Goal: Task Accomplishment & Management: Complete application form

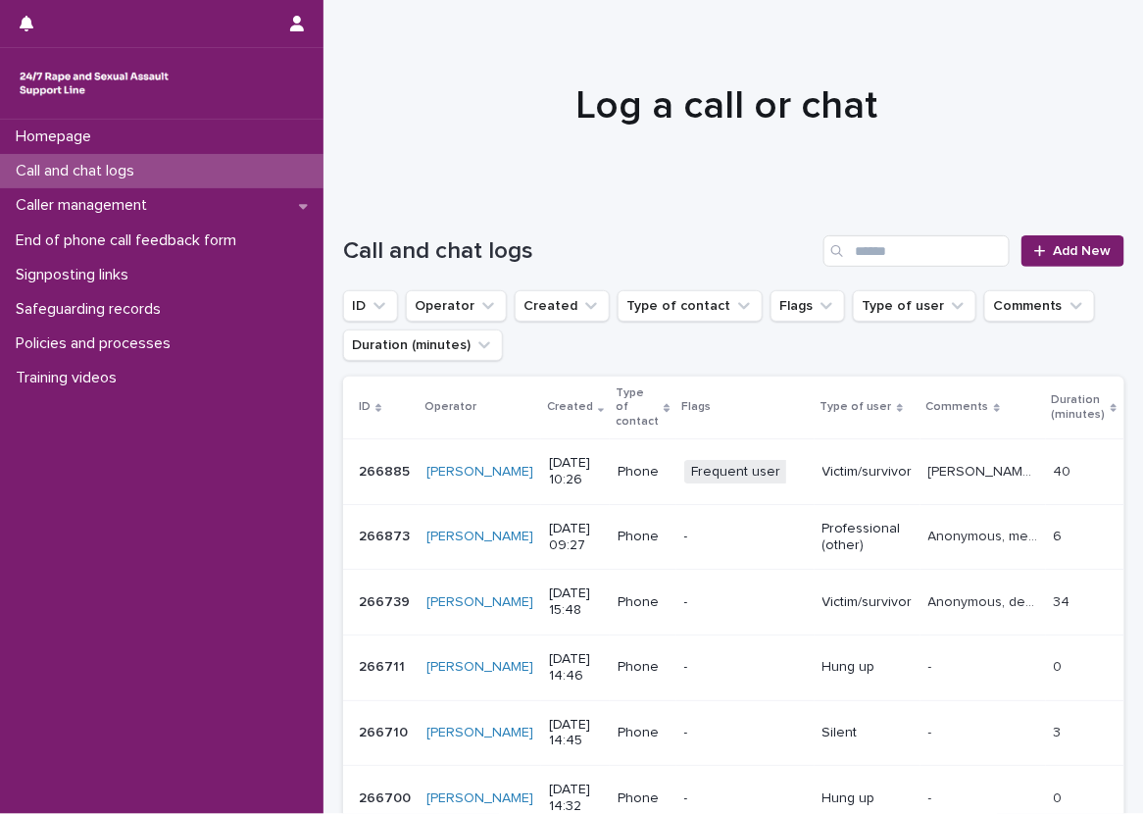
scroll to position [98, 0]
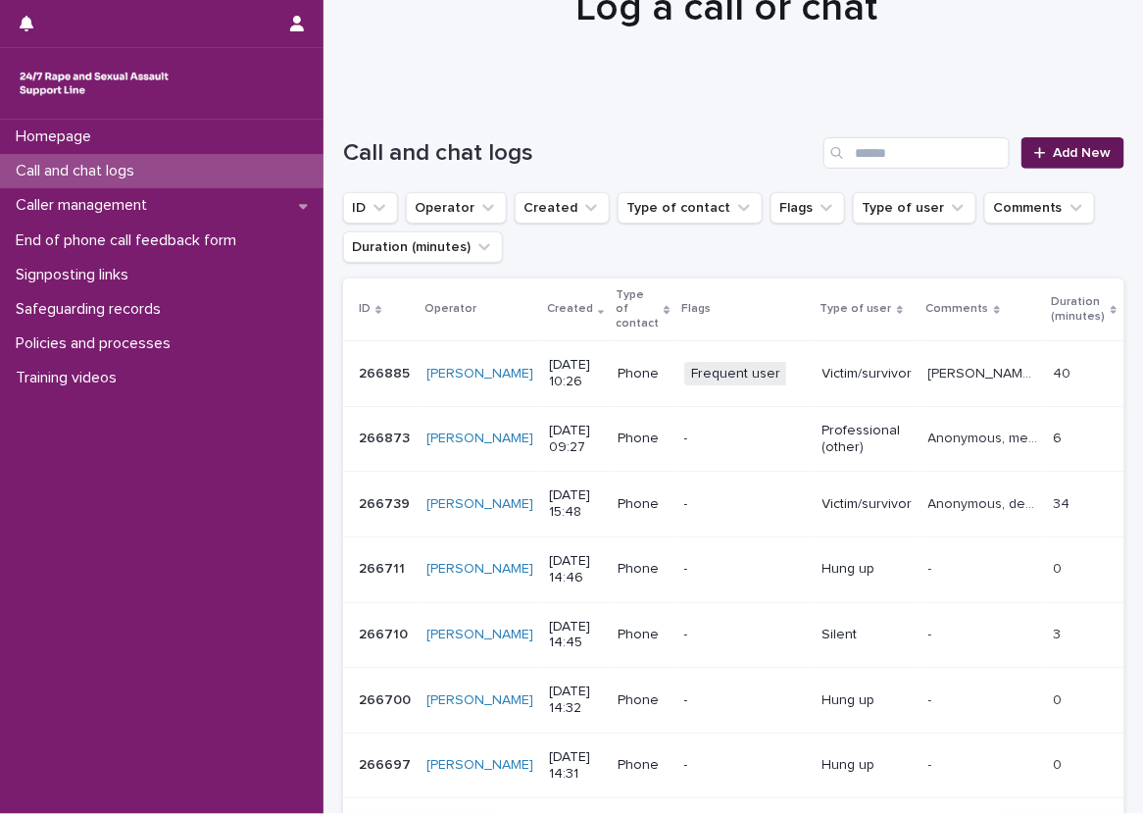
click at [1034, 157] on div at bounding box center [1044, 153] width 20 height 14
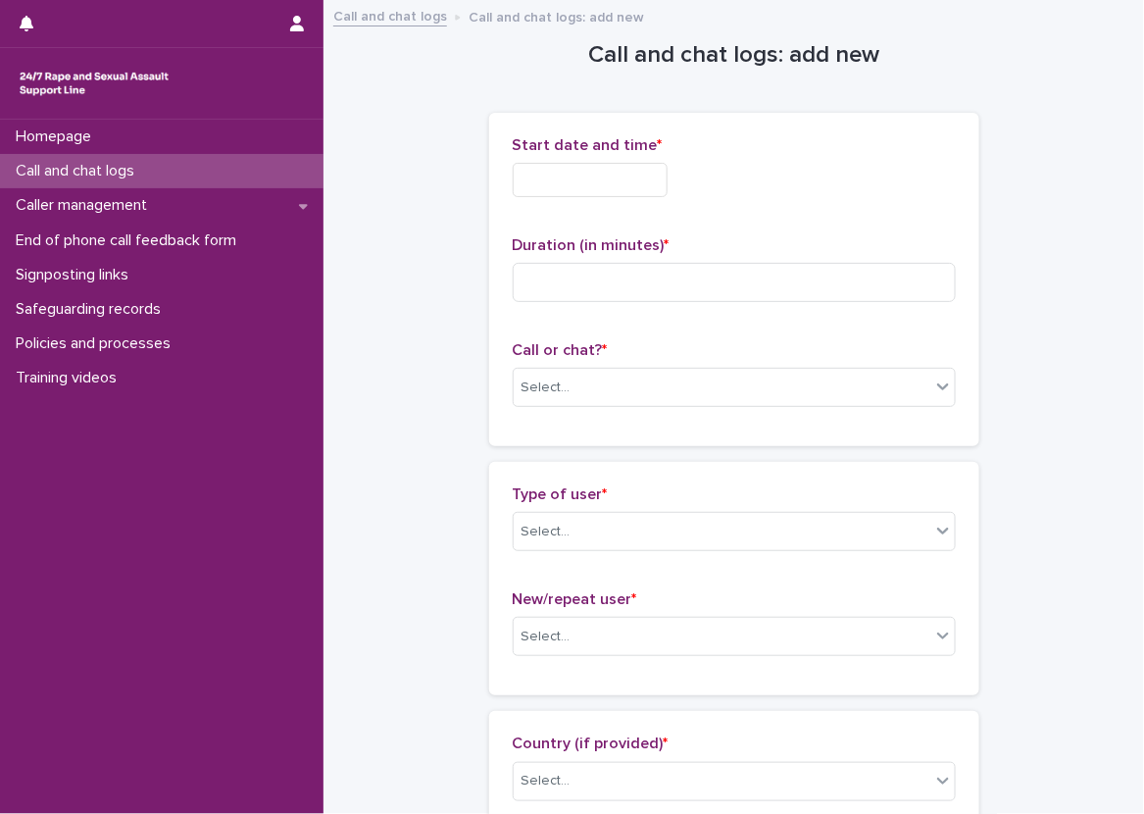
click at [661, 157] on div "Start date and time *" at bounding box center [734, 174] width 443 height 76
click at [657, 194] on input "text" at bounding box center [590, 180] width 155 height 34
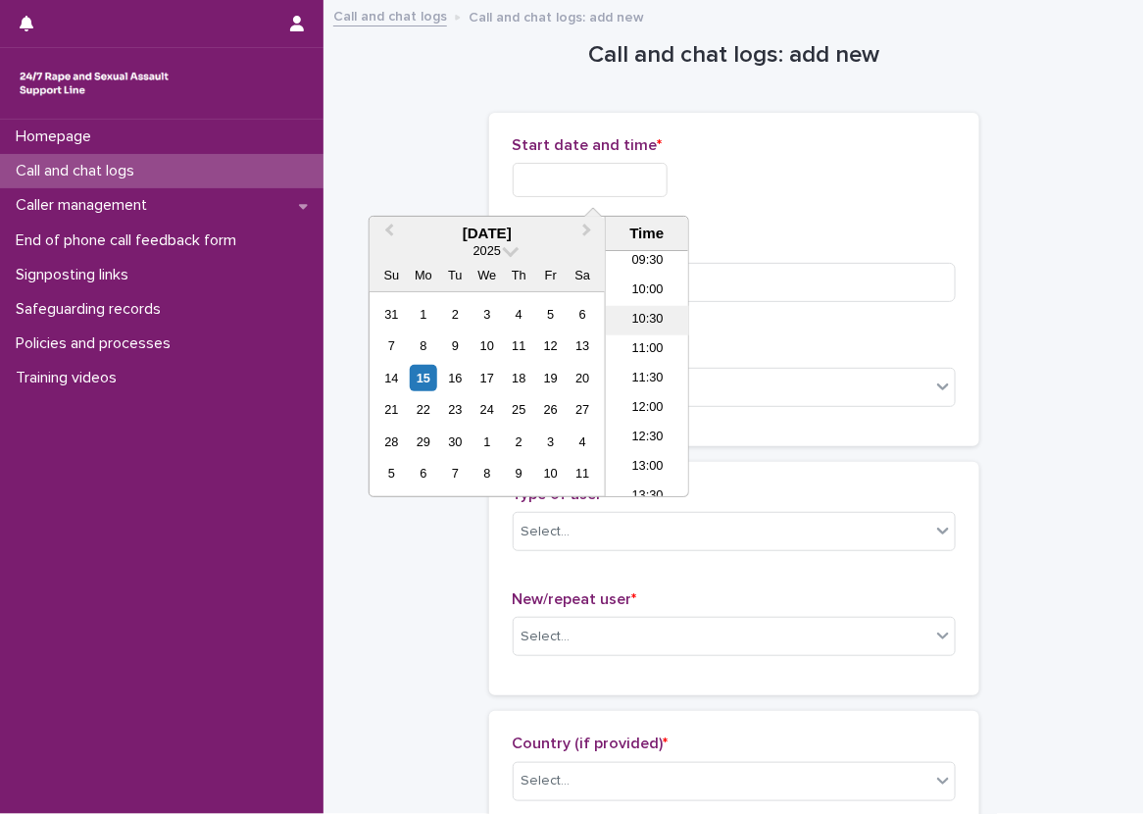
scroll to position [529, 0]
click at [641, 350] on li "10:30" at bounding box center [647, 353] width 83 height 29
click at [661, 184] on input "**********" at bounding box center [590, 180] width 155 height 34
type input "**********"
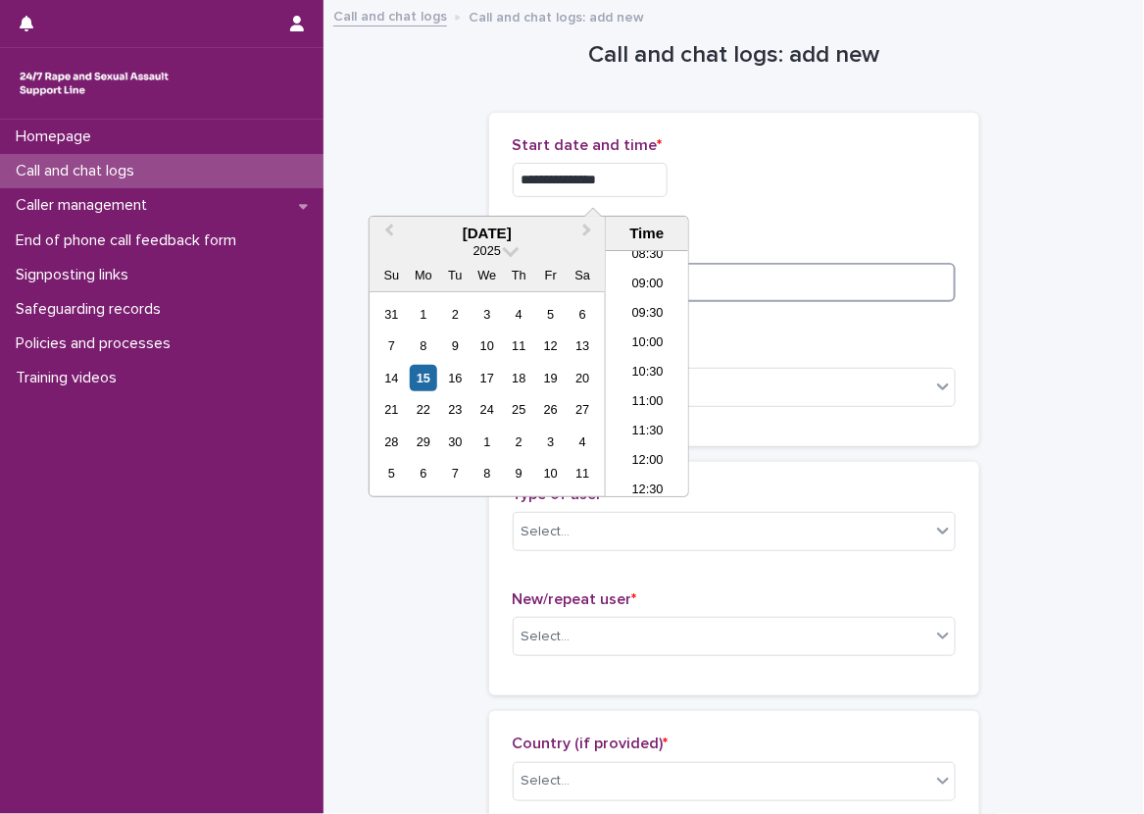
click at [748, 263] on input at bounding box center [734, 282] width 443 height 39
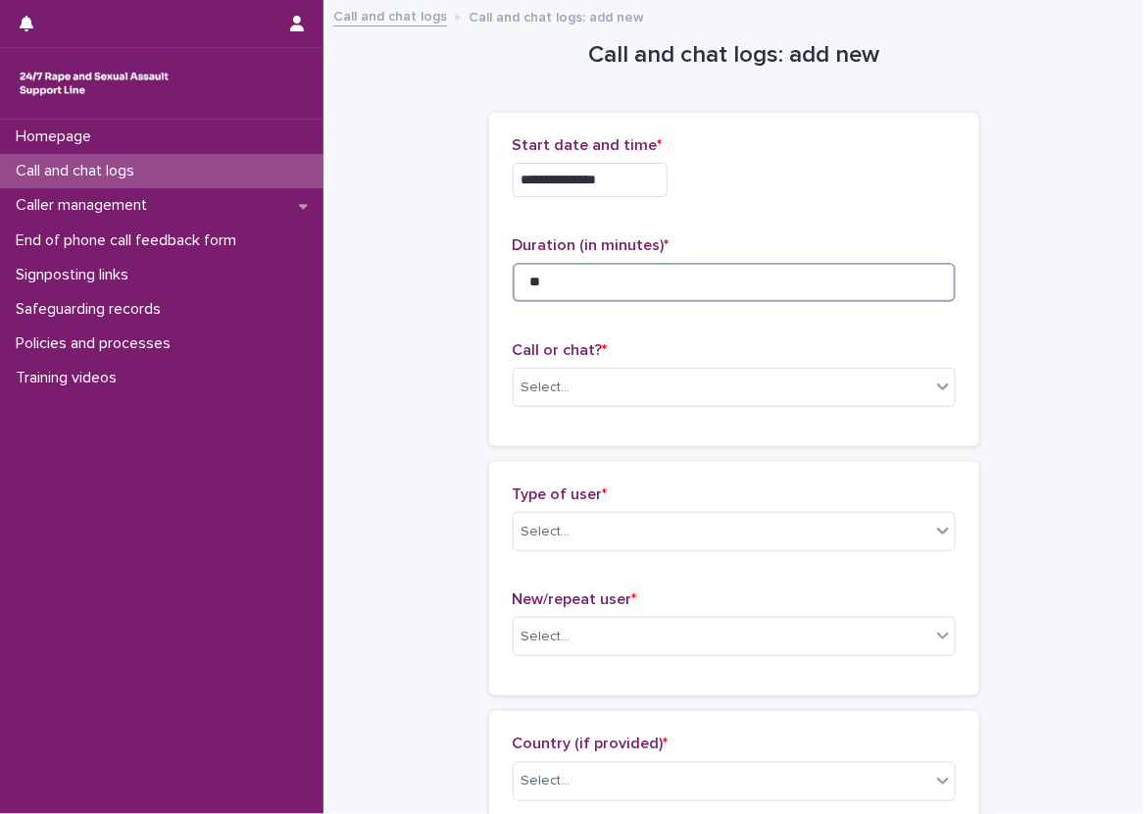
type input "**"
click at [738, 226] on div "**********" at bounding box center [734, 279] width 443 height 286
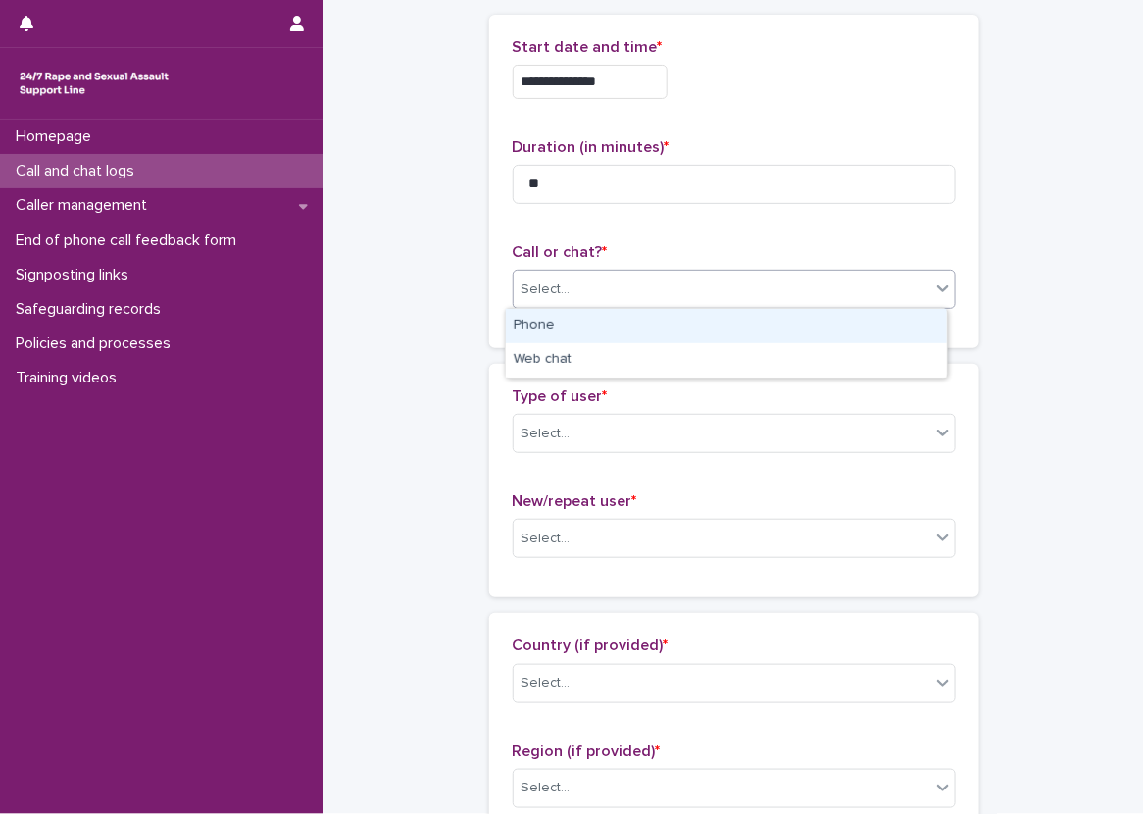
click at [637, 273] on div "Select..." at bounding box center [722, 289] width 417 height 32
click at [612, 325] on div "Phone" at bounding box center [726, 326] width 441 height 34
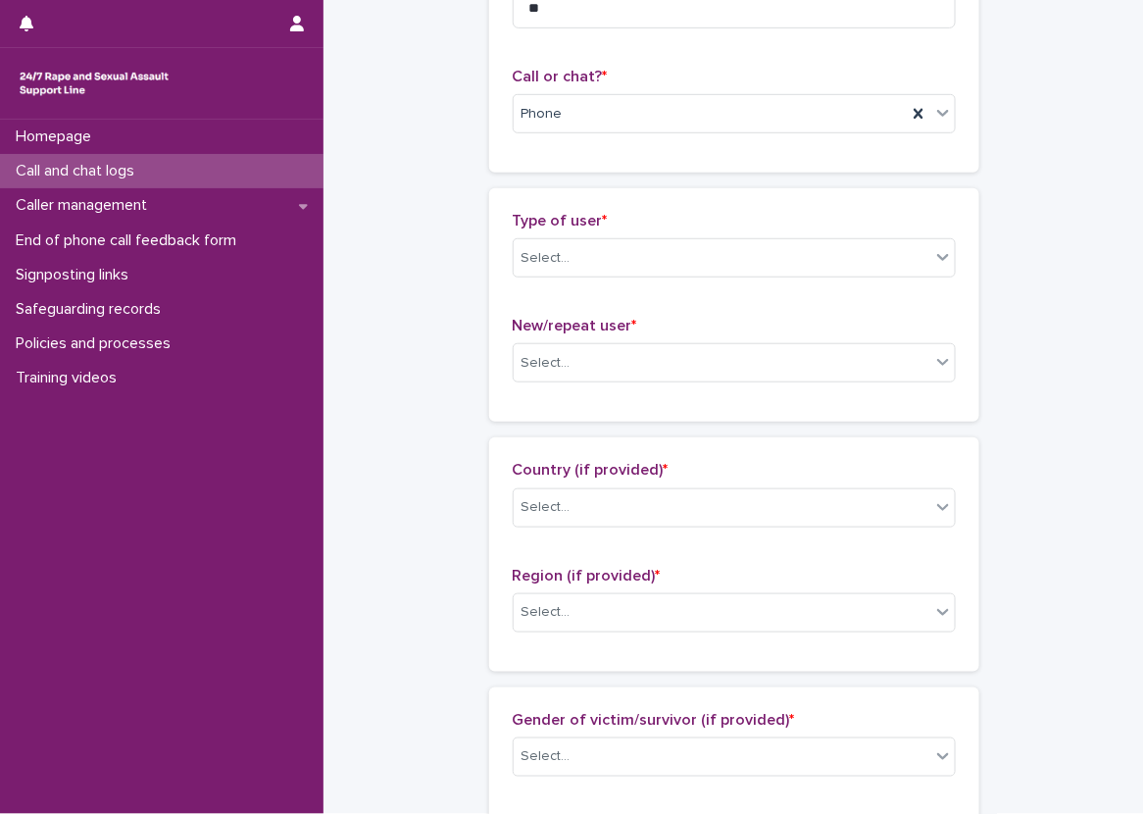
scroll to position [294, 0]
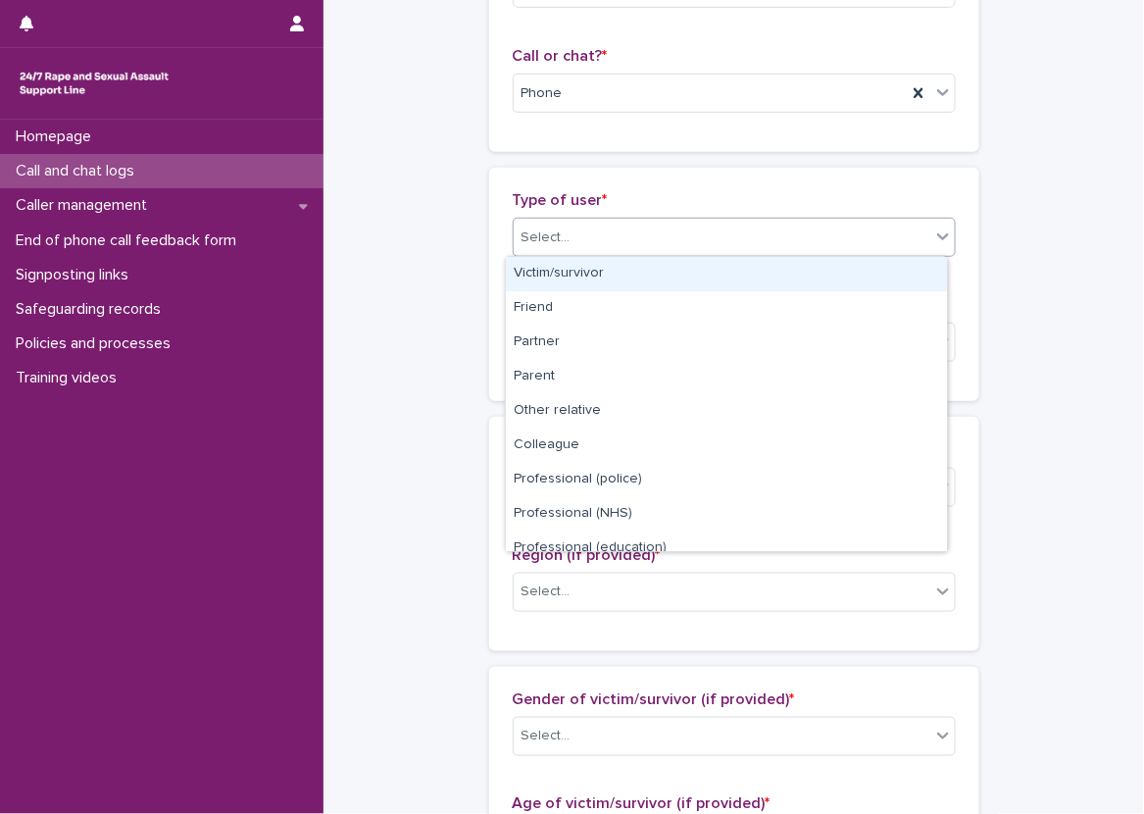
click at [579, 246] on div "Select..." at bounding box center [722, 238] width 417 height 32
click at [577, 271] on div "Victim/survivor" at bounding box center [726, 274] width 441 height 34
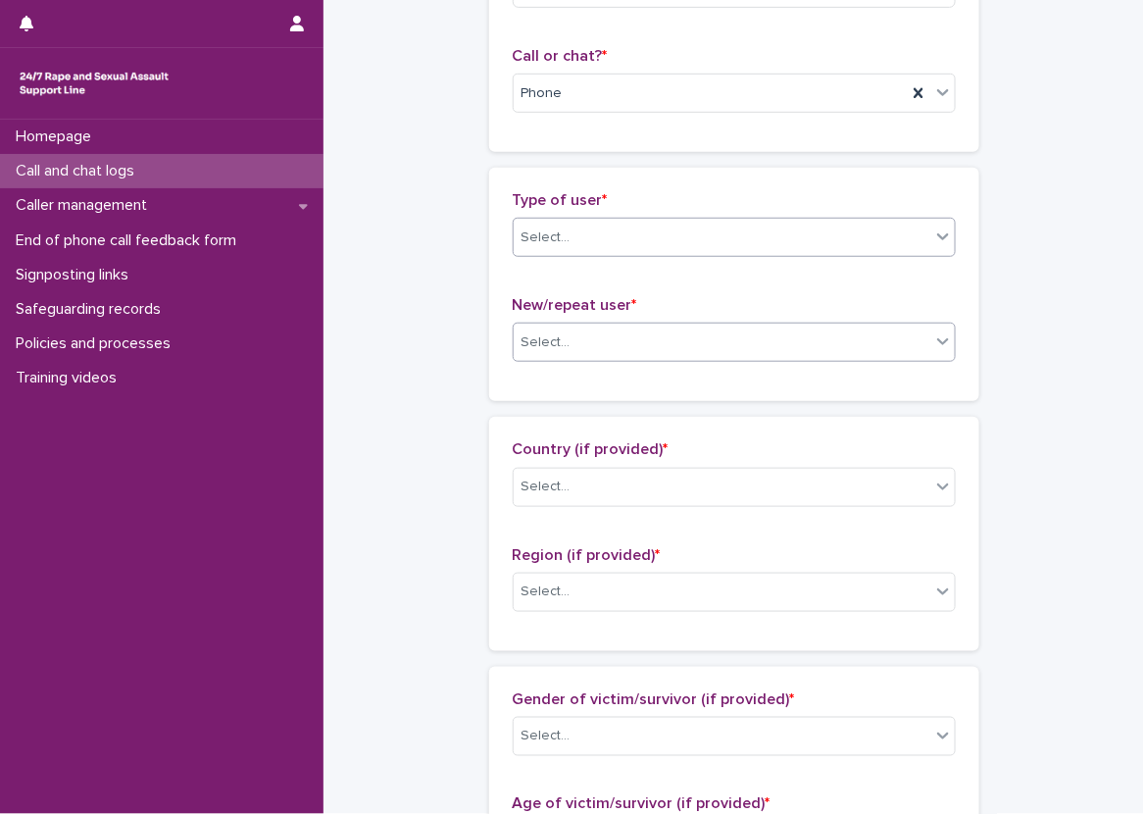
click at [573, 322] on div "Select..." at bounding box center [734, 341] width 443 height 39
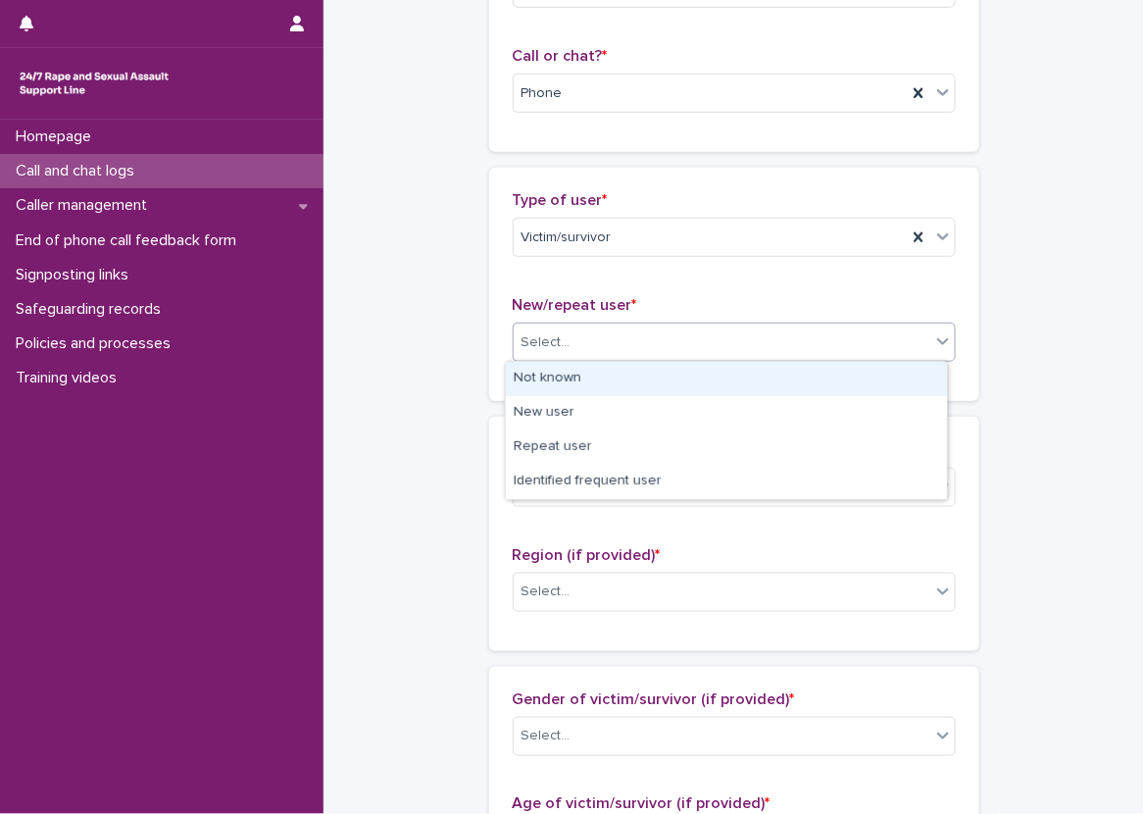
click at [578, 378] on div "Not known" at bounding box center [726, 379] width 441 height 34
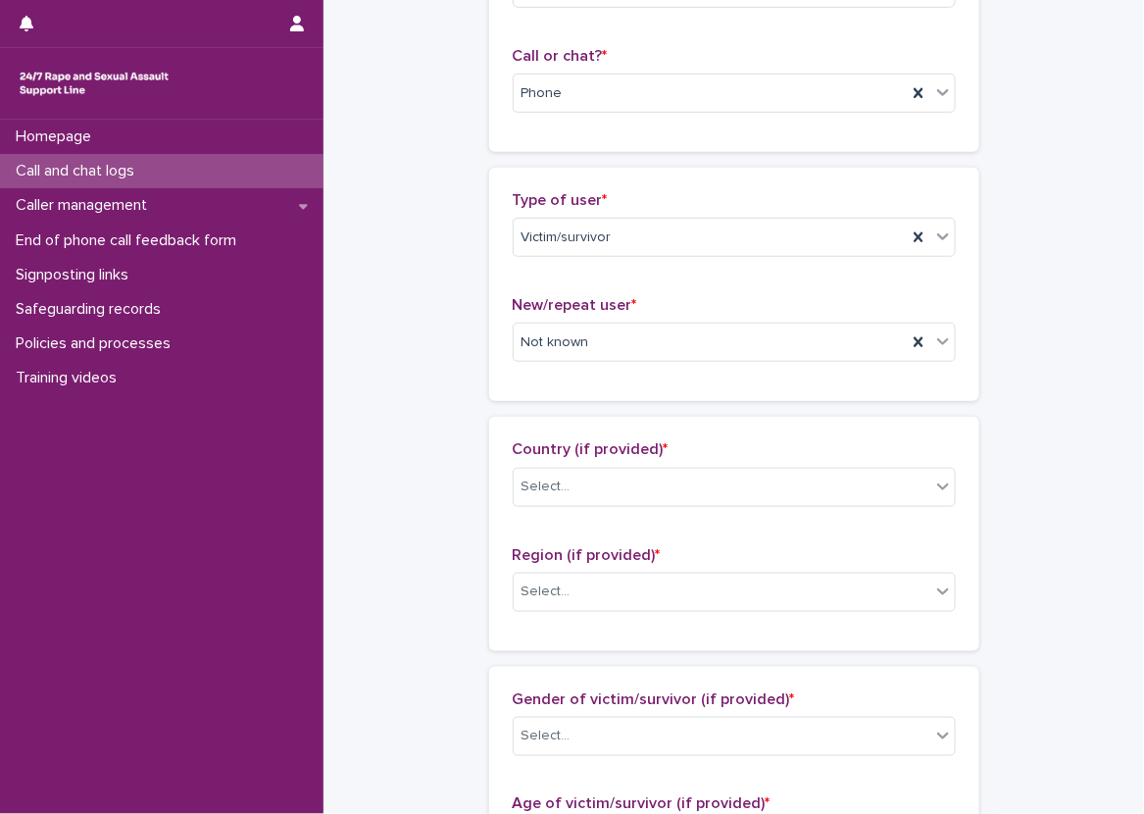
click at [489, 381] on div "Type of user * Victim/survivor New/repeat user * Not known" at bounding box center [734, 284] width 490 height 233
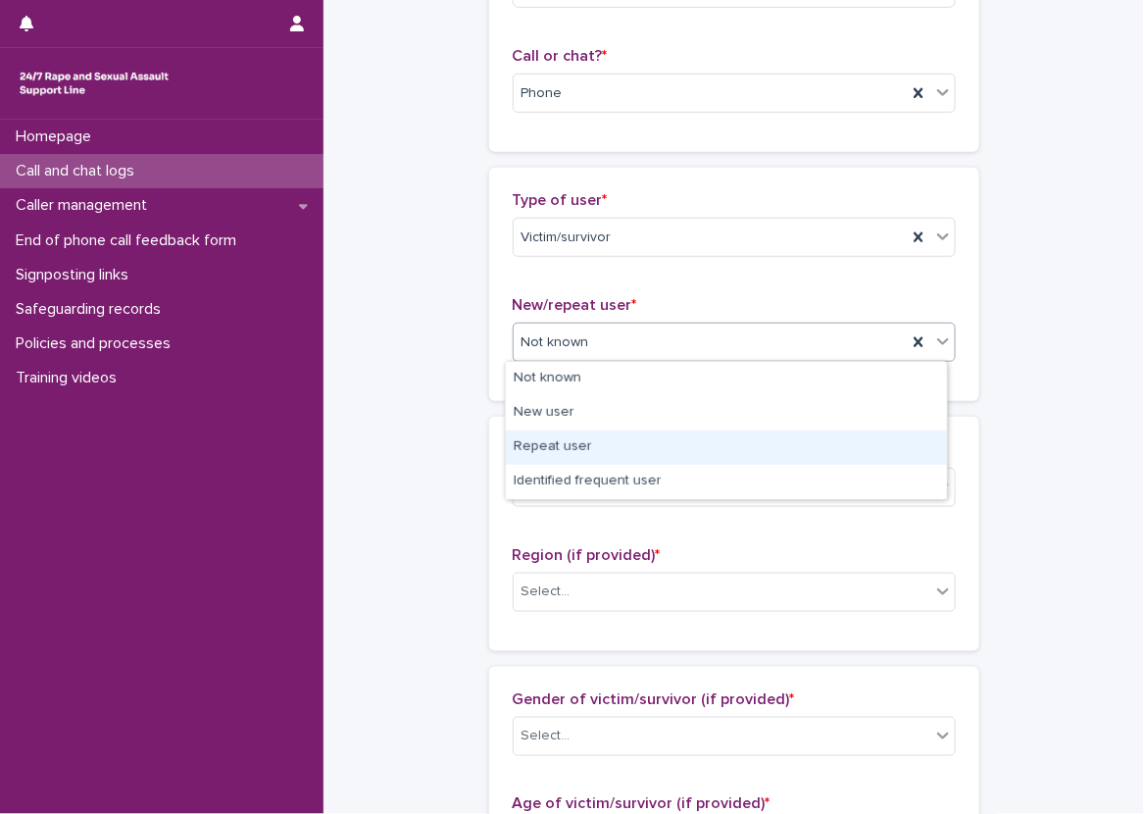
click at [562, 441] on div "Repeat user" at bounding box center [726, 447] width 441 height 34
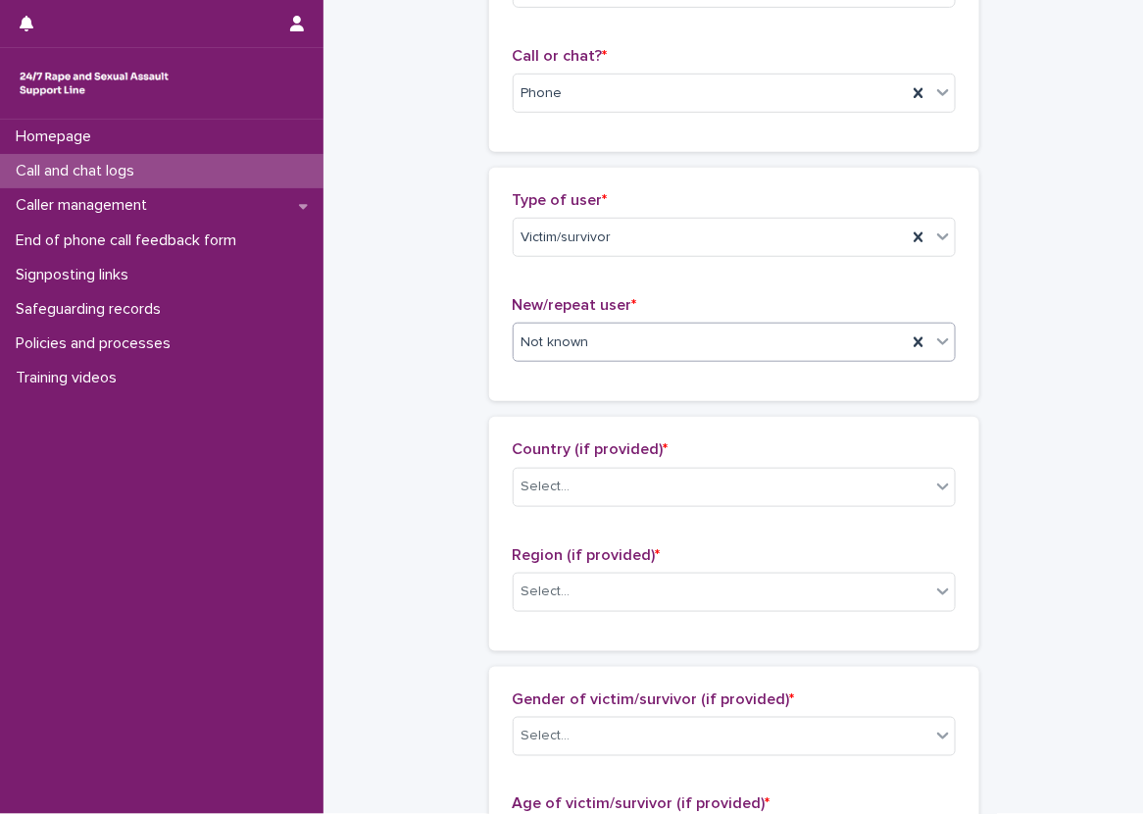
click at [395, 371] on div "**********" at bounding box center [733, 769] width 781 height 2122
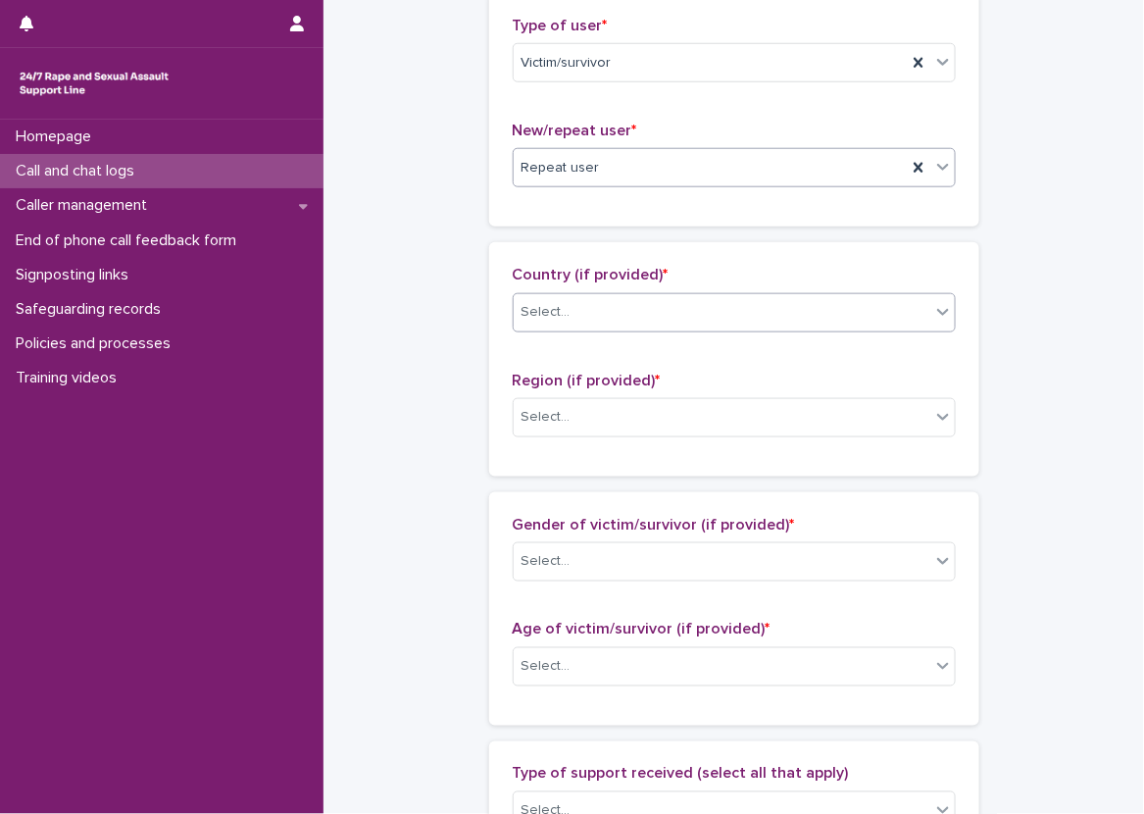
scroll to position [490, 0]
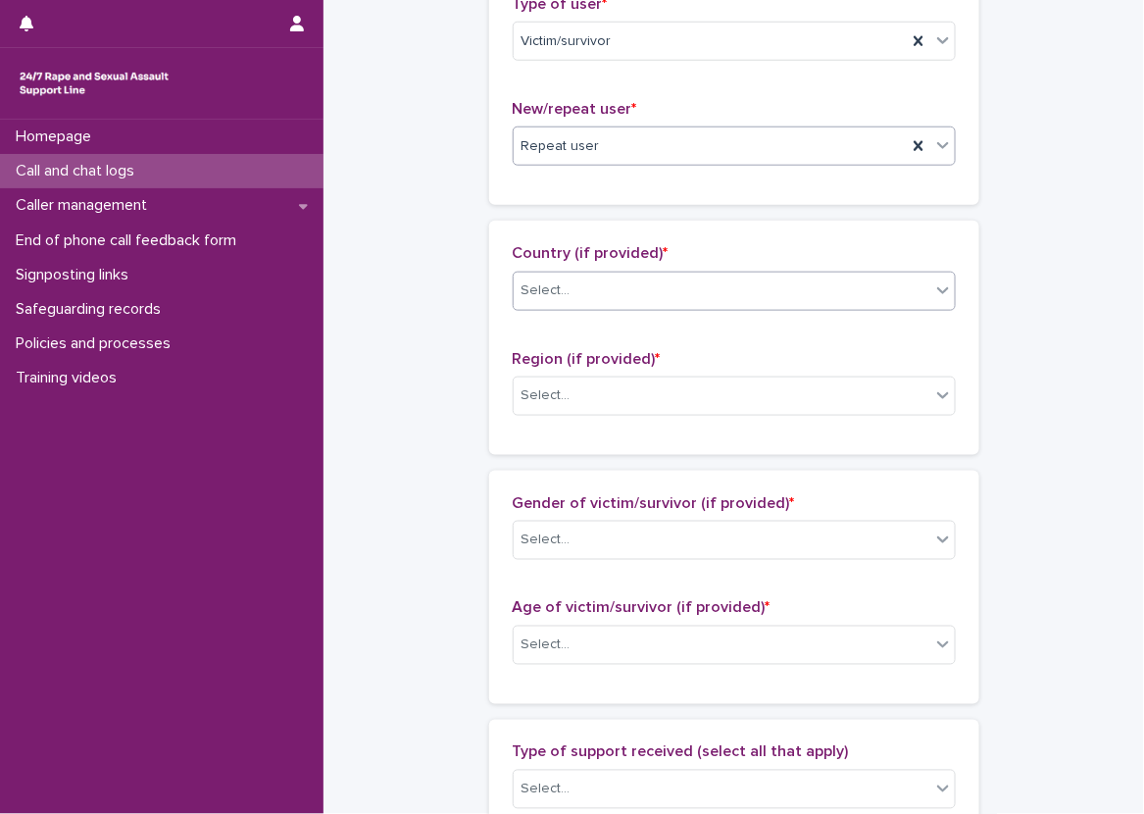
click at [576, 272] on div "Select..." at bounding box center [734, 291] width 443 height 39
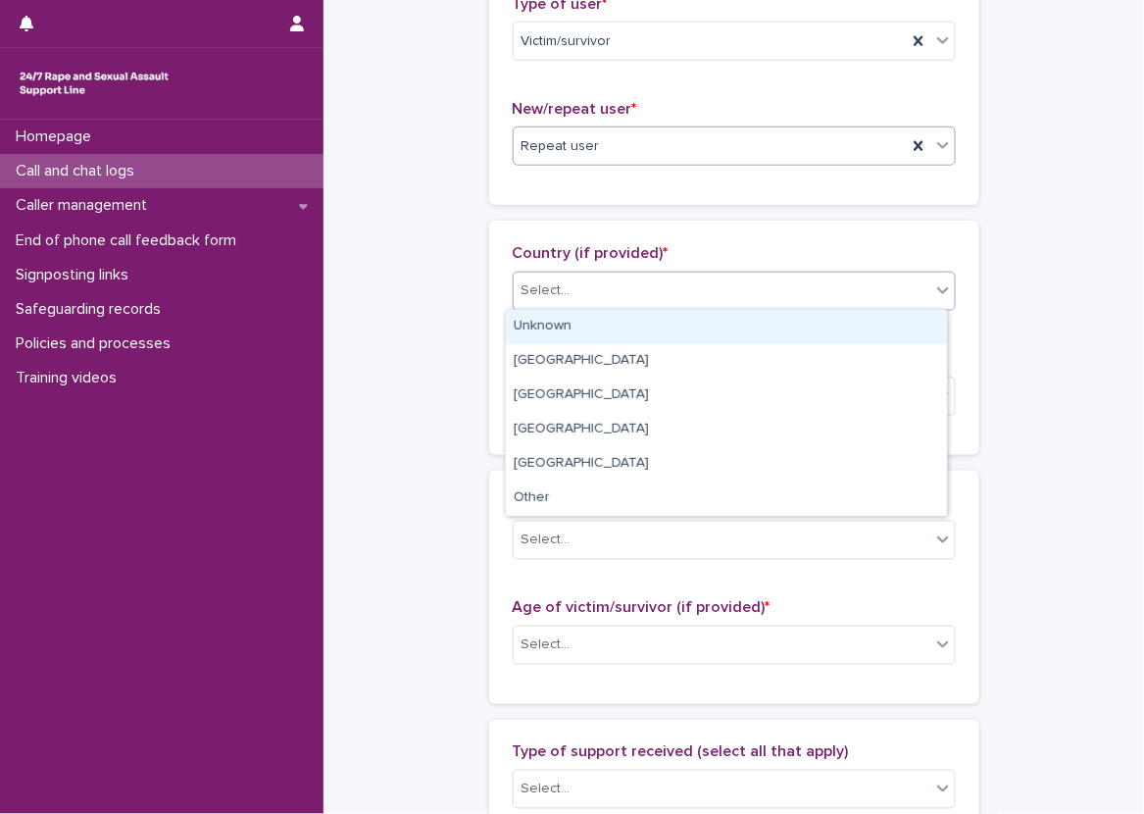
click at [587, 323] on div "Unknown" at bounding box center [726, 327] width 441 height 34
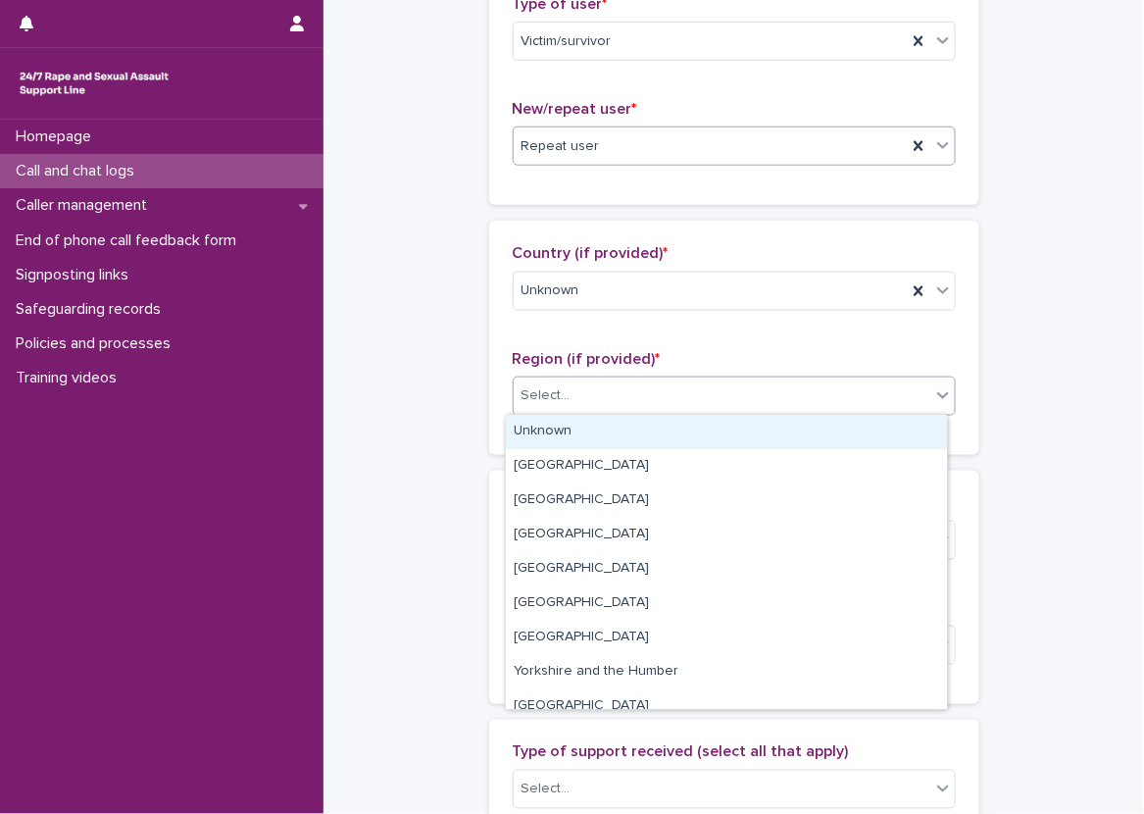
click at [596, 391] on div "Select..." at bounding box center [722, 395] width 417 height 32
drag, startPoint x: 552, startPoint y: 415, endPoint x: 508, endPoint y: 417, distance: 44.2
click at [550, 415] on div "Unknown" at bounding box center [726, 432] width 441 height 34
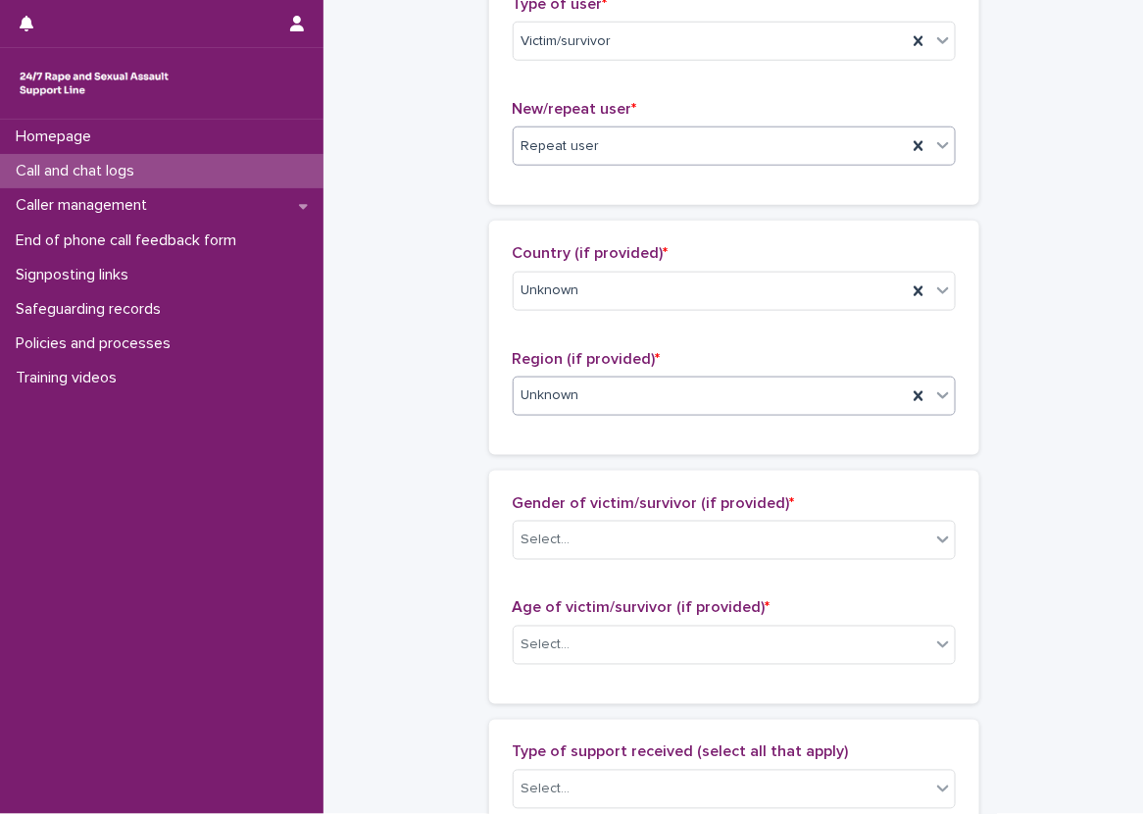
click at [445, 413] on div "**********" at bounding box center [733, 573] width 781 height 2122
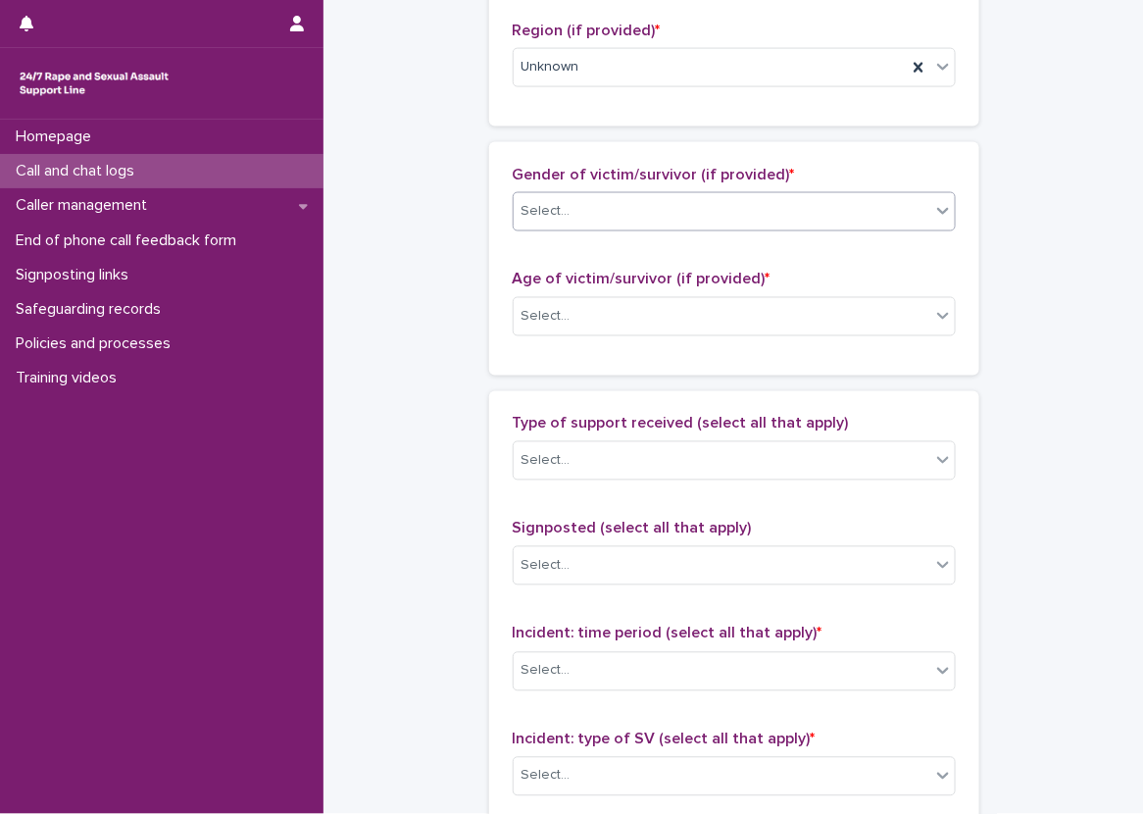
scroll to position [784, 0]
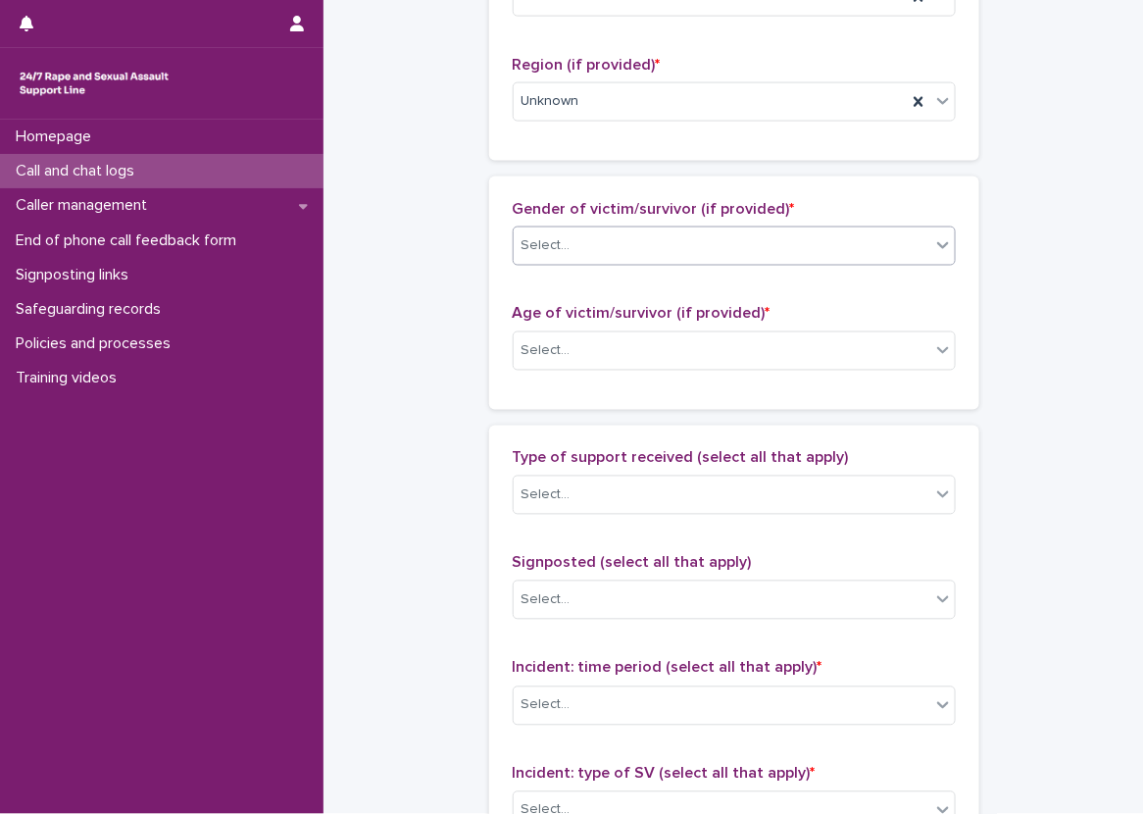
click at [661, 246] on div "Select..." at bounding box center [722, 245] width 417 height 32
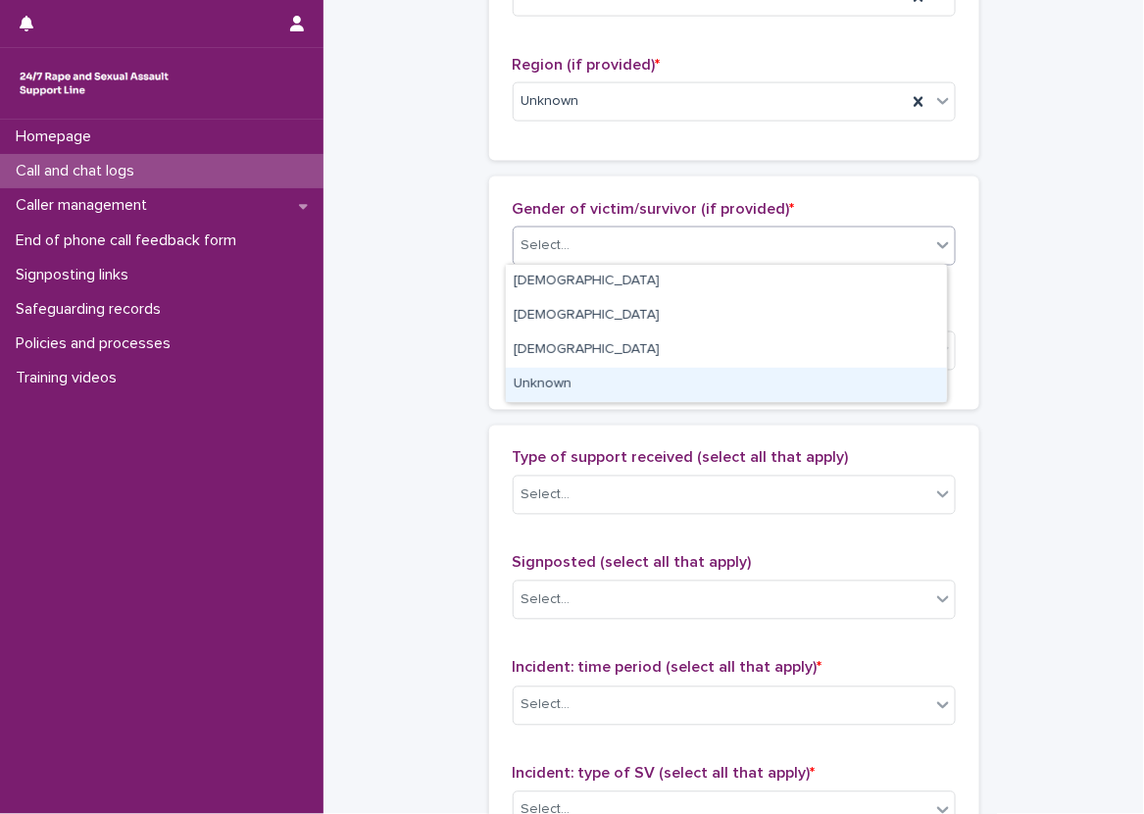
click at [551, 385] on div "Unknown" at bounding box center [726, 385] width 441 height 34
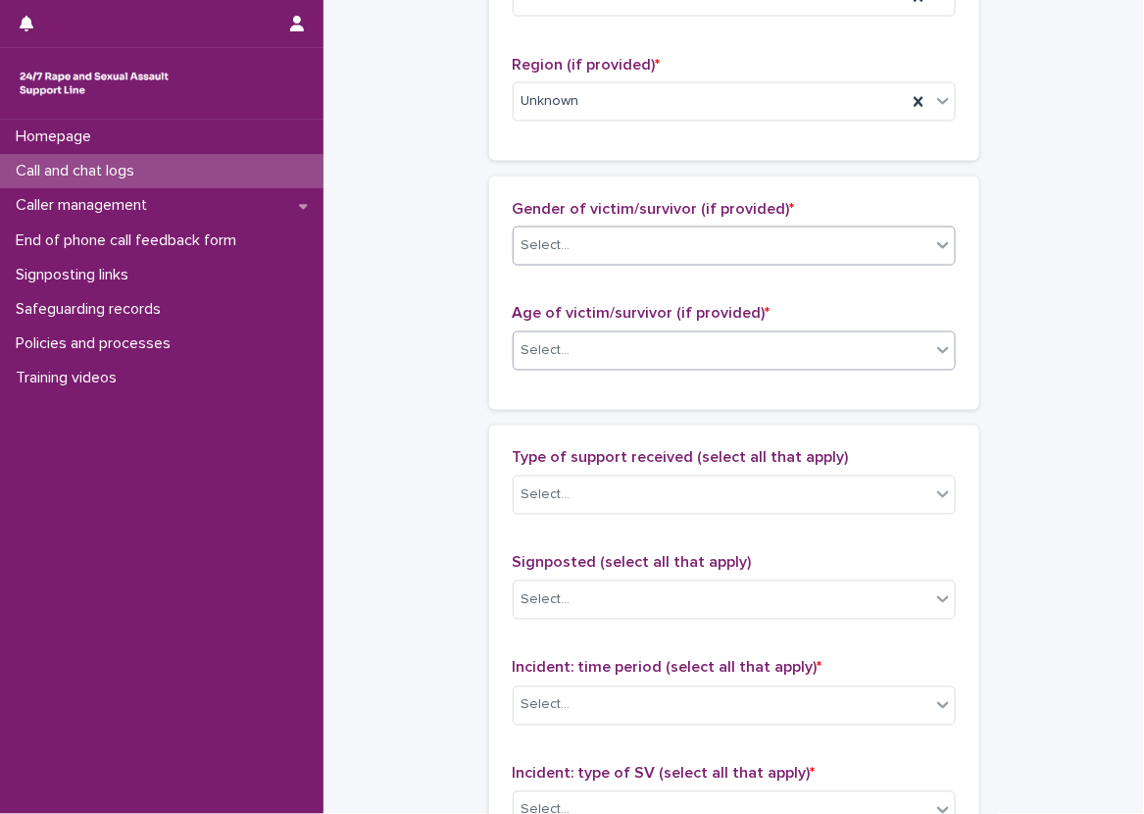
click at [556, 355] on div "Select..." at bounding box center [545, 351] width 49 height 21
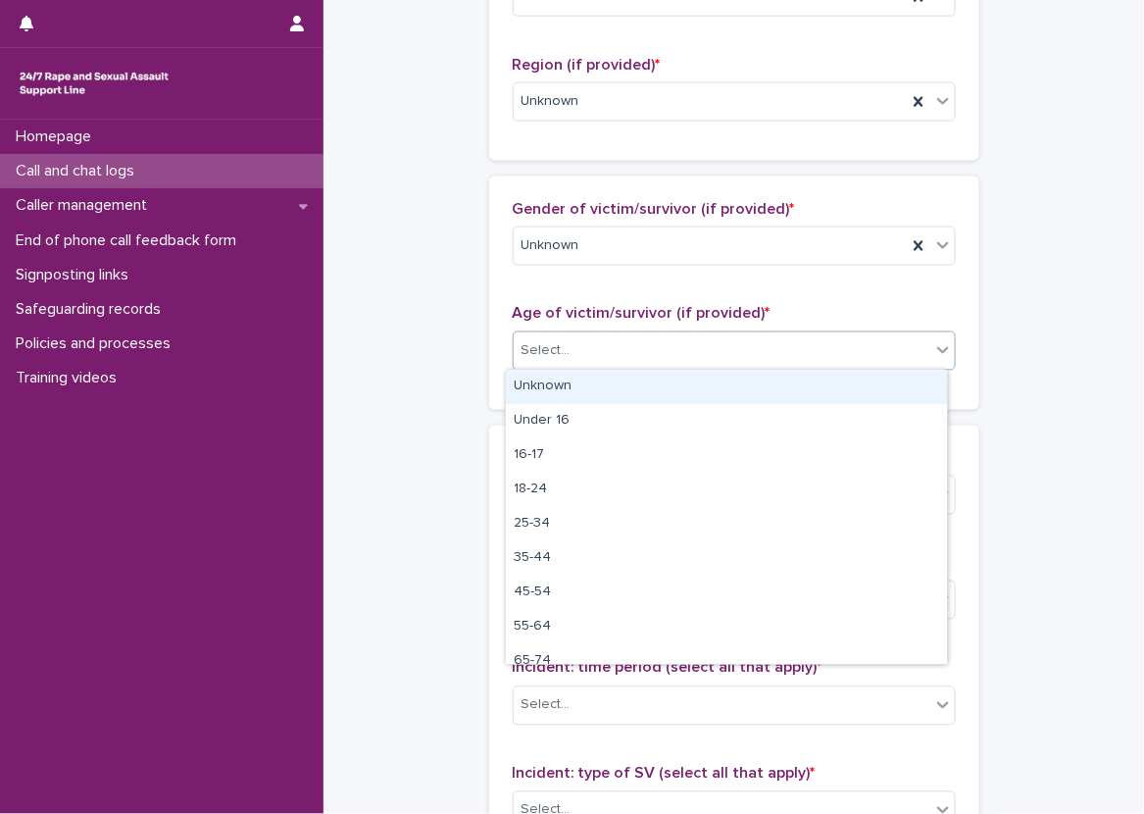
click at [559, 382] on div "Unknown" at bounding box center [726, 387] width 441 height 34
click at [443, 422] on div "**********" at bounding box center [733, 279] width 781 height 2122
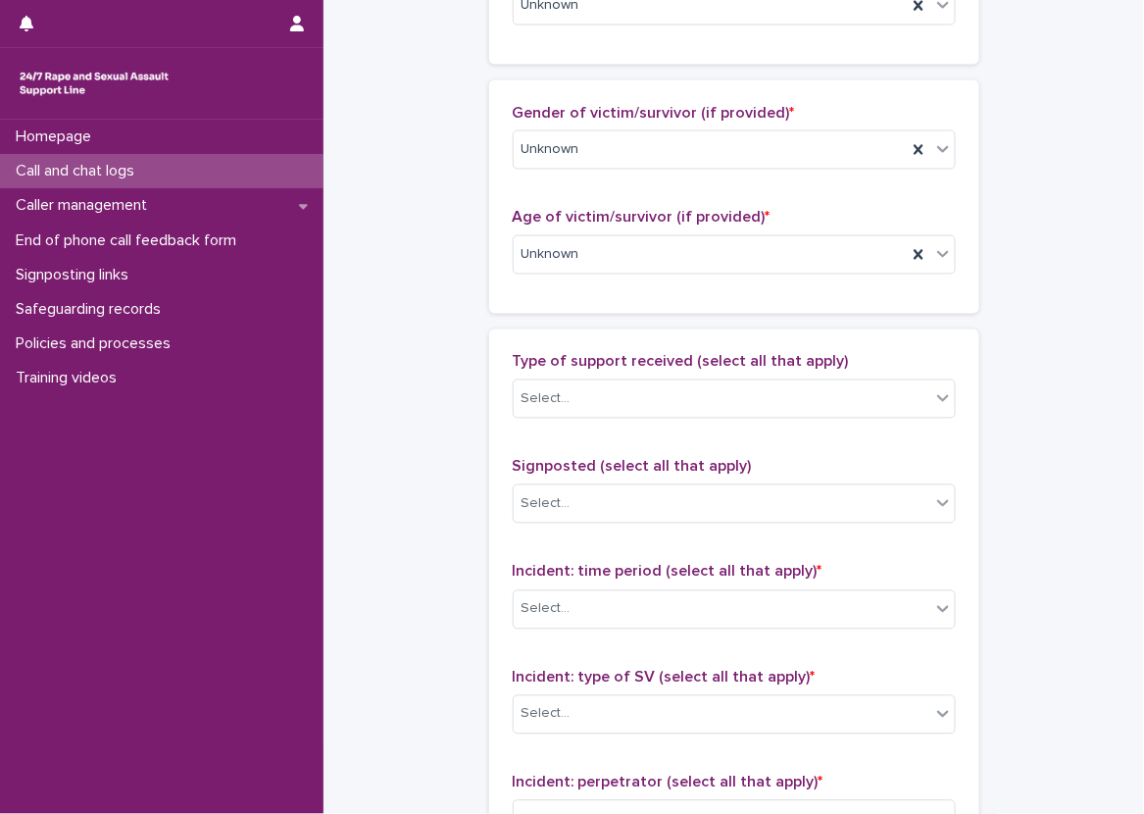
scroll to position [980, 0]
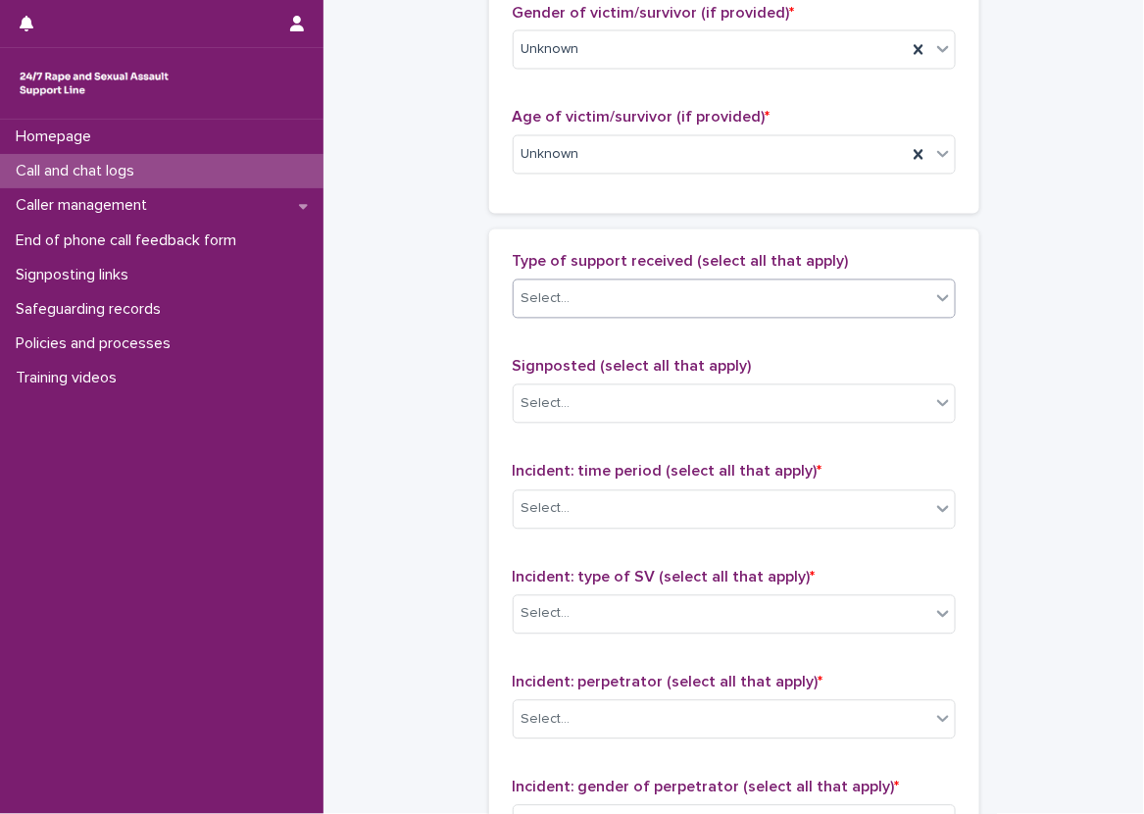
click at [605, 291] on div "Select..." at bounding box center [722, 299] width 417 height 32
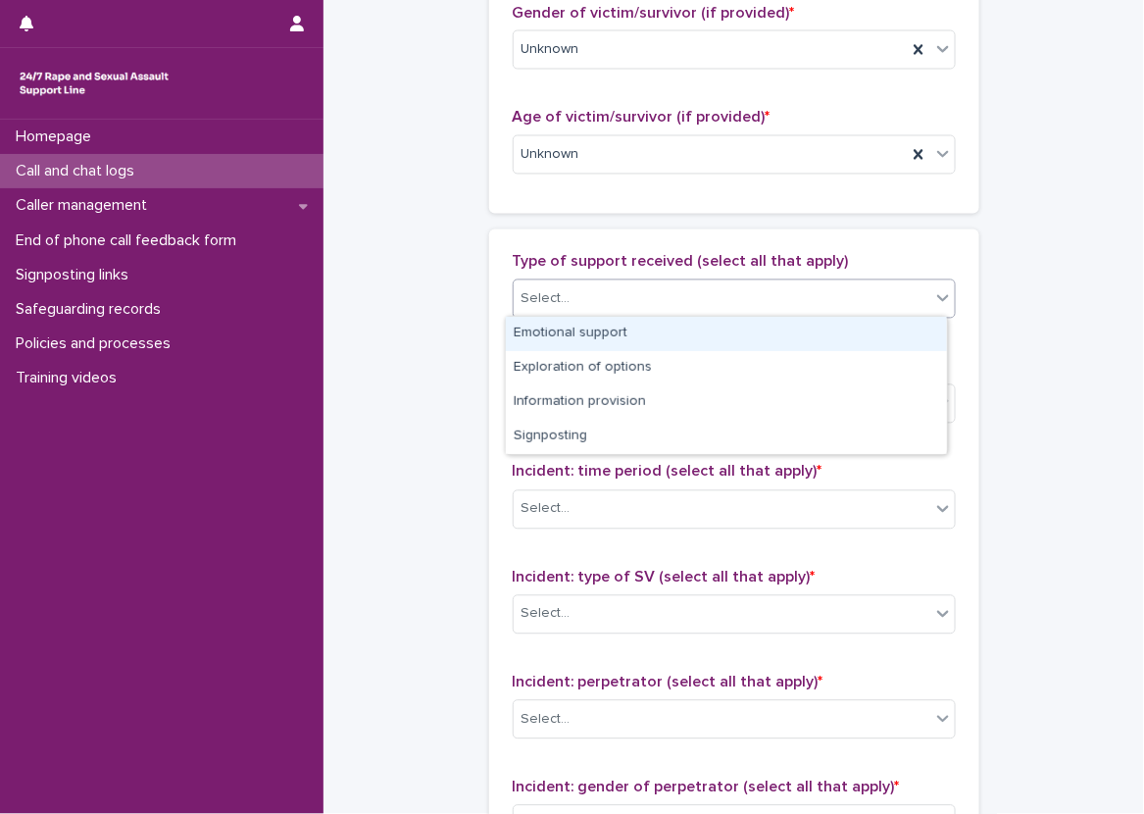
click at [607, 327] on div "Emotional support" at bounding box center [726, 334] width 441 height 34
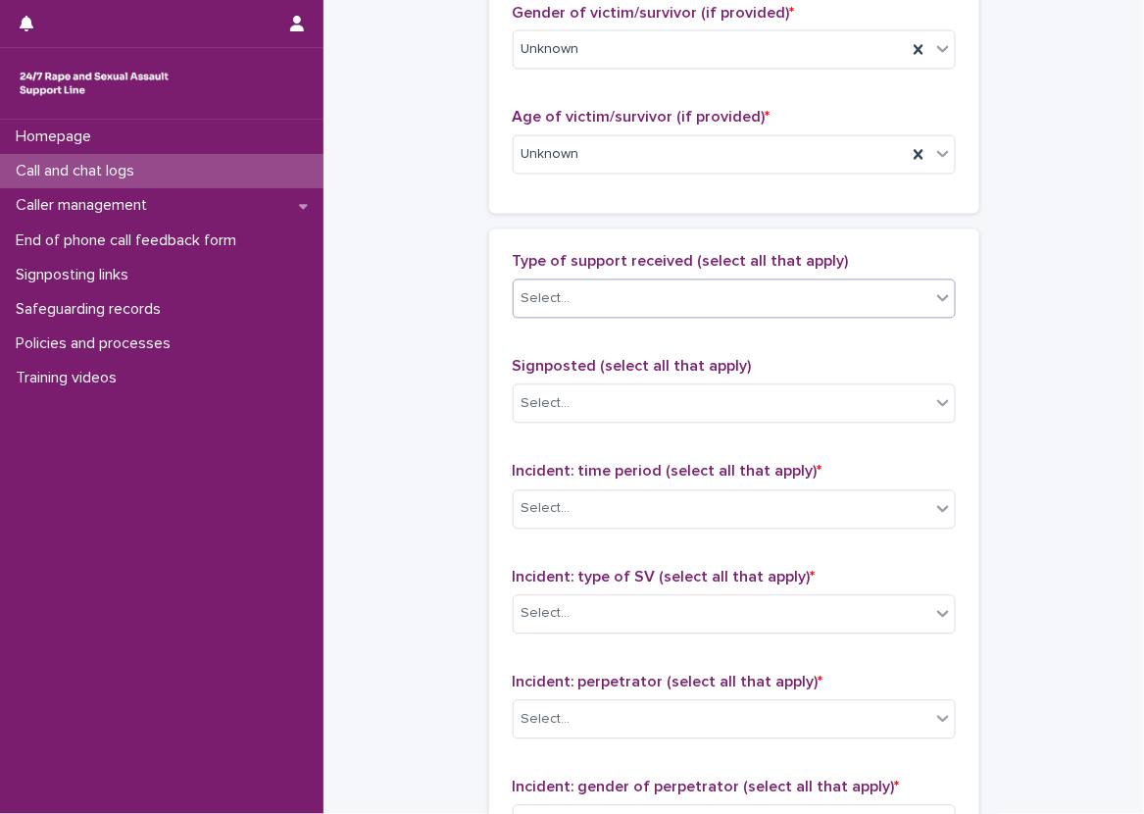
click at [435, 347] on div "**********" at bounding box center [733, 83] width 781 height 2122
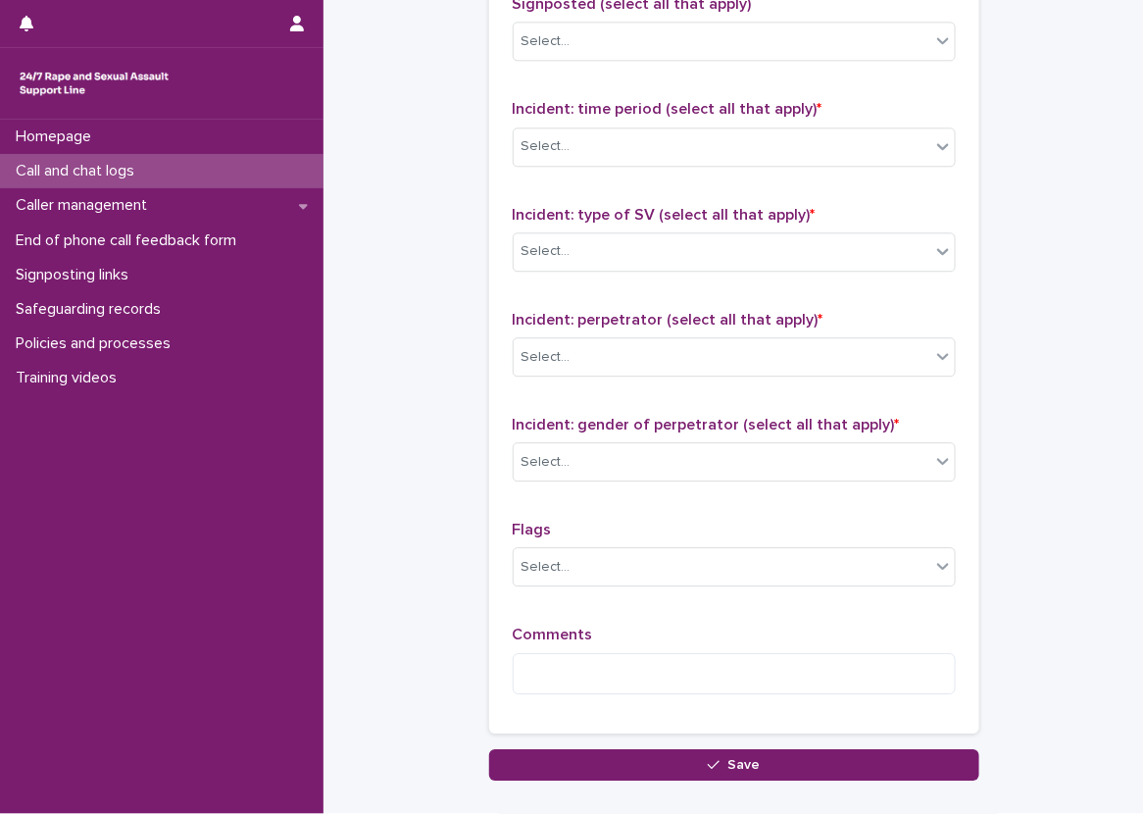
scroll to position [1372, 0]
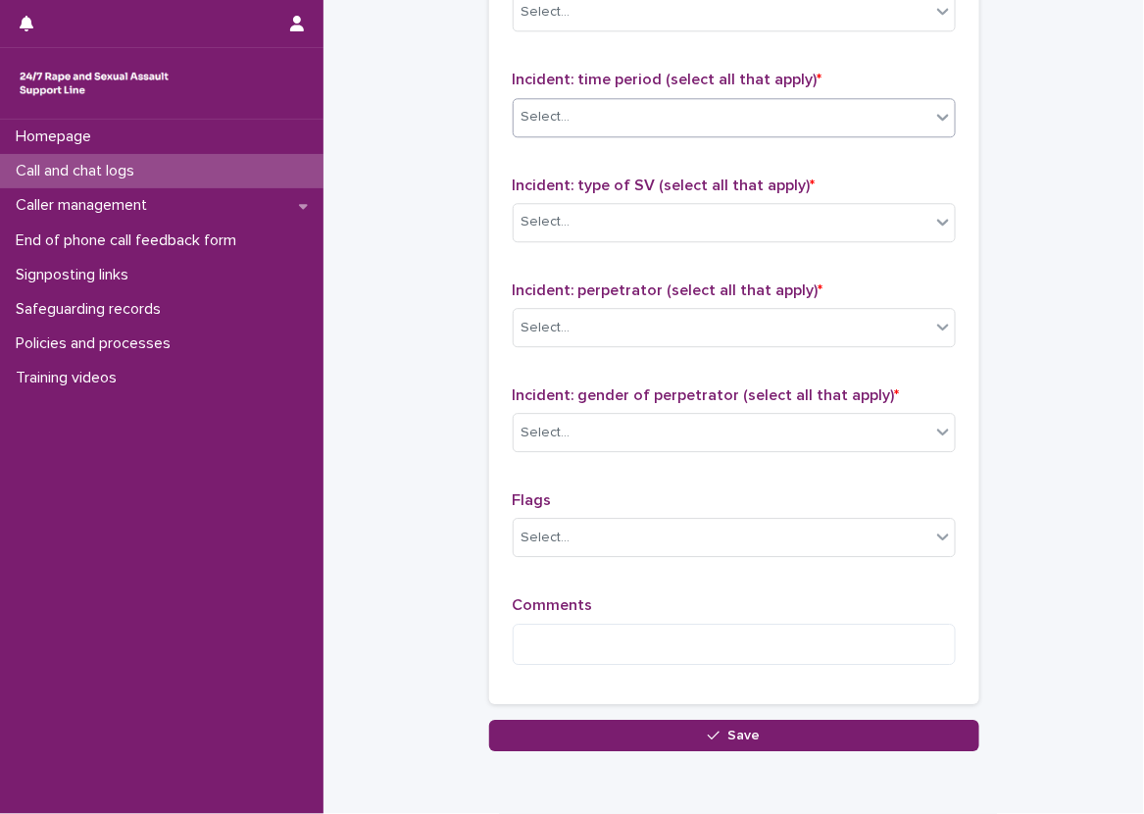
click at [595, 132] on body "**********" at bounding box center [572, 407] width 1144 height 814
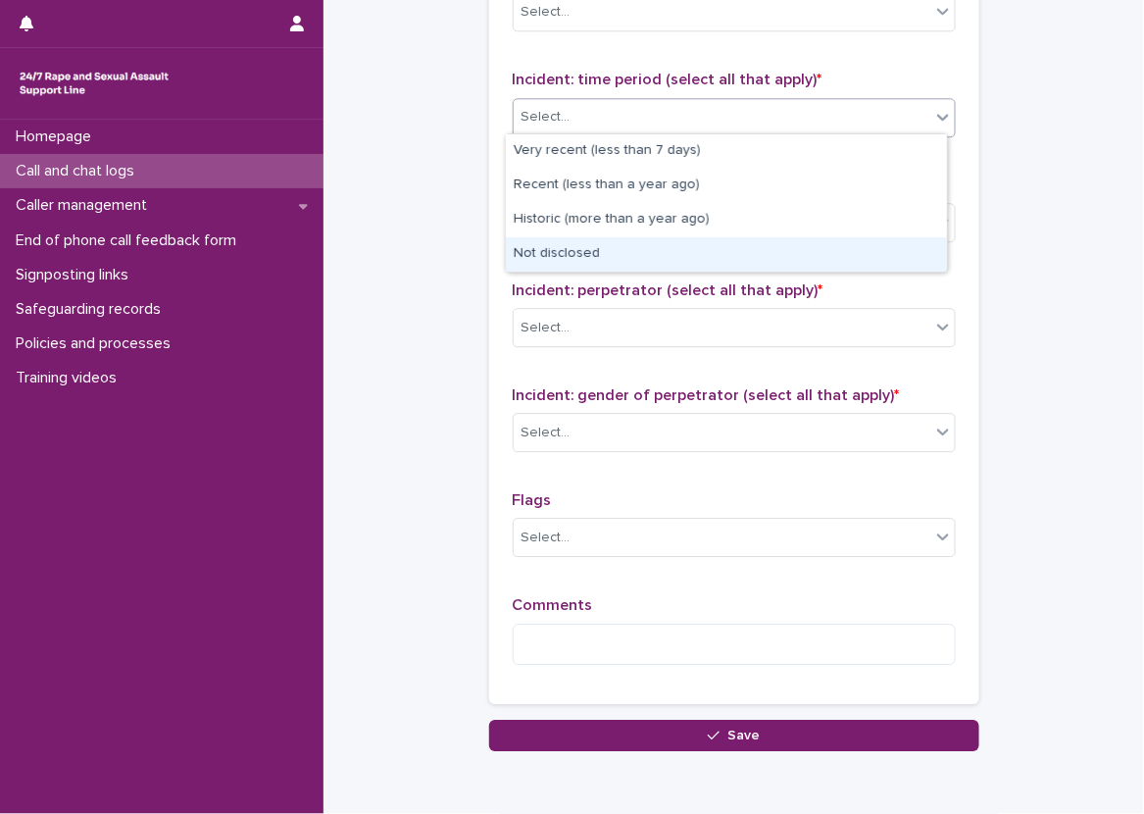
click at [601, 246] on div "Not disclosed" at bounding box center [726, 254] width 441 height 34
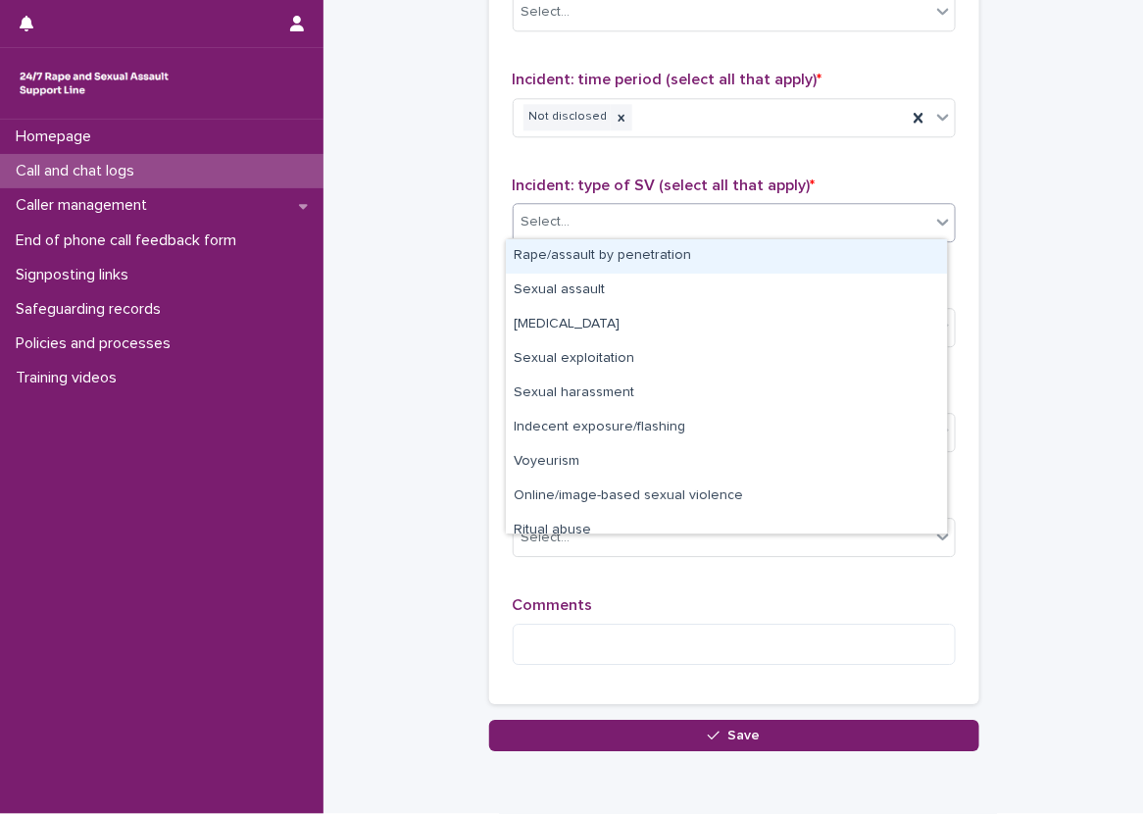
click at [605, 220] on div "Select..." at bounding box center [722, 222] width 417 height 32
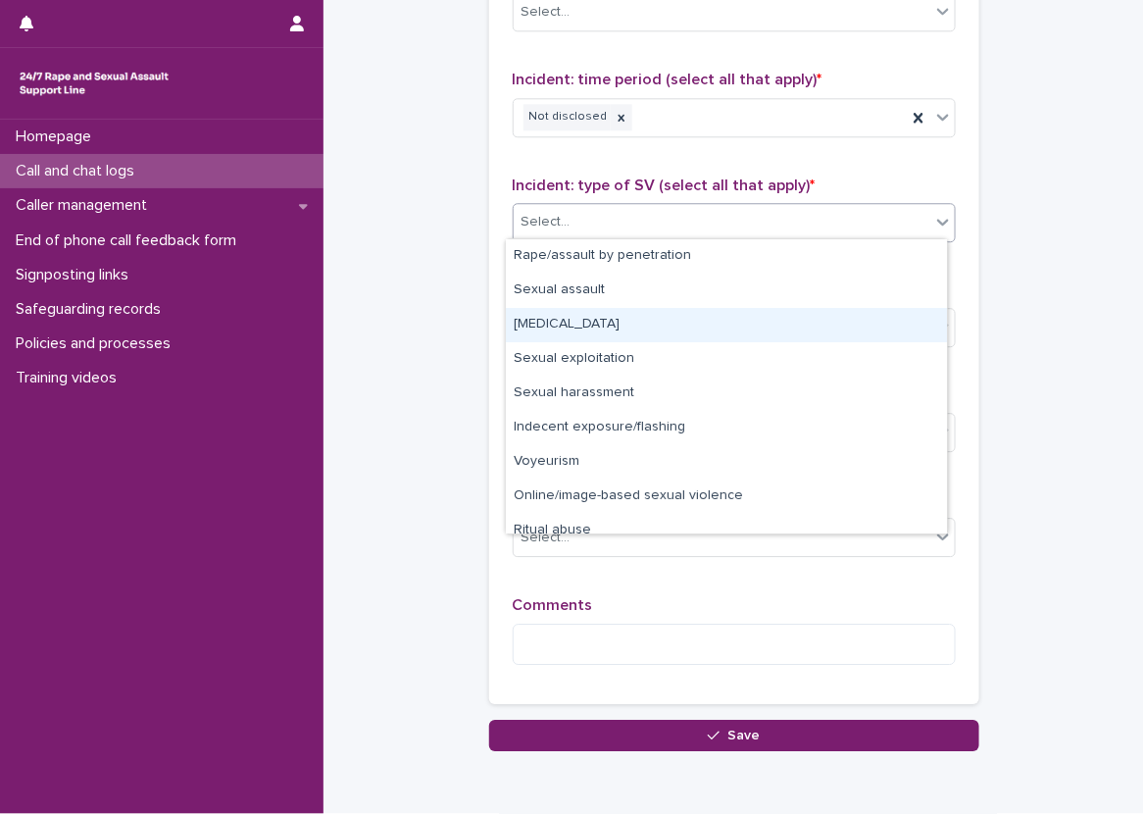
scroll to position [49, 0]
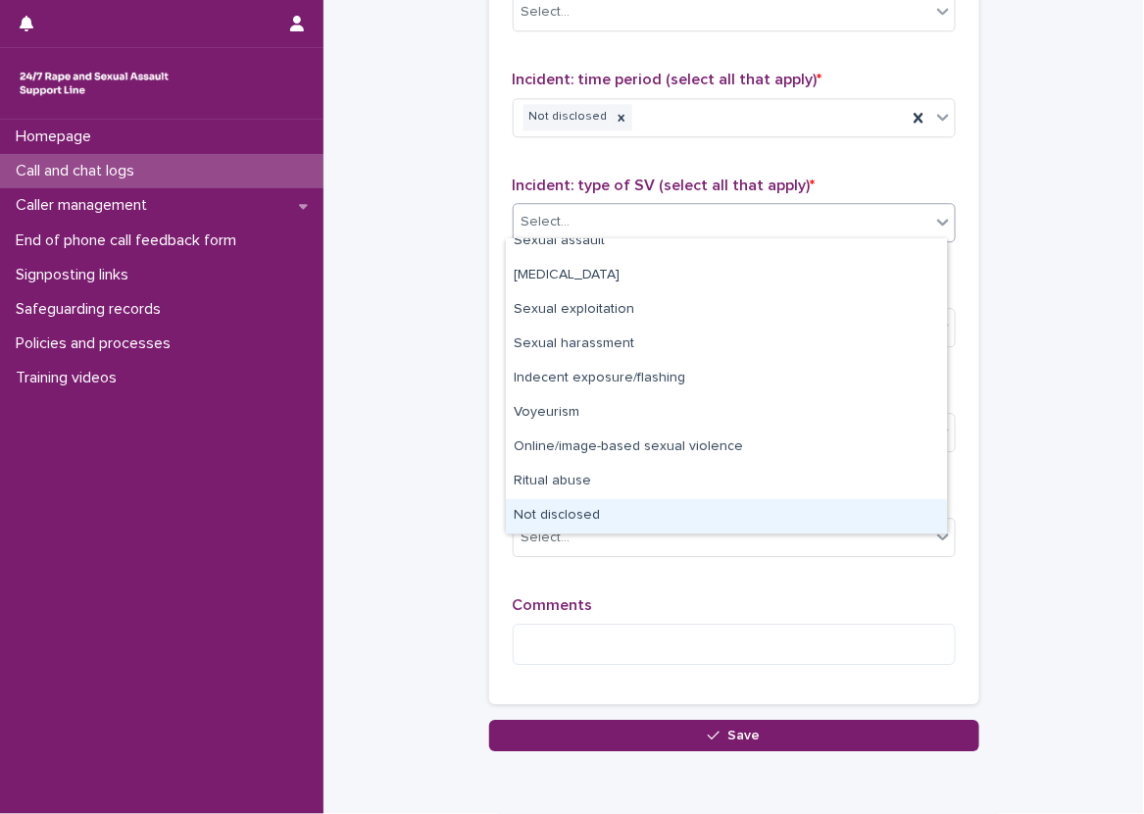
click at [628, 521] on div "Not disclosed" at bounding box center [726, 516] width 441 height 34
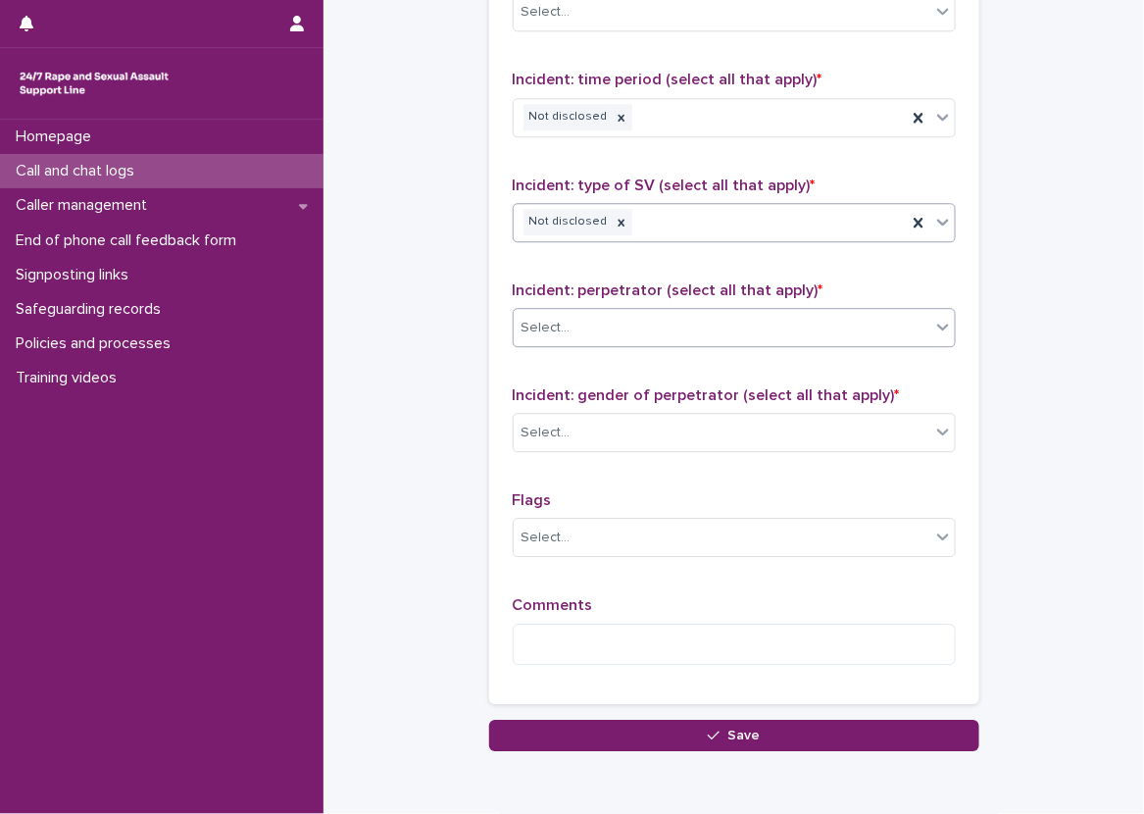
click at [628, 322] on div "Select..." at bounding box center [722, 328] width 417 height 32
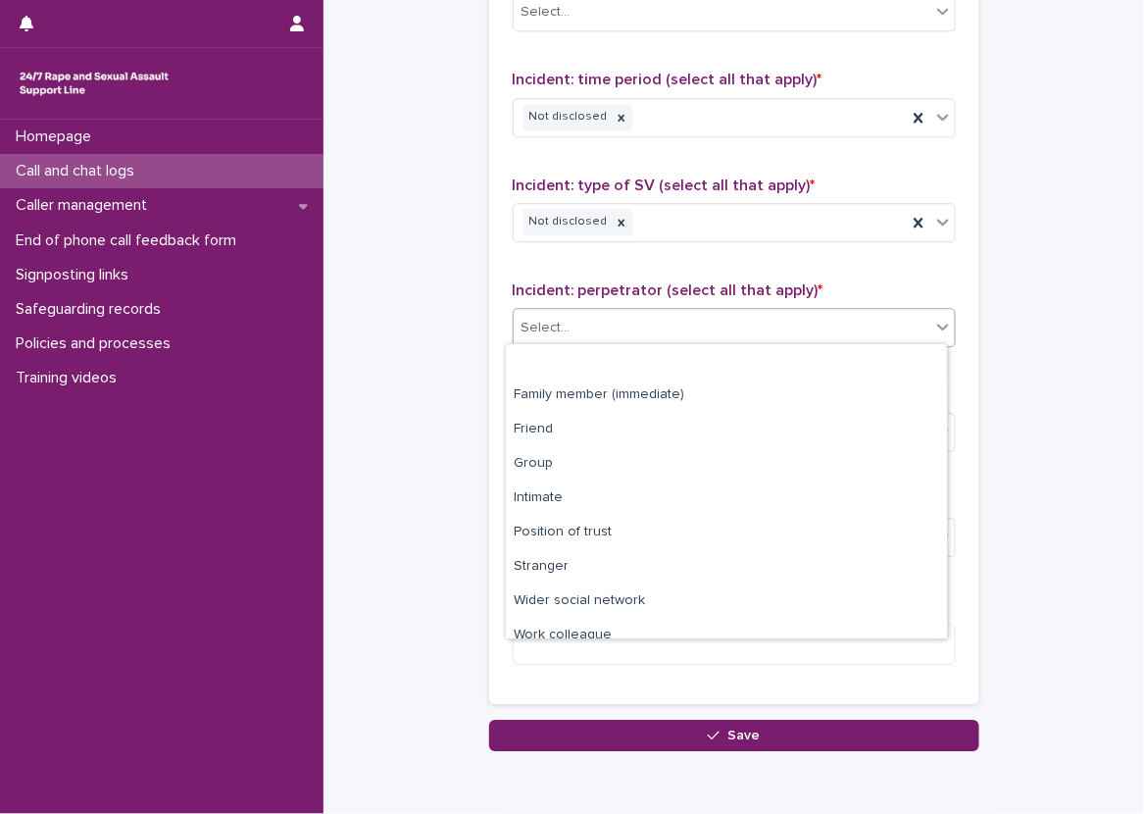
scroll to position [83, 0]
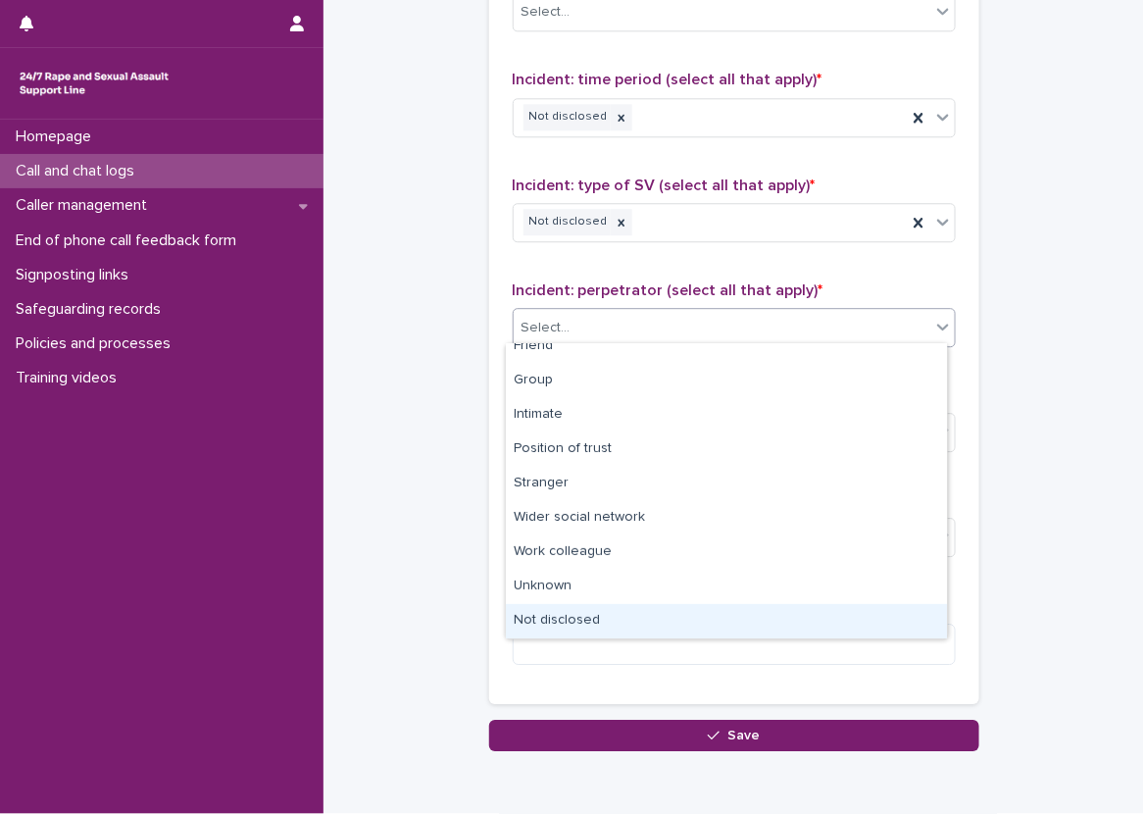
click at [606, 609] on div "Not disclosed" at bounding box center [726, 621] width 441 height 34
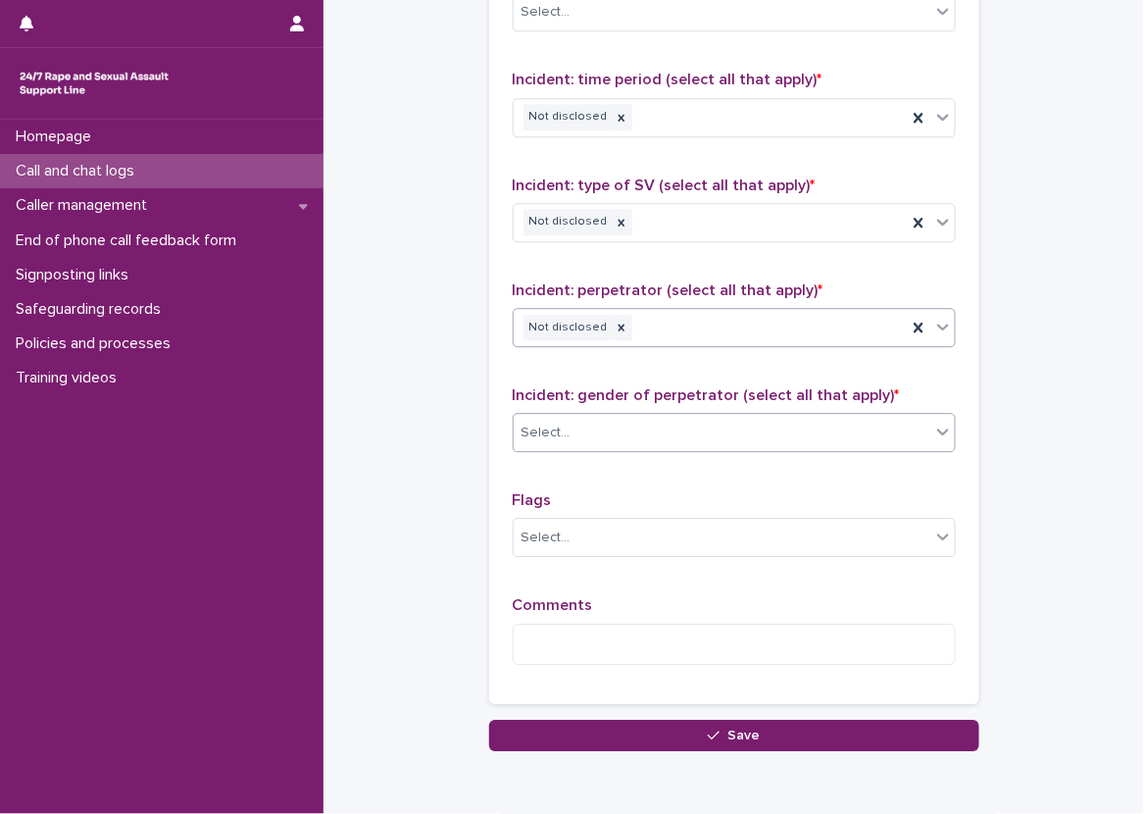
click at [578, 446] on div "Select..." at bounding box center [734, 432] width 443 height 39
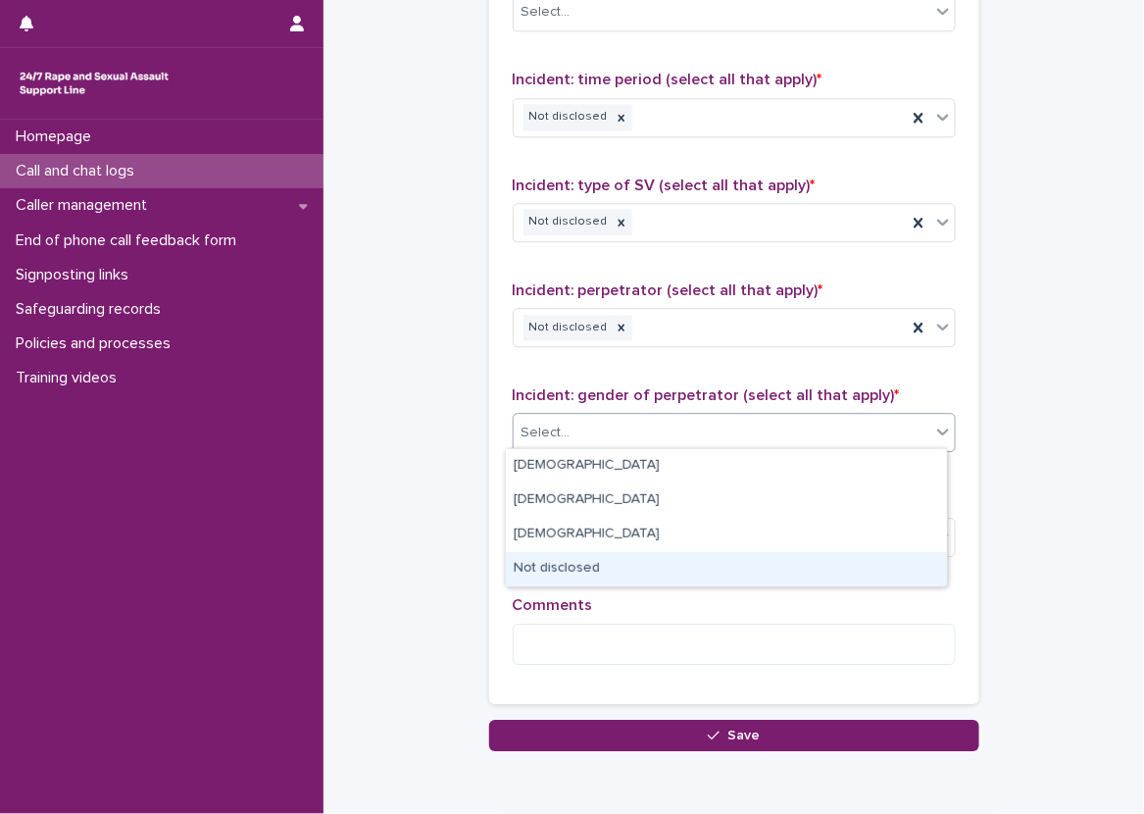
click at [580, 555] on div "Not disclosed" at bounding box center [726, 569] width 441 height 34
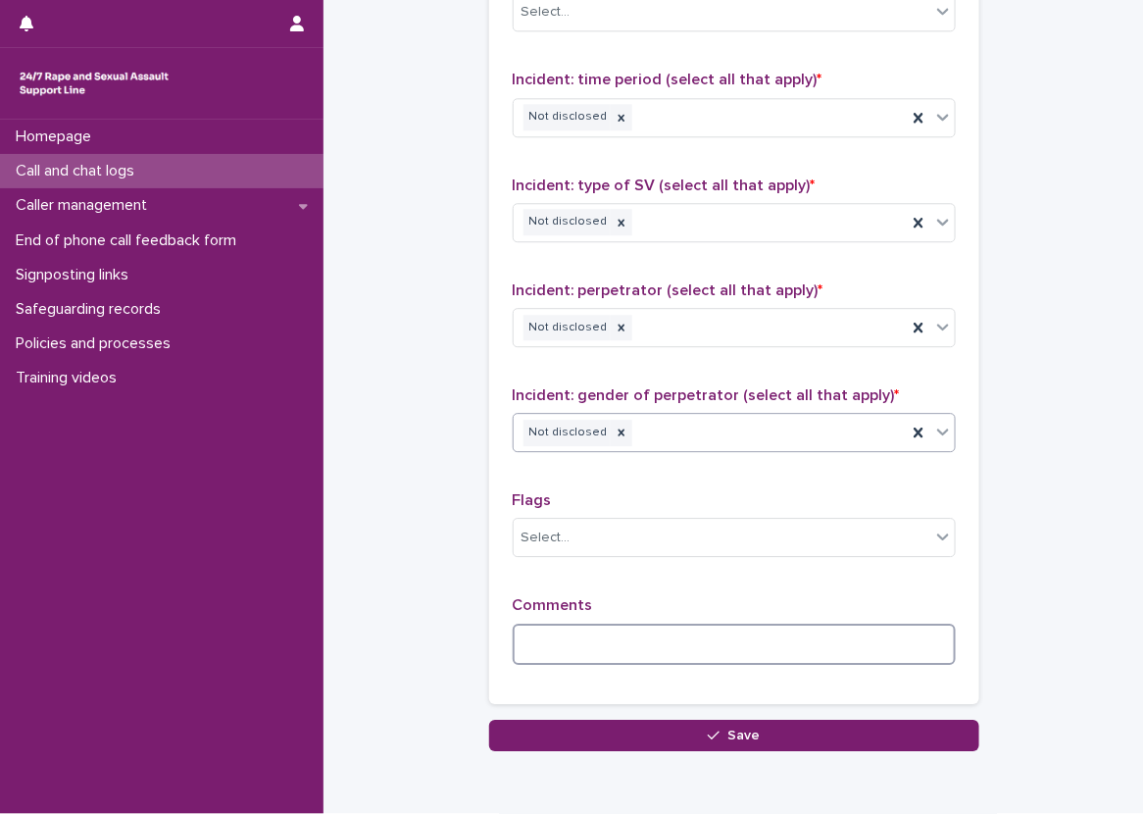
click at [596, 646] on textarea at bounding box center [734, 644] width 443 height 42
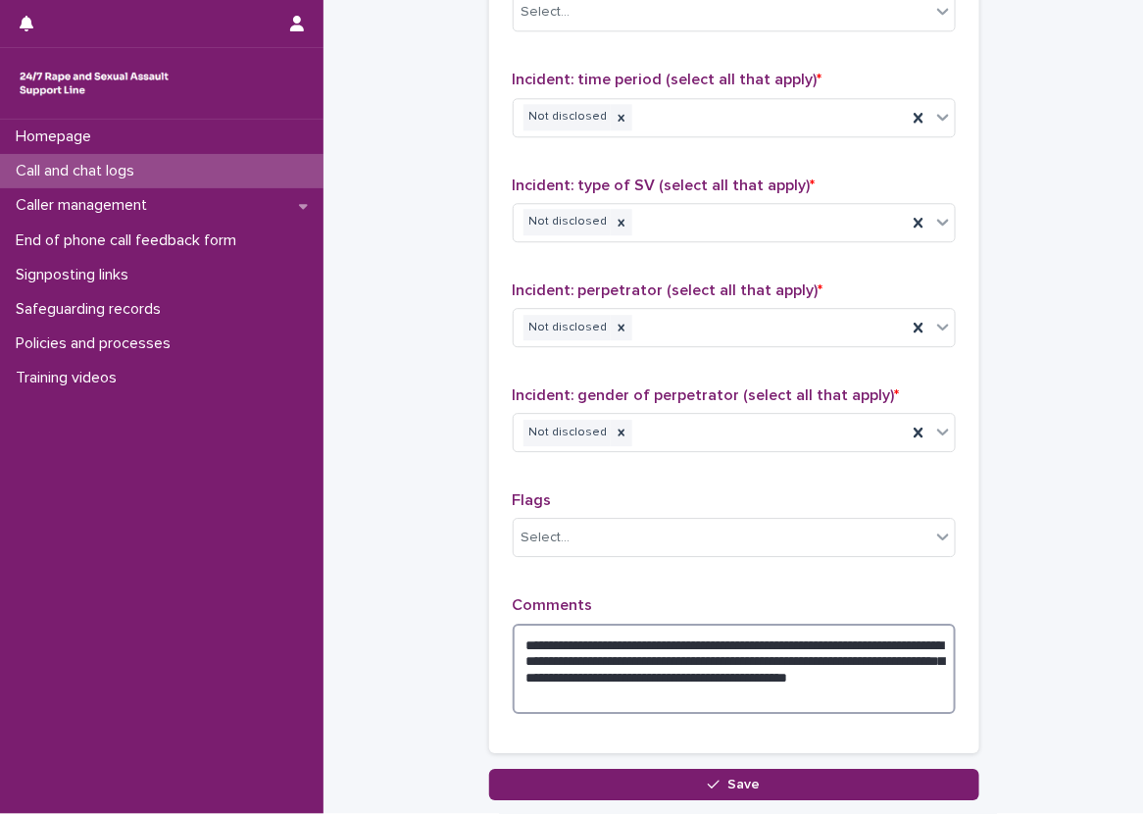
type textarea "**********"
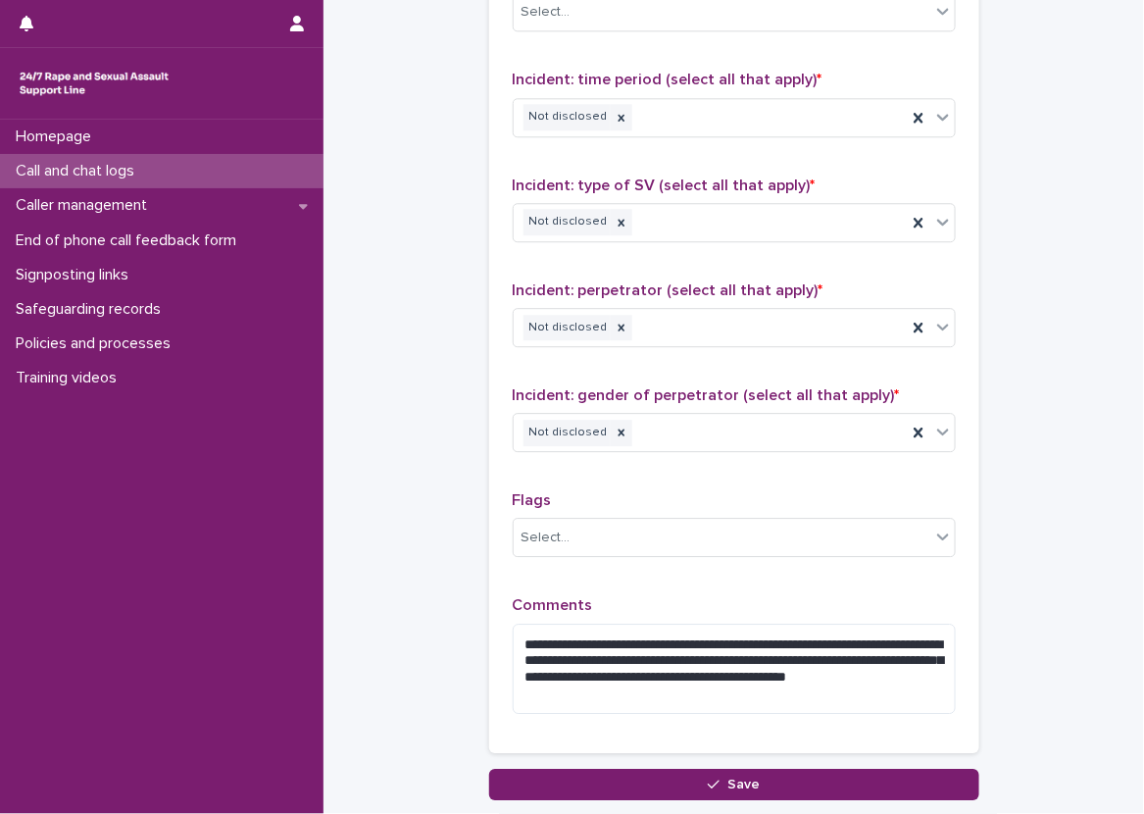
click at [617, 578] on div "**********" at bounding box center [734, 295] width 443 height 868
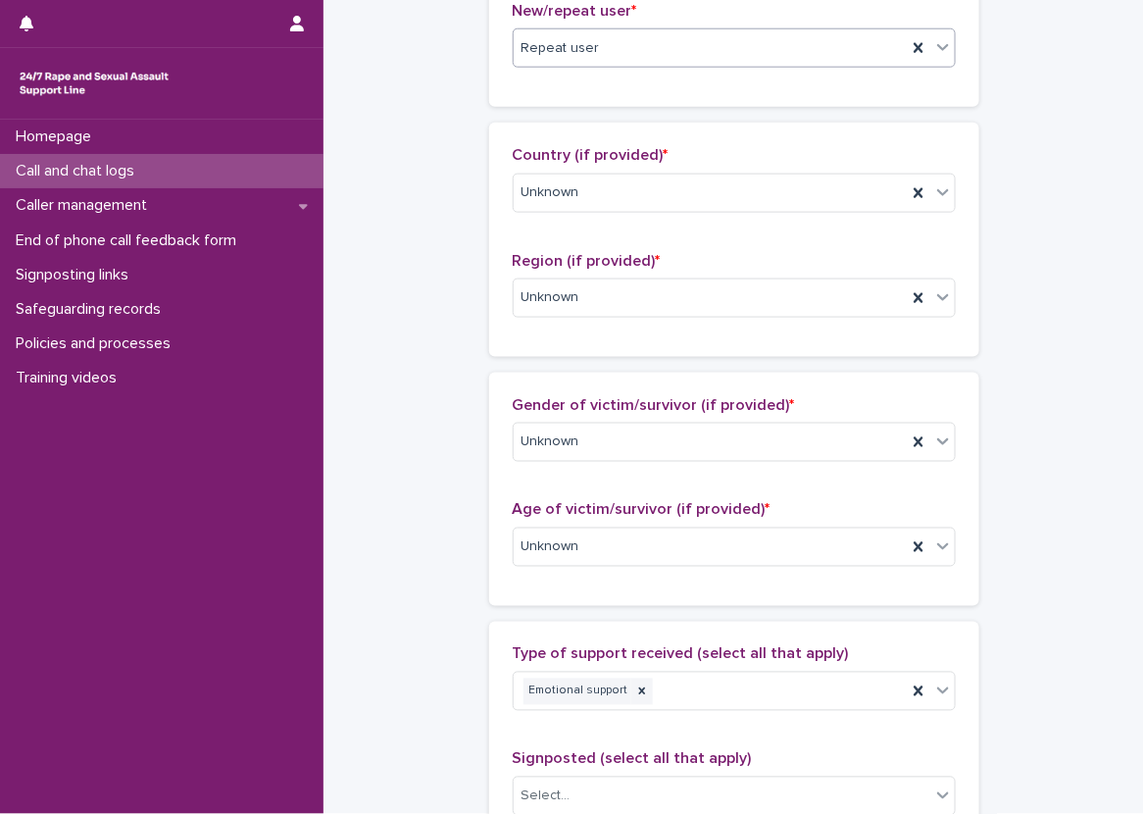
scroll to position [0, 0]
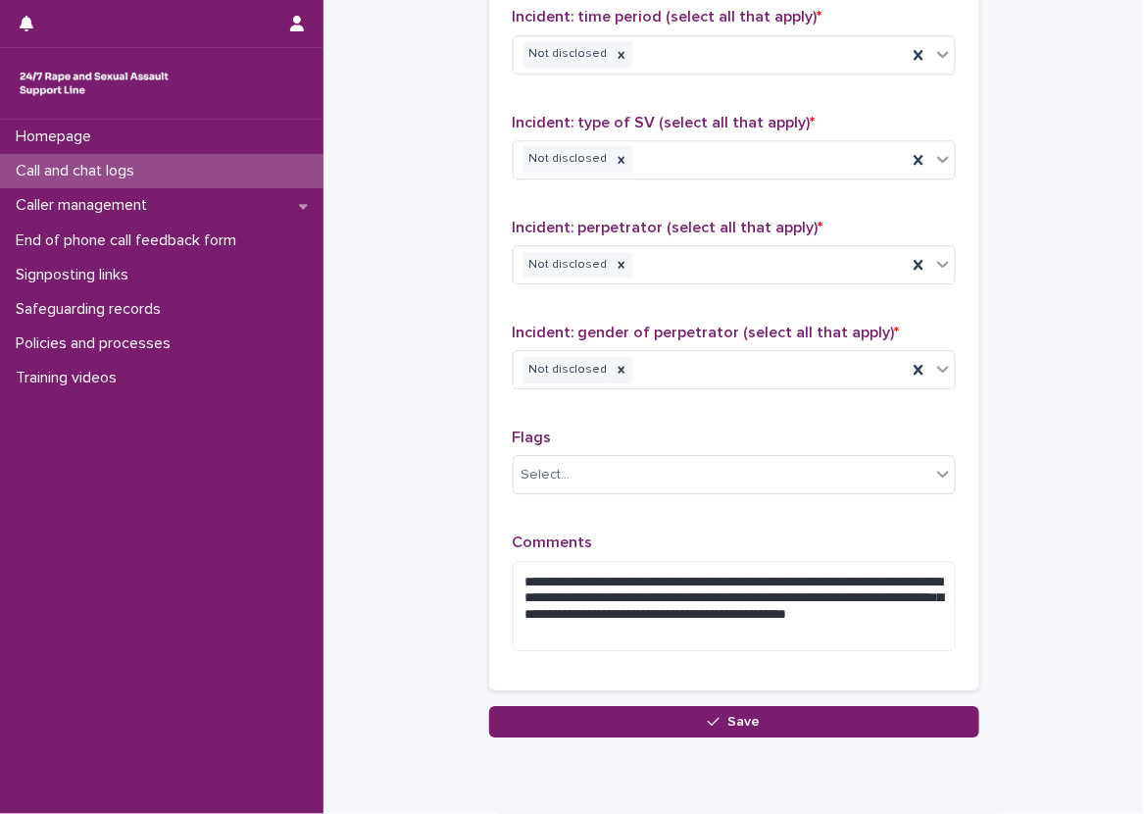
scroll to position [1508, 0]
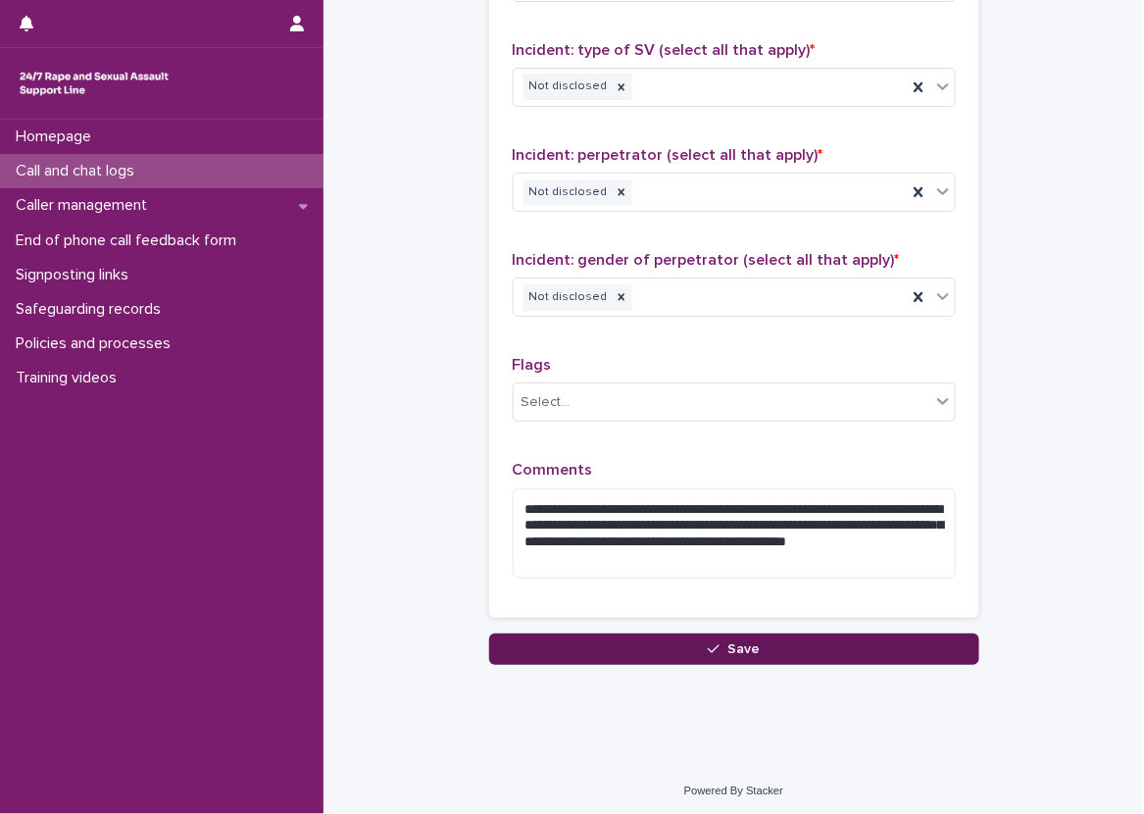
click at [772, 637] on button "Save" at bounding box center [734, 648] width 490 height 31
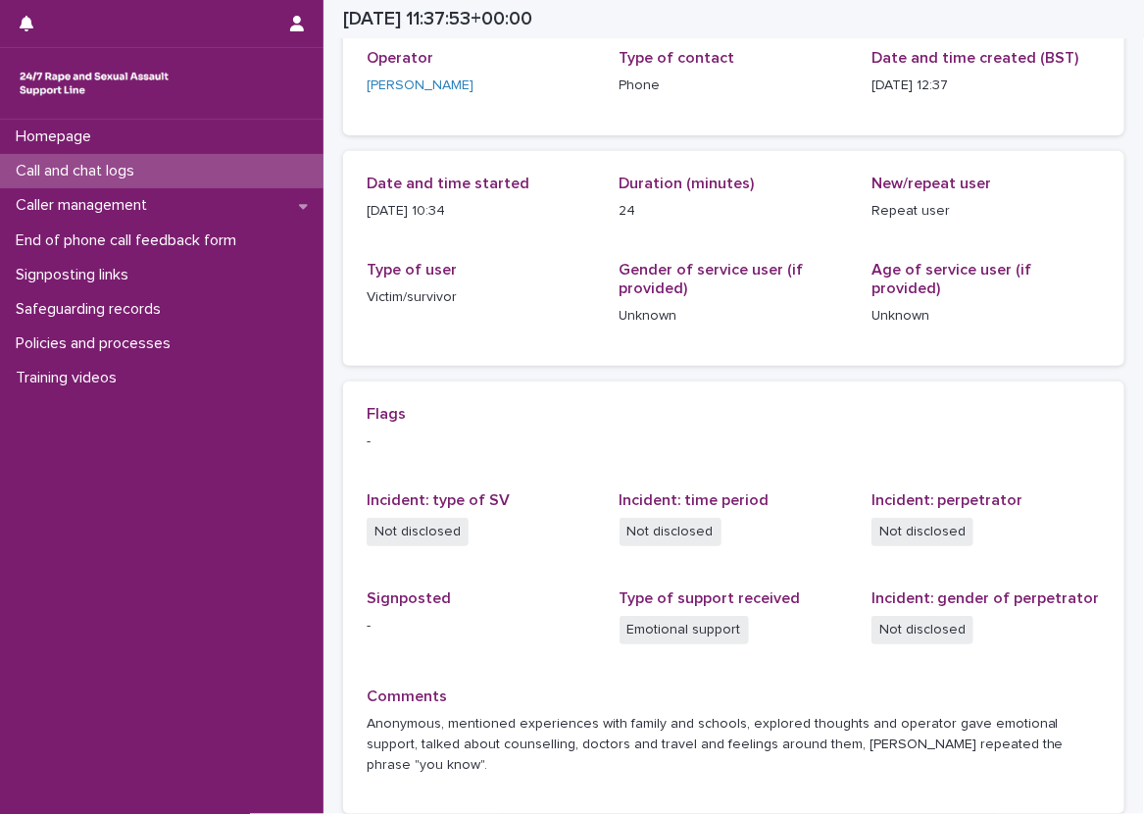
scroll to position [114, 0]
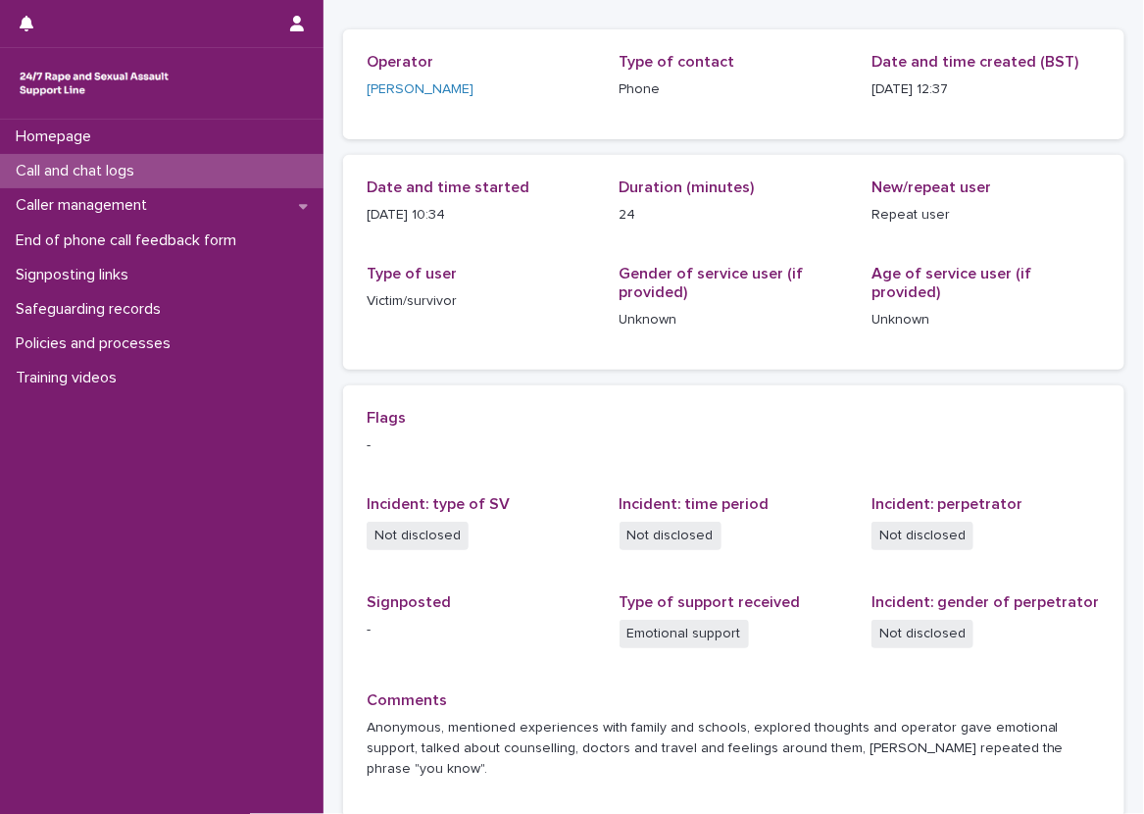
click at [472, 227] on div "Date and time started [DATE] 10:34" at bounding box center [481, 209] width 229 height 63
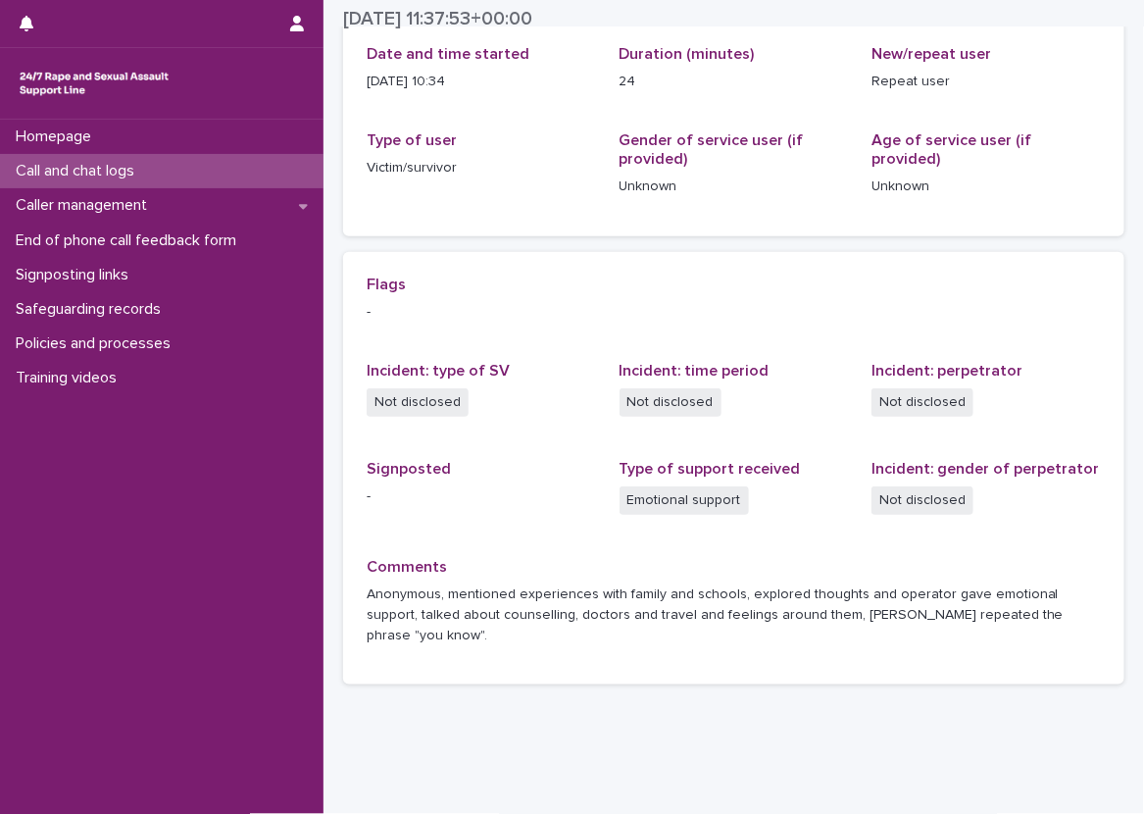
scroll to position [266, 0]
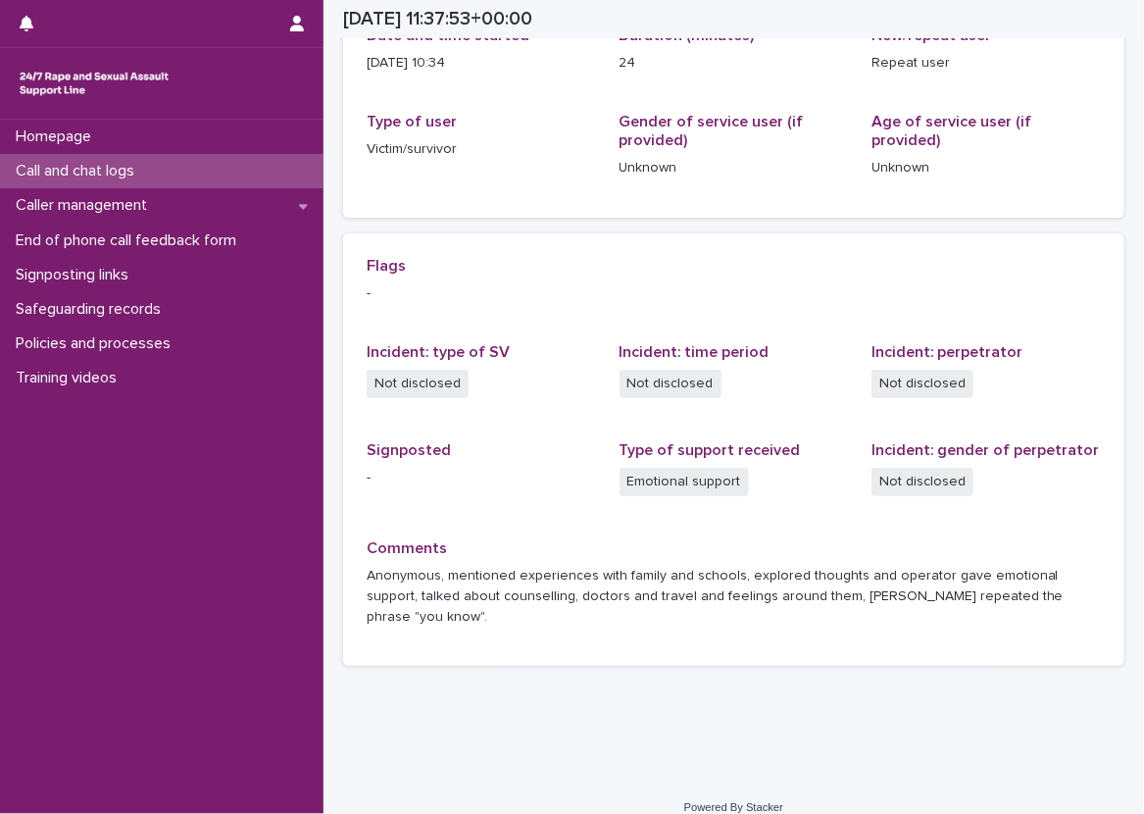
click at [235, 158] on div "Call and chat logs" at bounding box center [161, 171] width 323 height 34
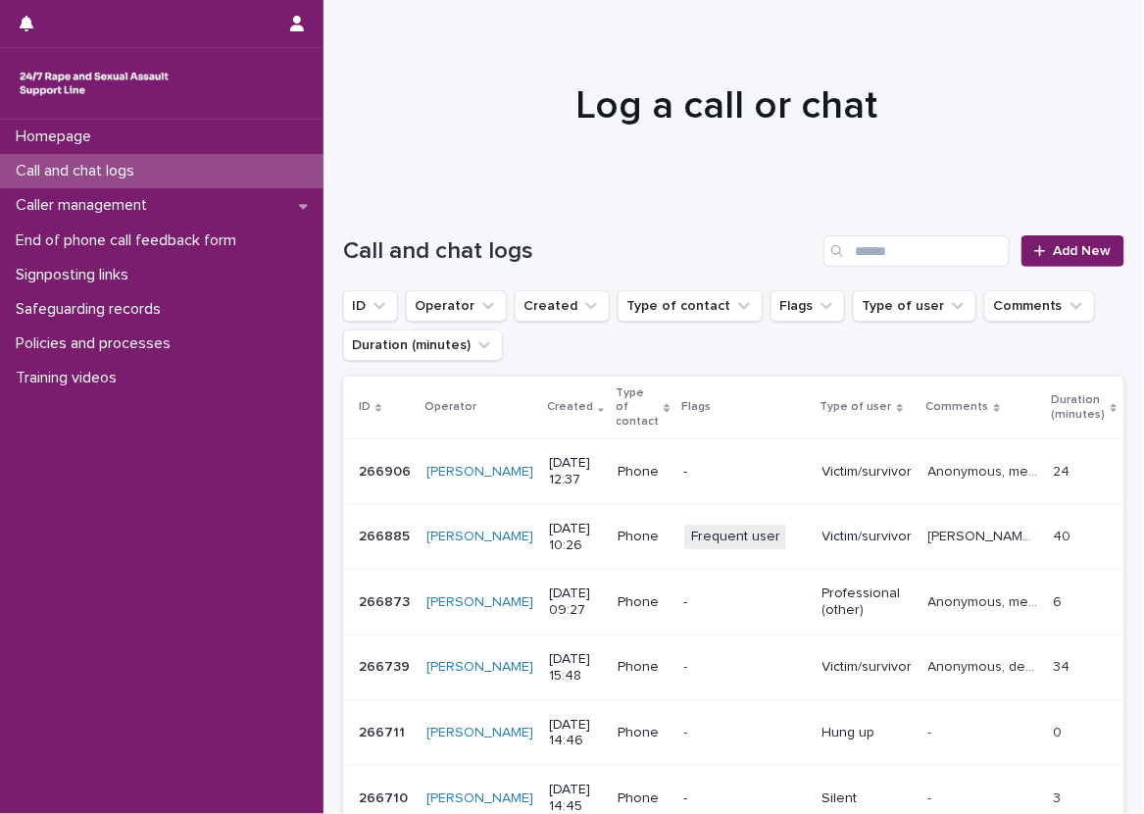
click at [285, 154] on div "Call and chat logs" at bounding box center [161, 171] width 323 height 34
click at [1054, 255] on span "Add New" at bounding box center [1083, 251] width 58 height 14
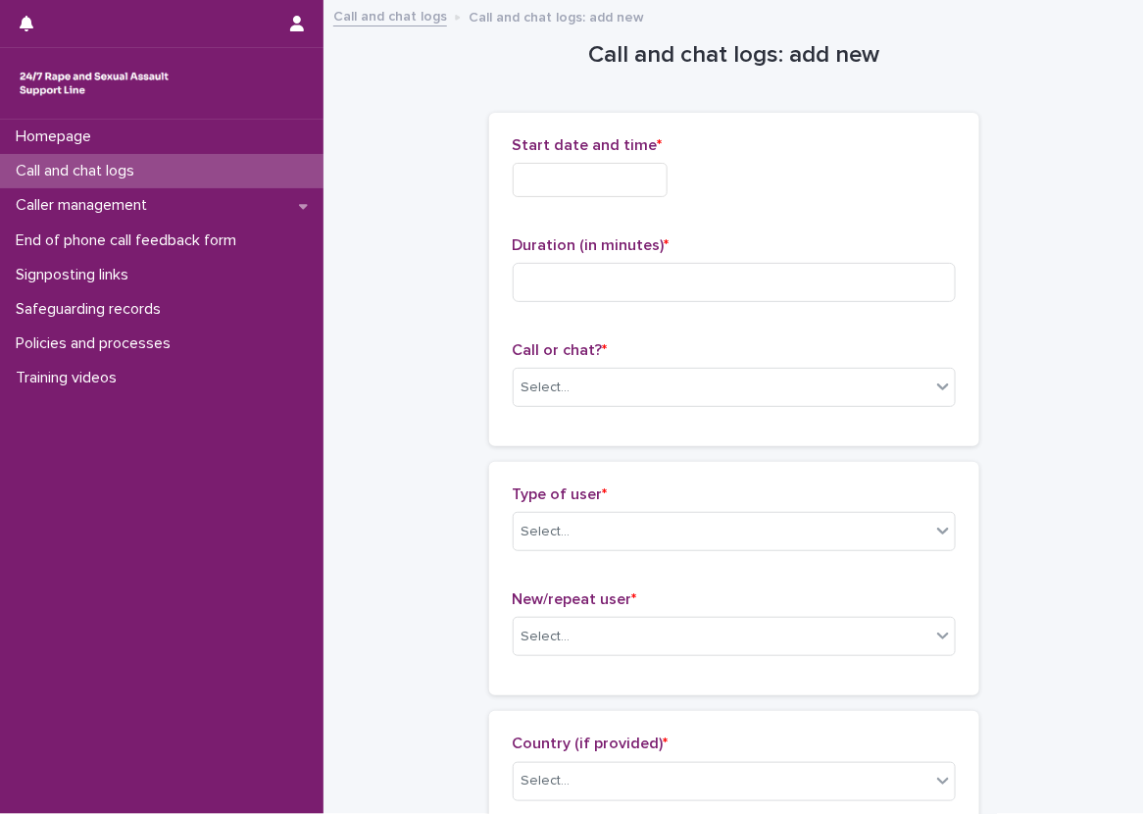
click at [549, 196] on div "Start date and time *" at bounding box center [734, 174] width 443 height 76
click at [590, 186] on input "text" at bounding box center [590, 180] width 155 height 34
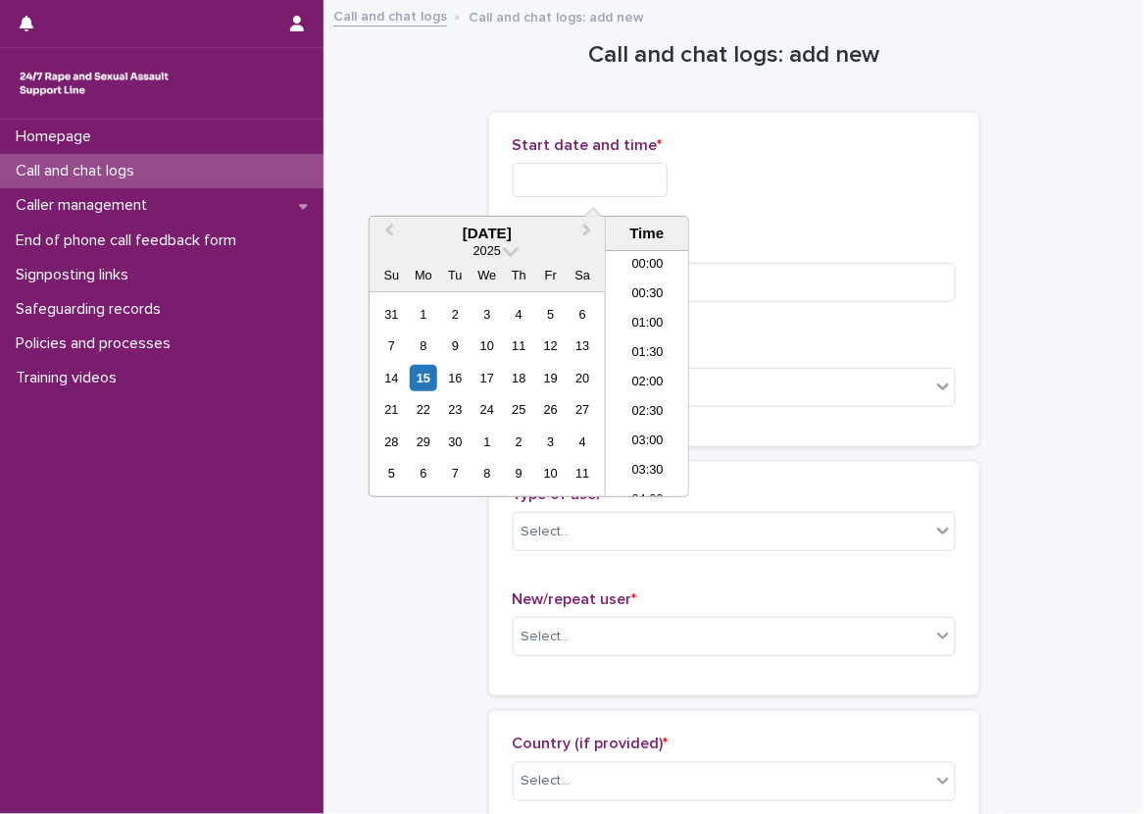
scroll to position [627, 0]
click at [616, 340] on li "12:00" at bounding box center [647, 343] width 83 height 29
click at [633, 173] on input "**********" at bounding box center [590, 180] width 155 height 34
type input "**********"
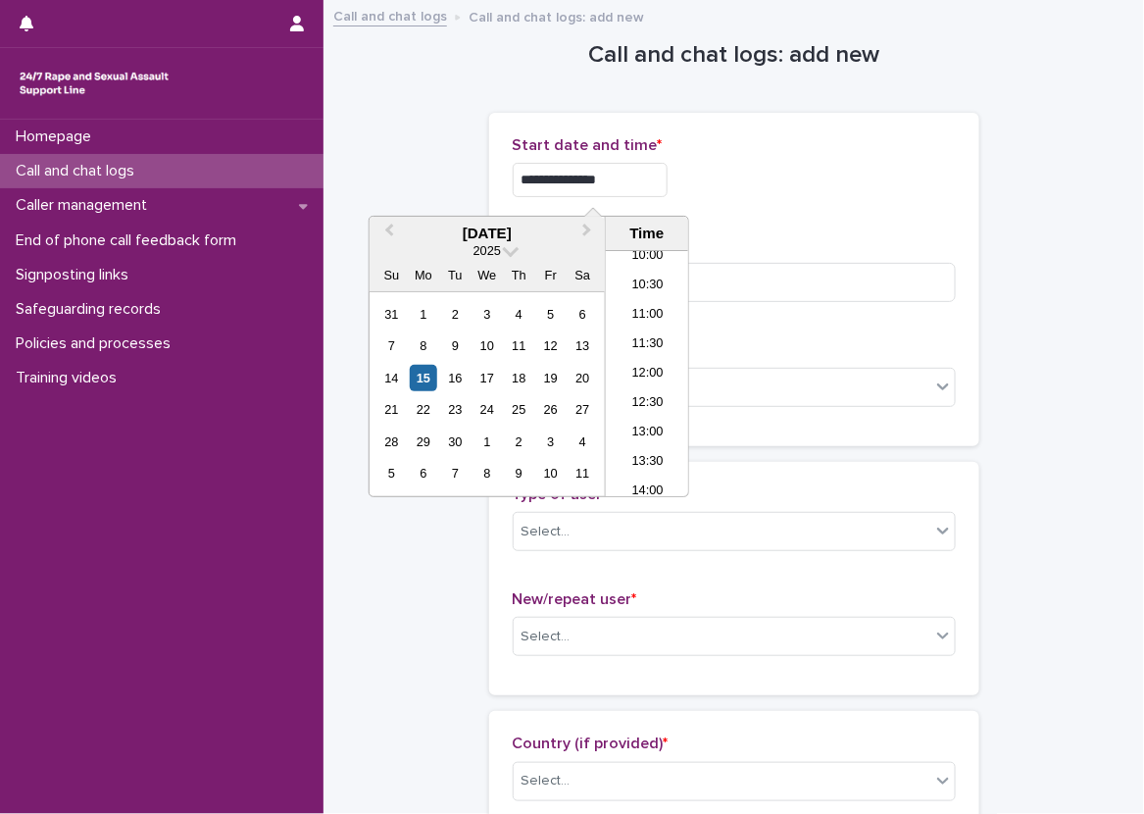
click at [771, 147] on p "Start date and time *" at bounding box center [734, 145] width 443 height 19
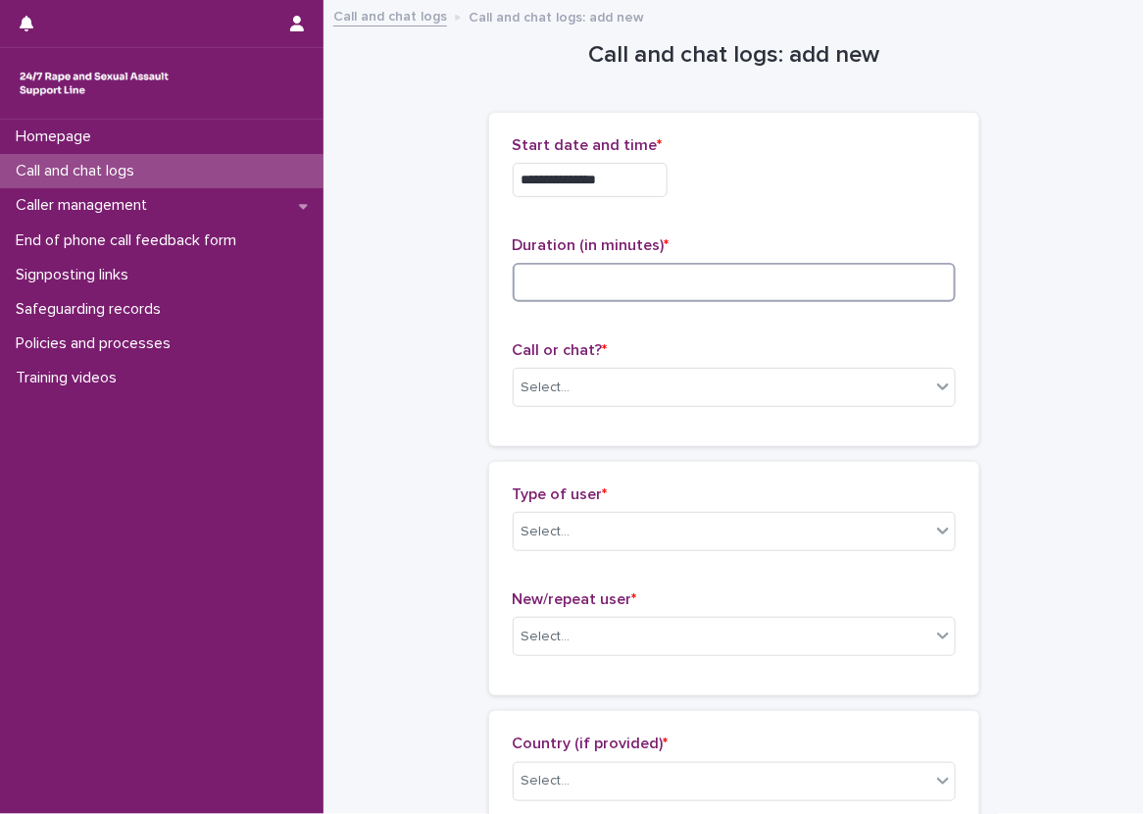
click at [762, 264] on input at bounding box center [734, 282] width 443 height 39
type input "*"
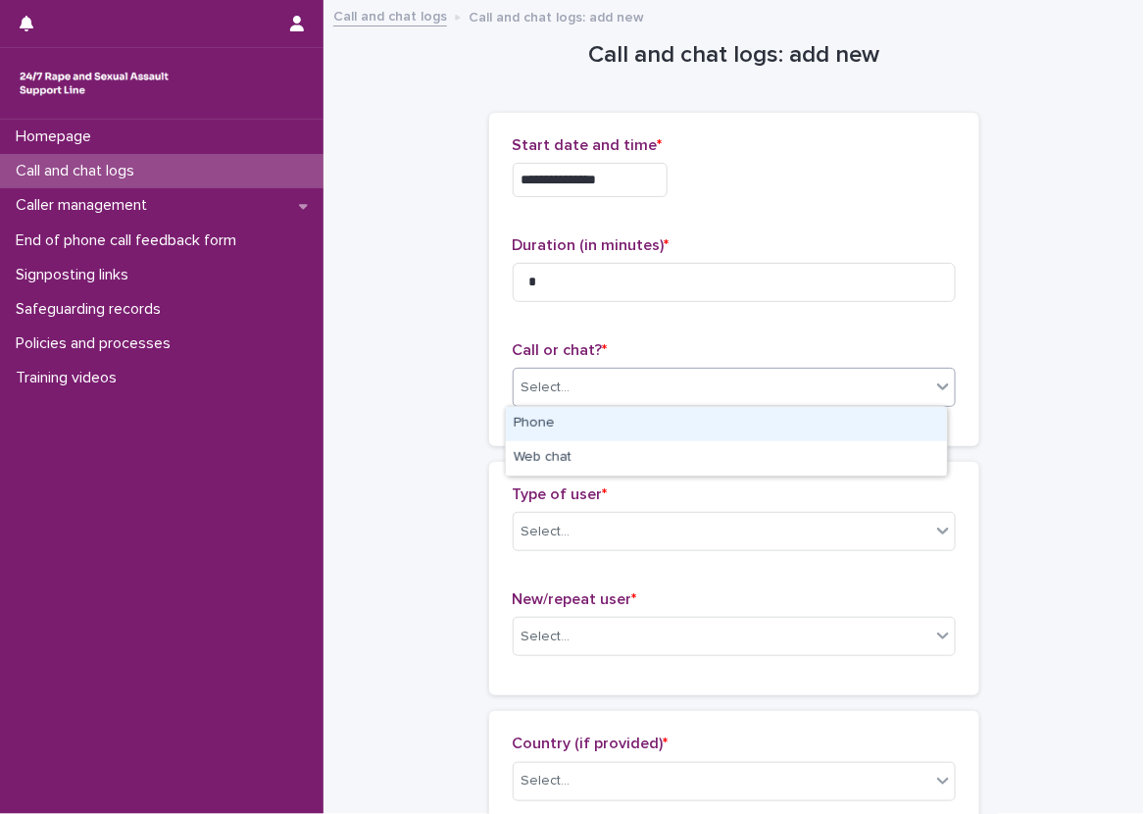
click at [696, 380] on div "Select..." at bounding box center [722, 387] width 417 height 32
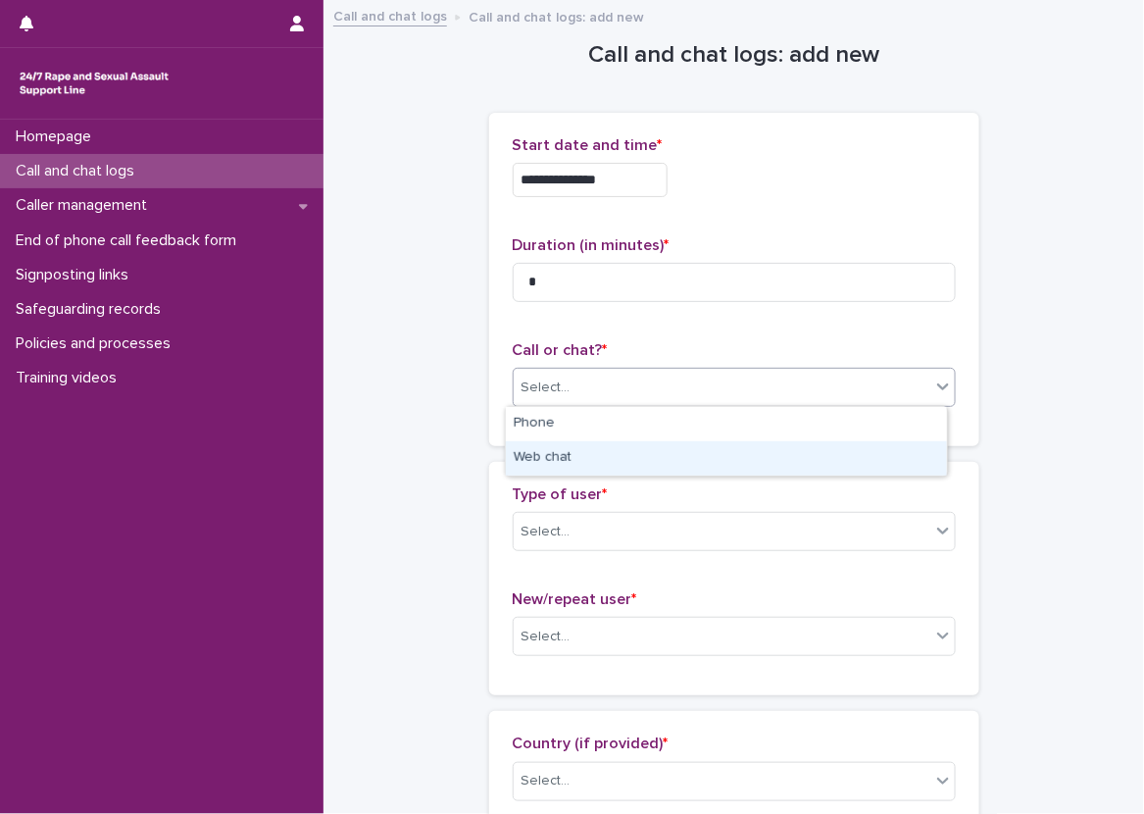
click at [621, 455] on div "Web chat" at bounding box center [726, 458] width 441 height 34
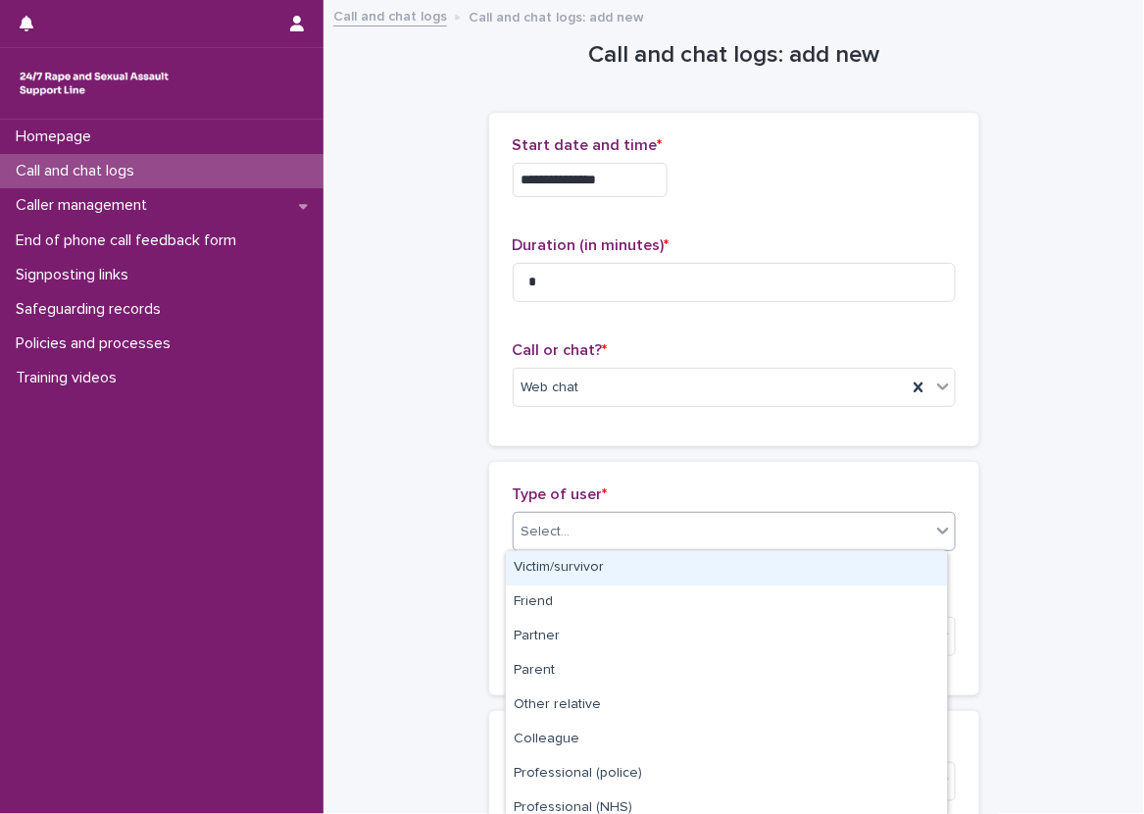
click at [620, 516] on div "Select..." at bounding box center [722, 532] width 417 height 32
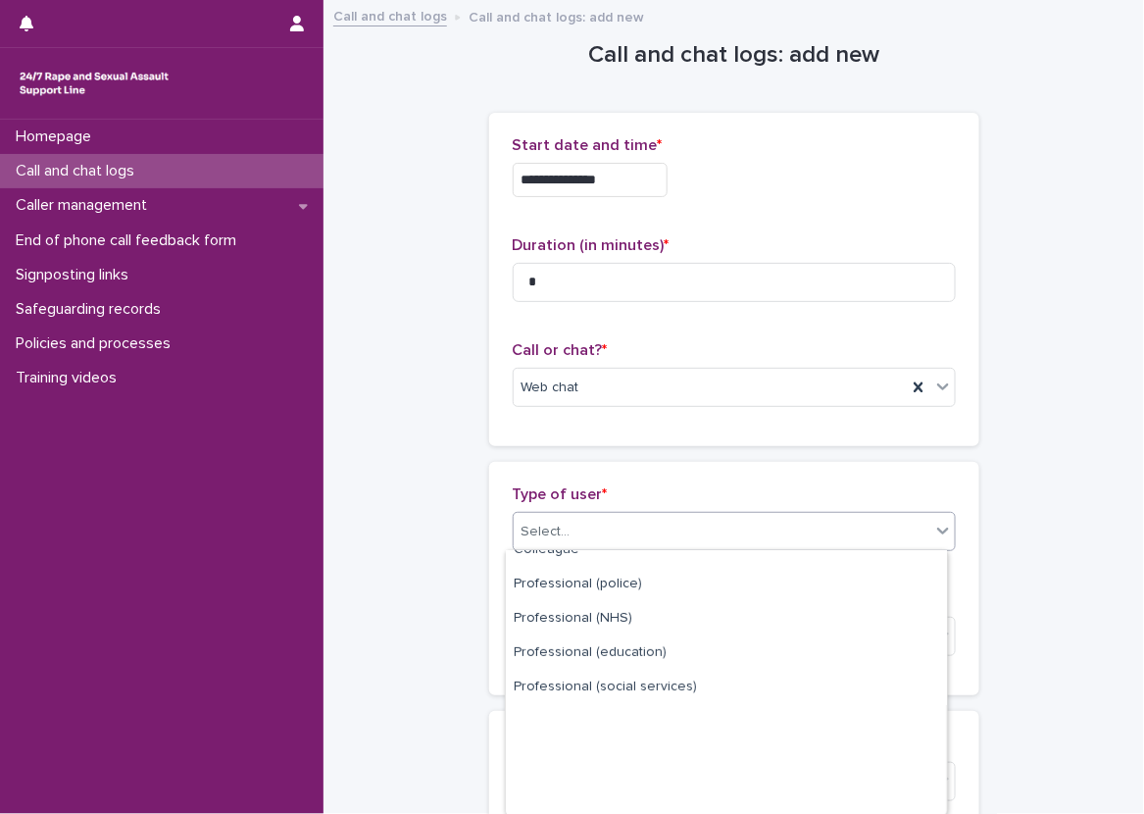
scroll to position [252, 0]
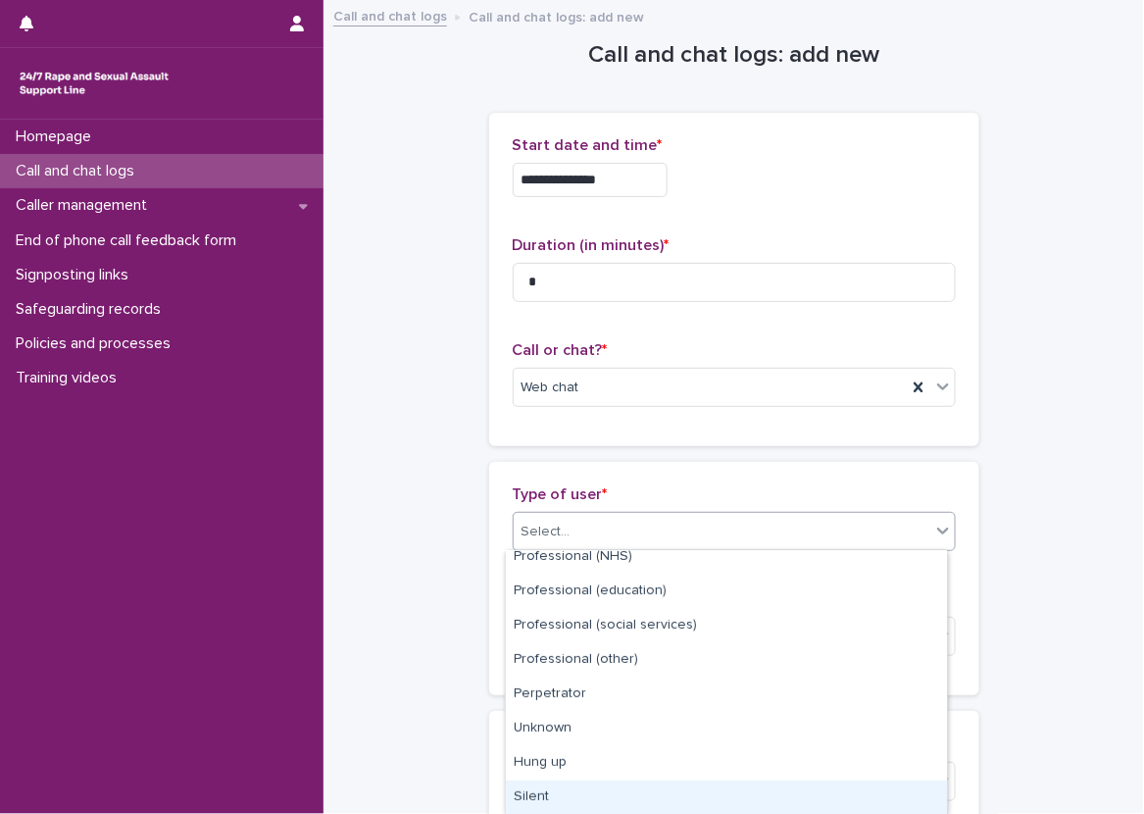
click at [535, 797] on div "Silent" at bounding box center [726, 797] width 441 height 34
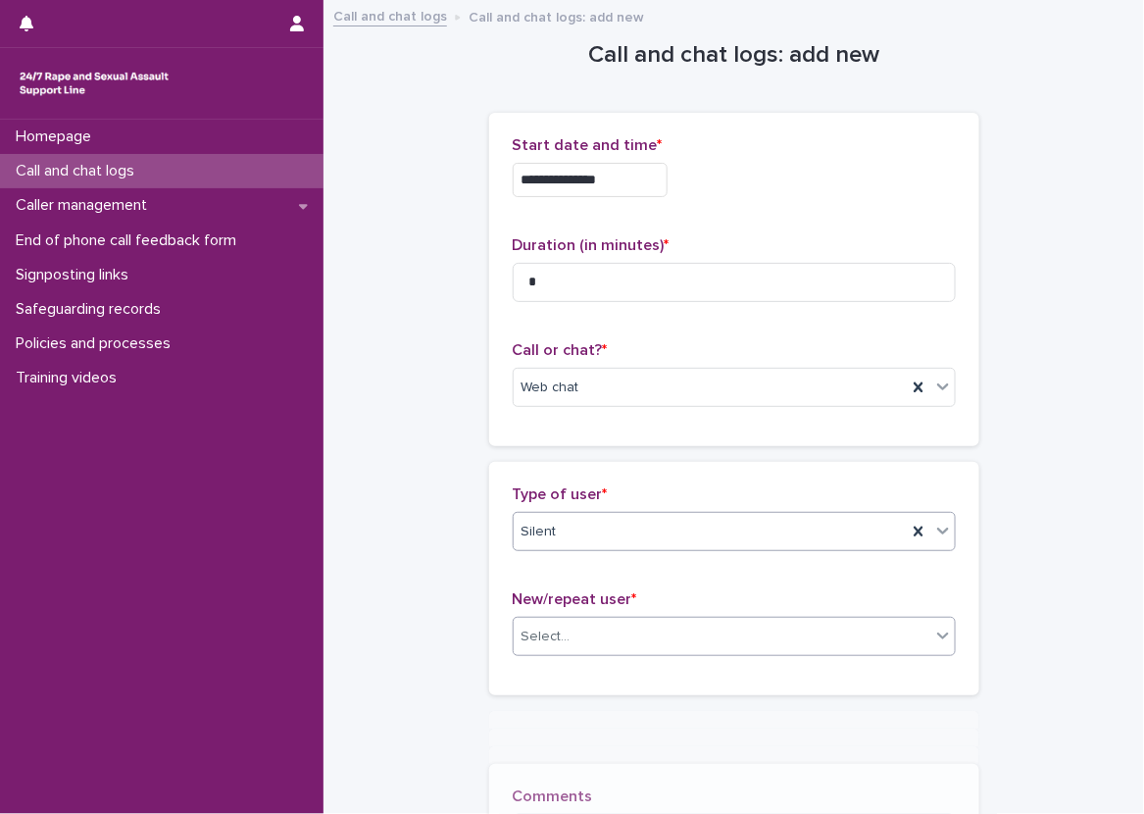
click at [567, 643] on div "Select..." at bounding box center [722, 636] width 417 height 32
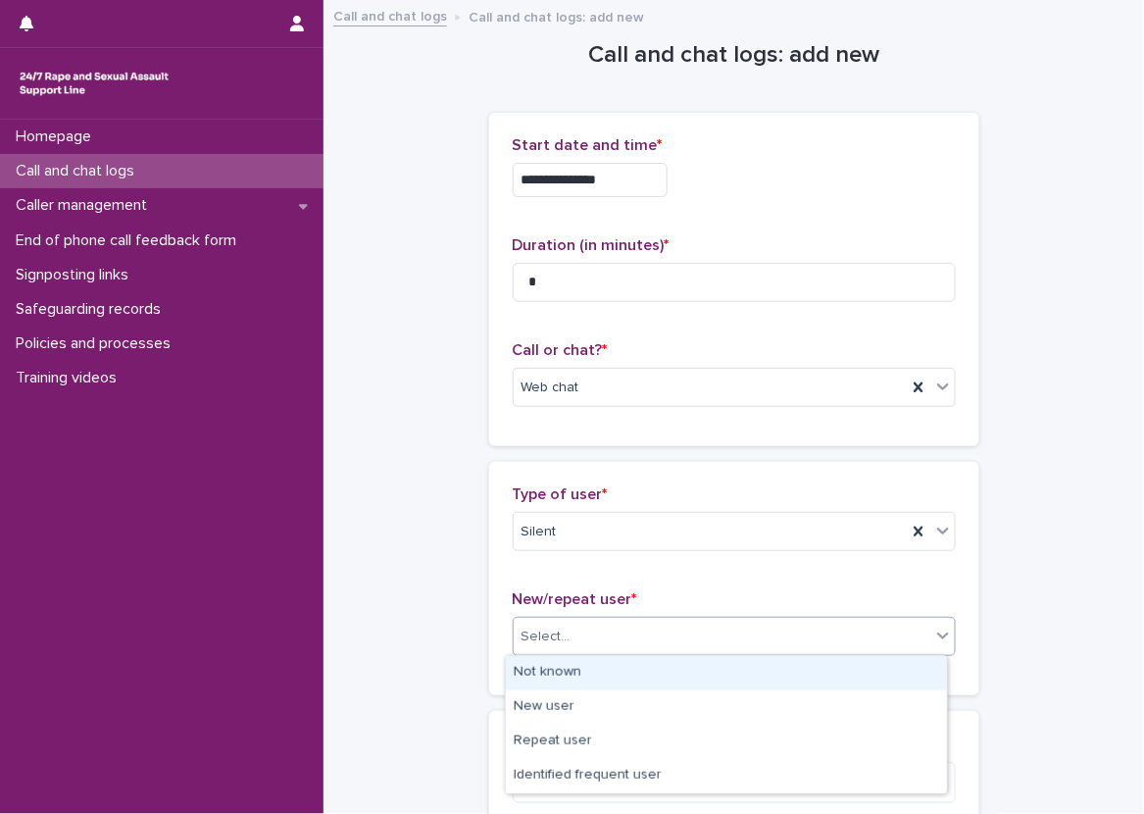
click at [518, 686] on div "Not known" at bounding box center [726, 673] width 441 height 34
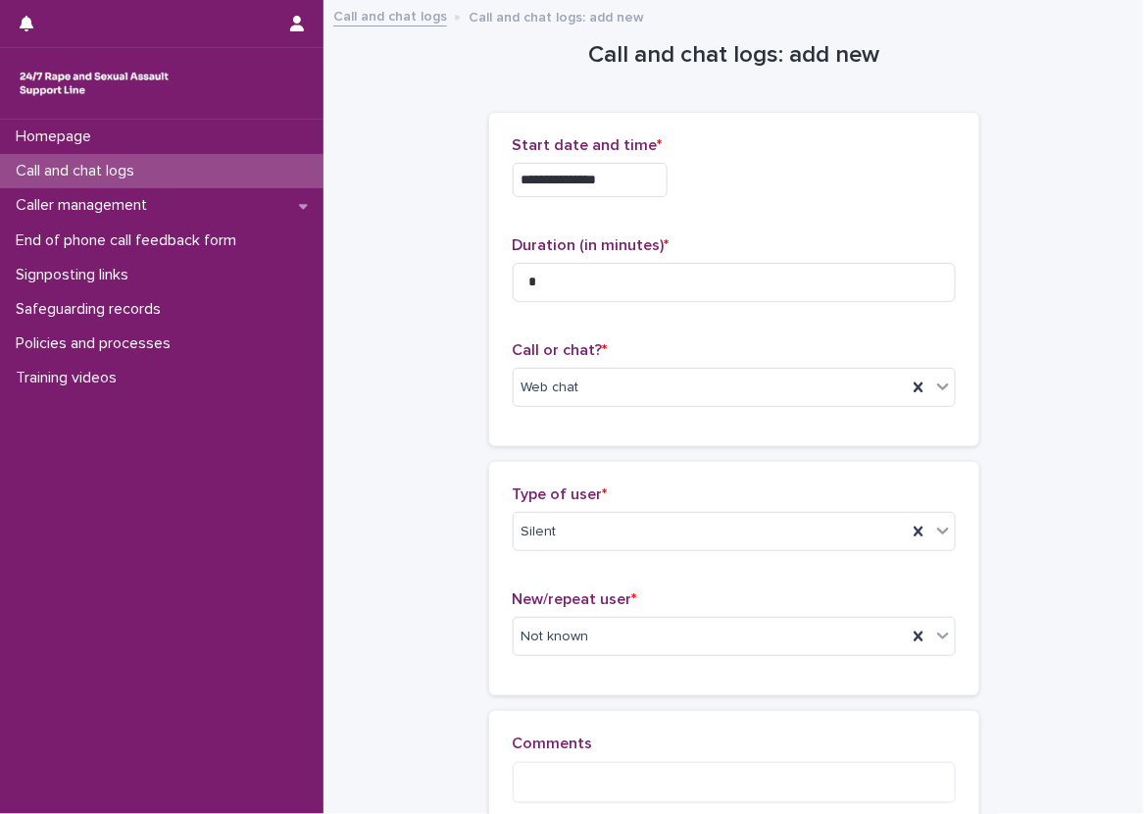
click at [451, 678] on div "**********" at bounding box center [733, 445] width 781 height 887
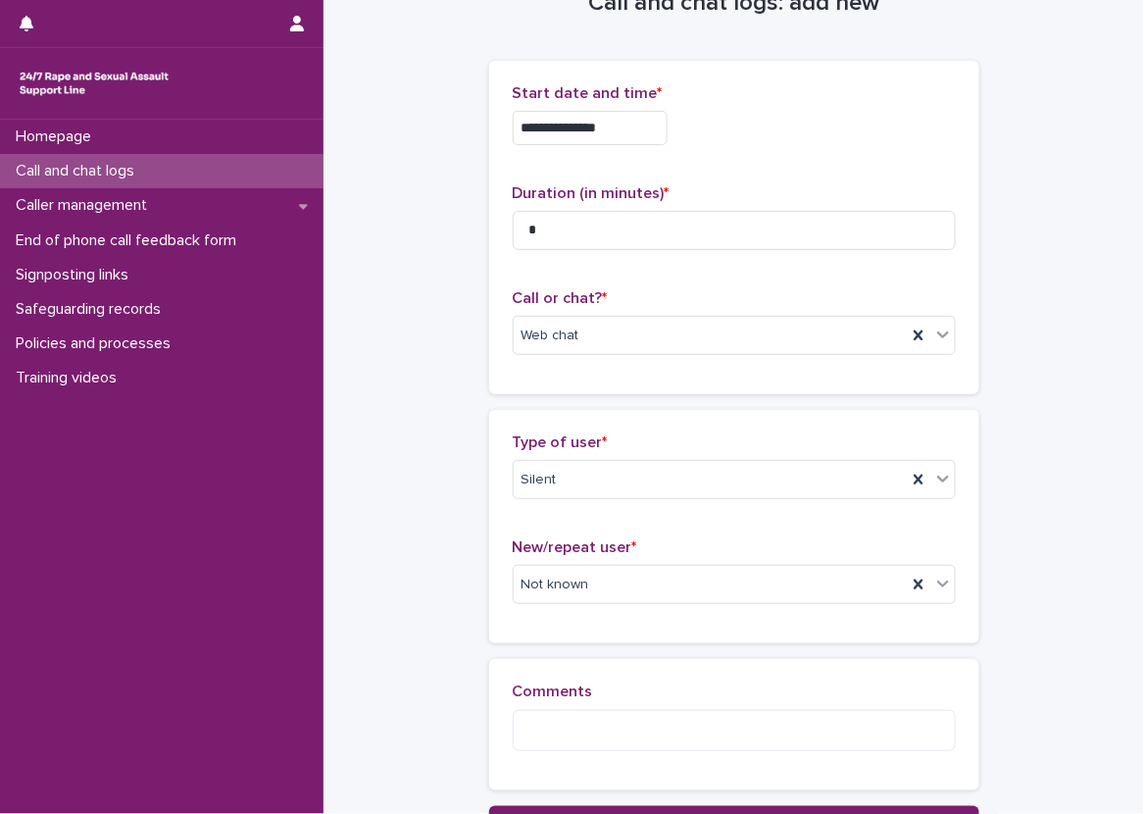
scroll to position [98, 0]
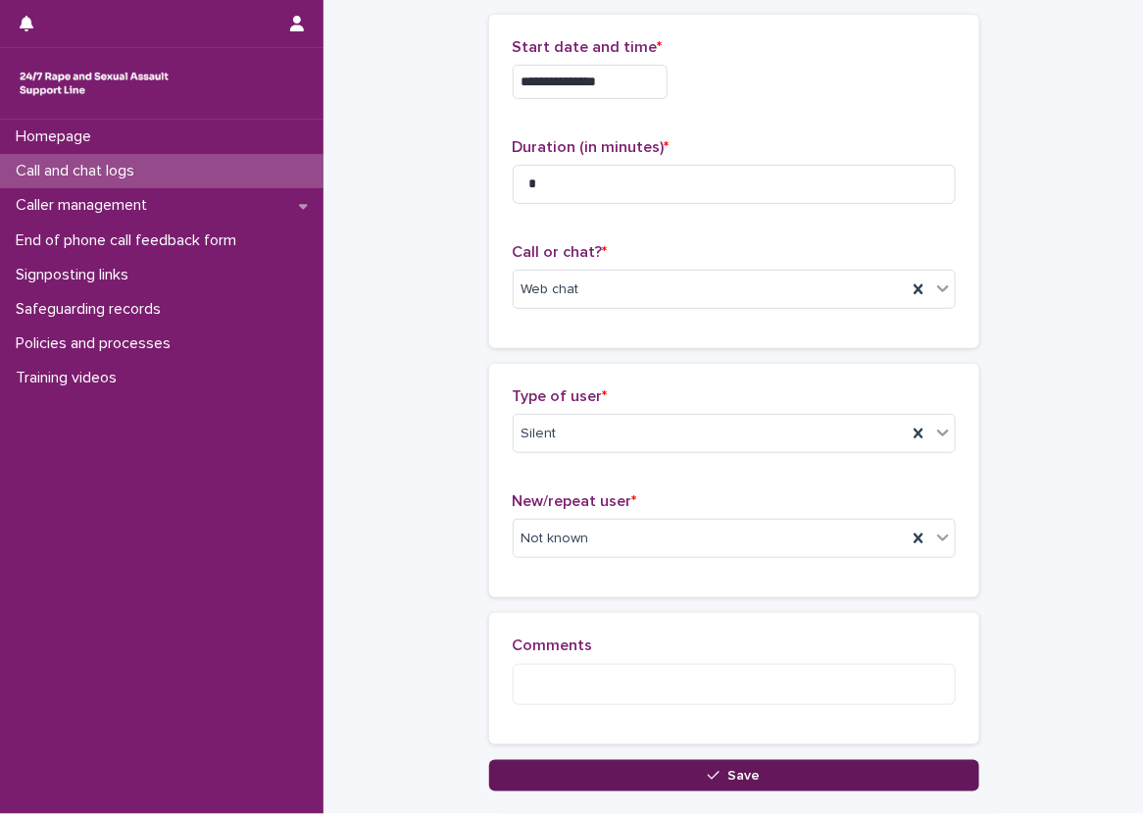
click at [507, 761] on button "Save" at bounding box center [734, 775] width 490 height 31
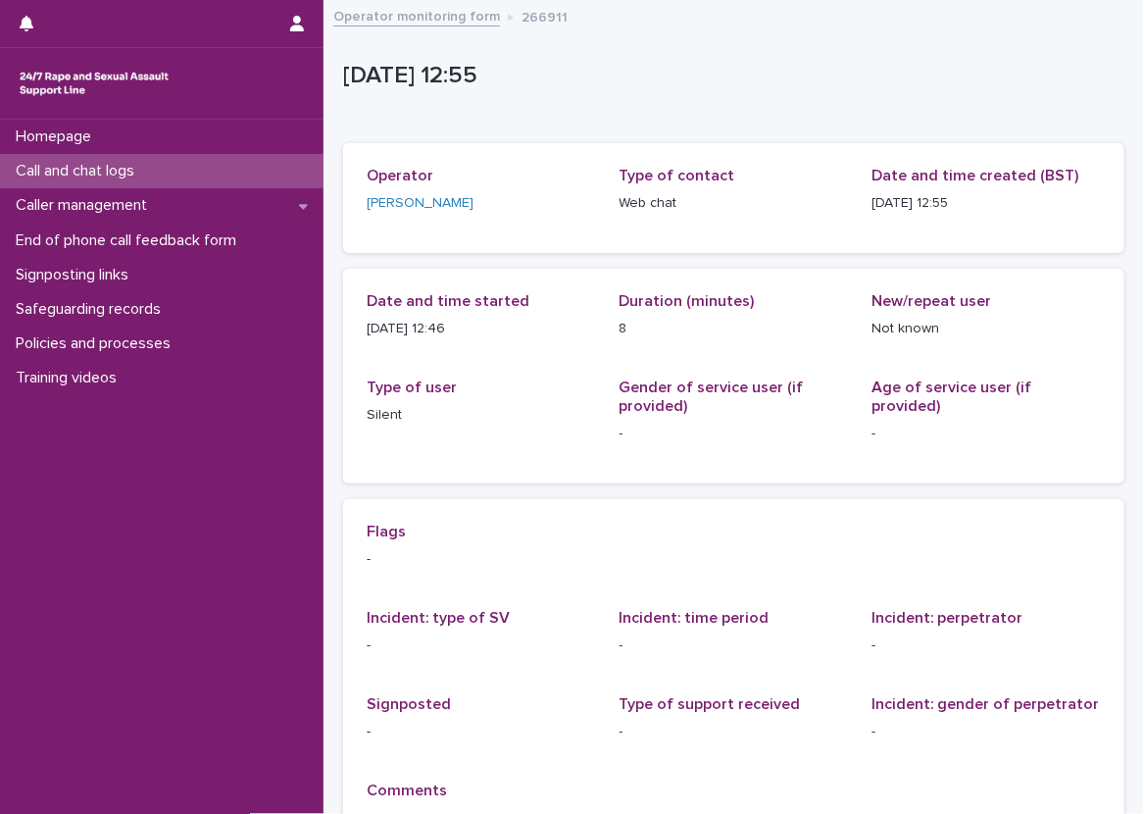
scroll to position [98, 0]
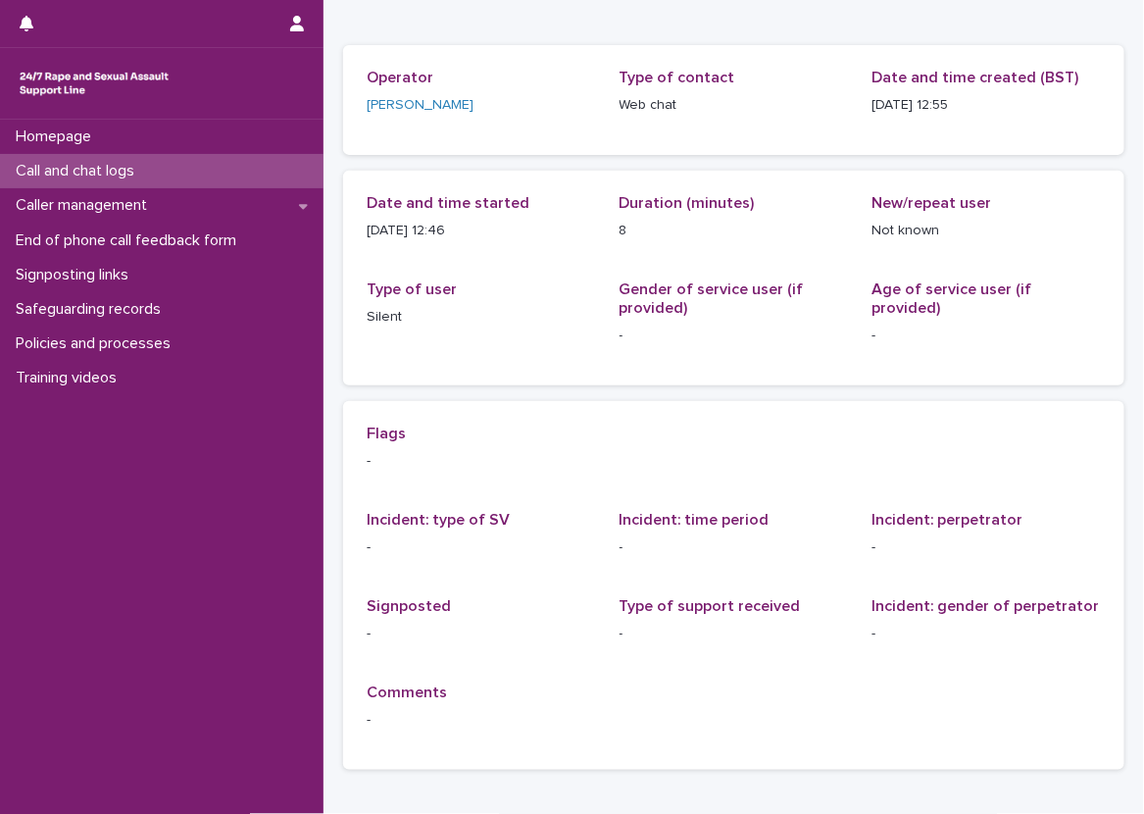
click at [246, 171] on div "Call and chat logs" at bounding box center [161, 171] width 323 height 34
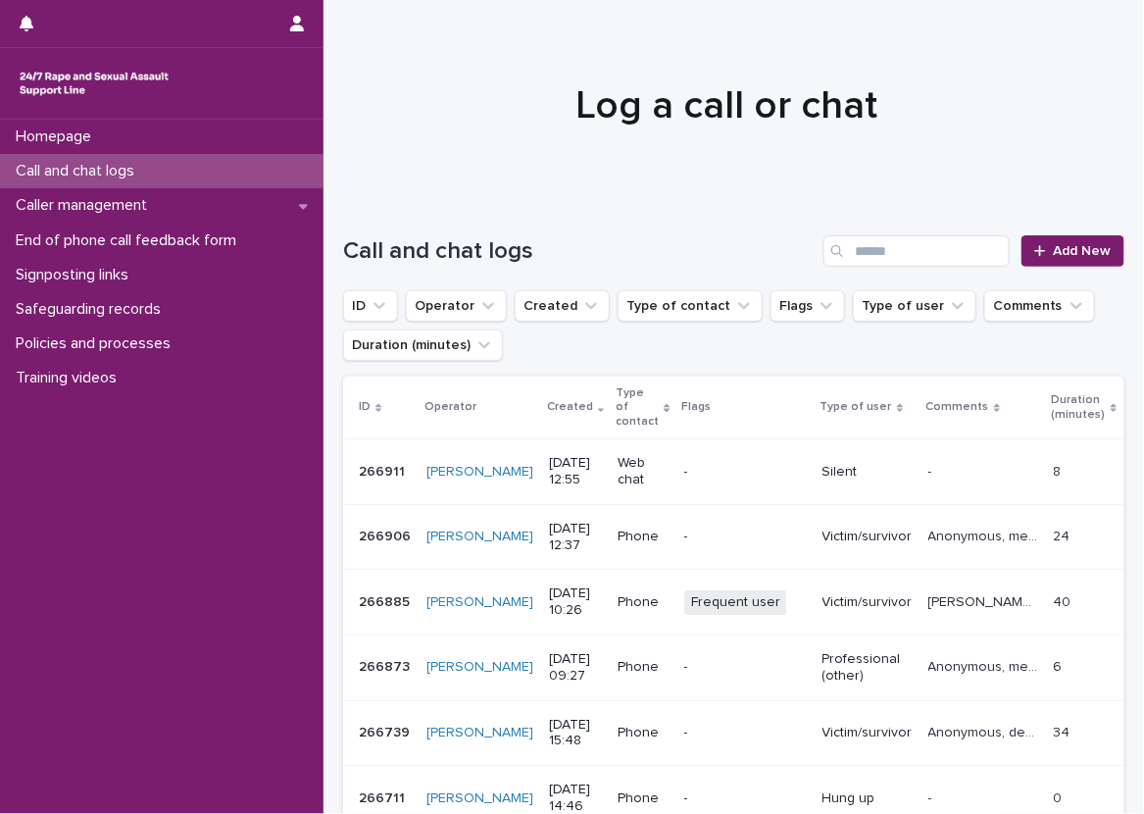
drag, startPoint x: 259, startPoint y: 160, endPoint x: 32, endPoint y: 83, distance: 239.0
click at [259, 160] on div "Call and chat logs" at bounding box center [161, 171] width 323 height 34
click at [1069, 251] on span "Add New" at bounding box center [1083, 251] width 58 height 14
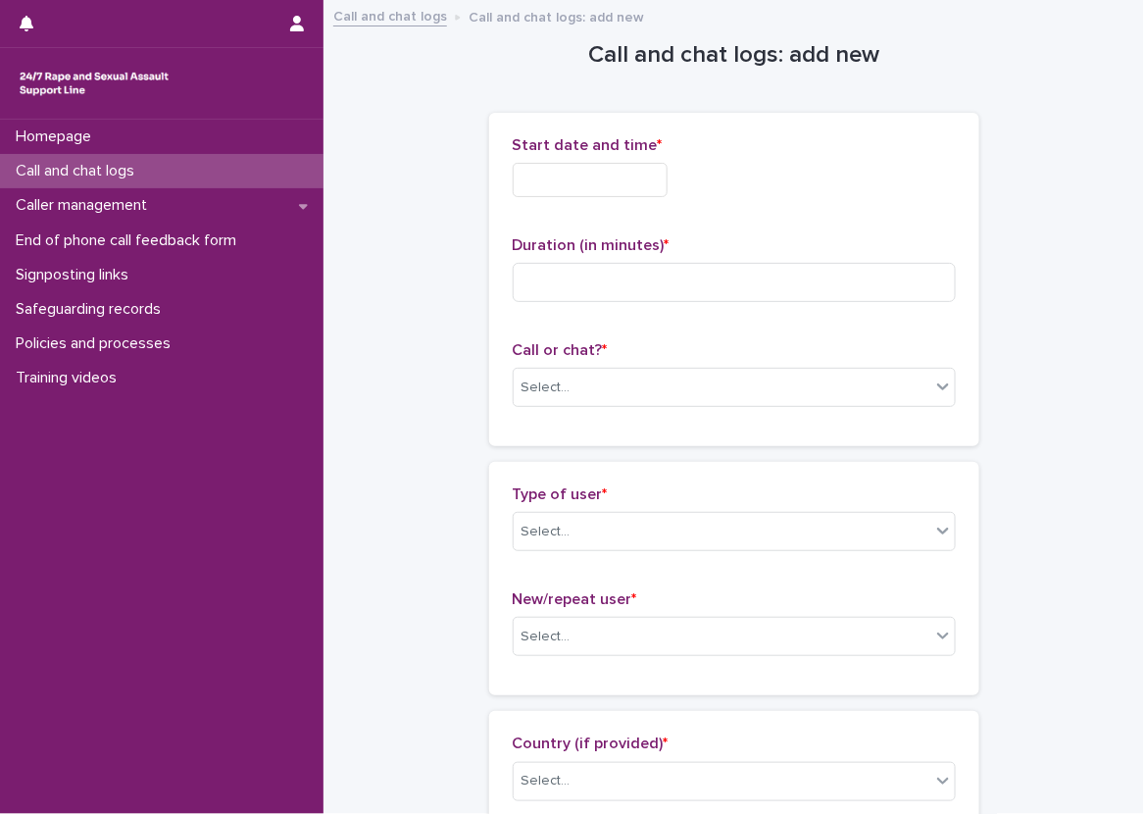
click at [595, 199] on div "Start date and time *" at bounding box center [734, 174] width 443 height 76
click at [601, 184] on input "text" at bounding box center [590, 180] width 155 height 34
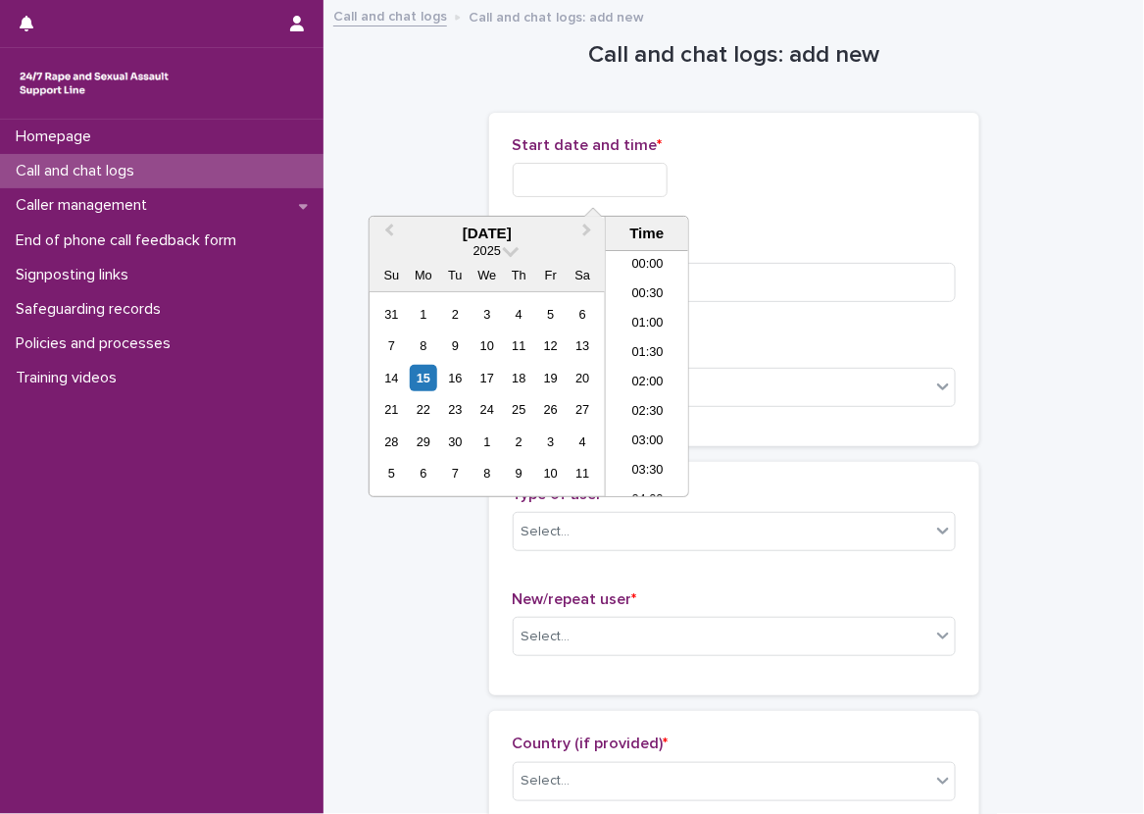
scroll to position [657, 0]
click at [643, 339] on li "12:30" at bounding box center [647, 343] width 83 height 29
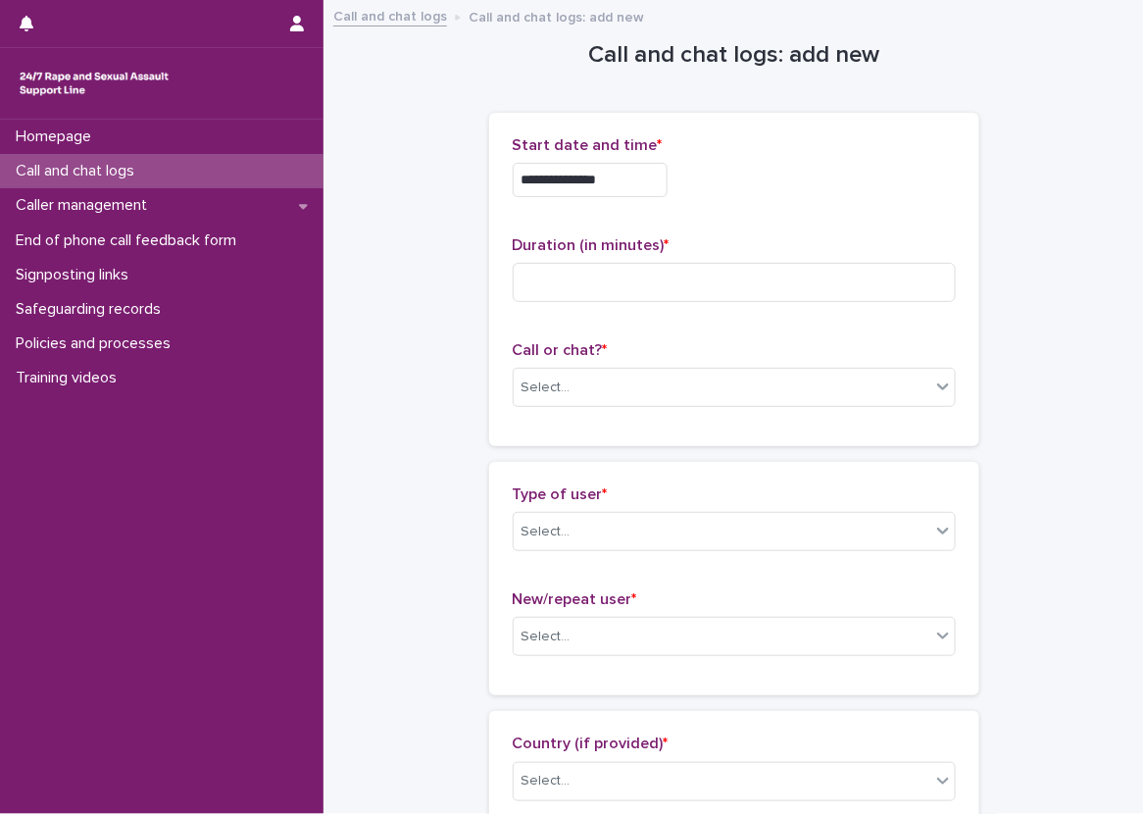
click at [640, 172] on input "**********" at bounding box center [590, 180] width 155 height 34
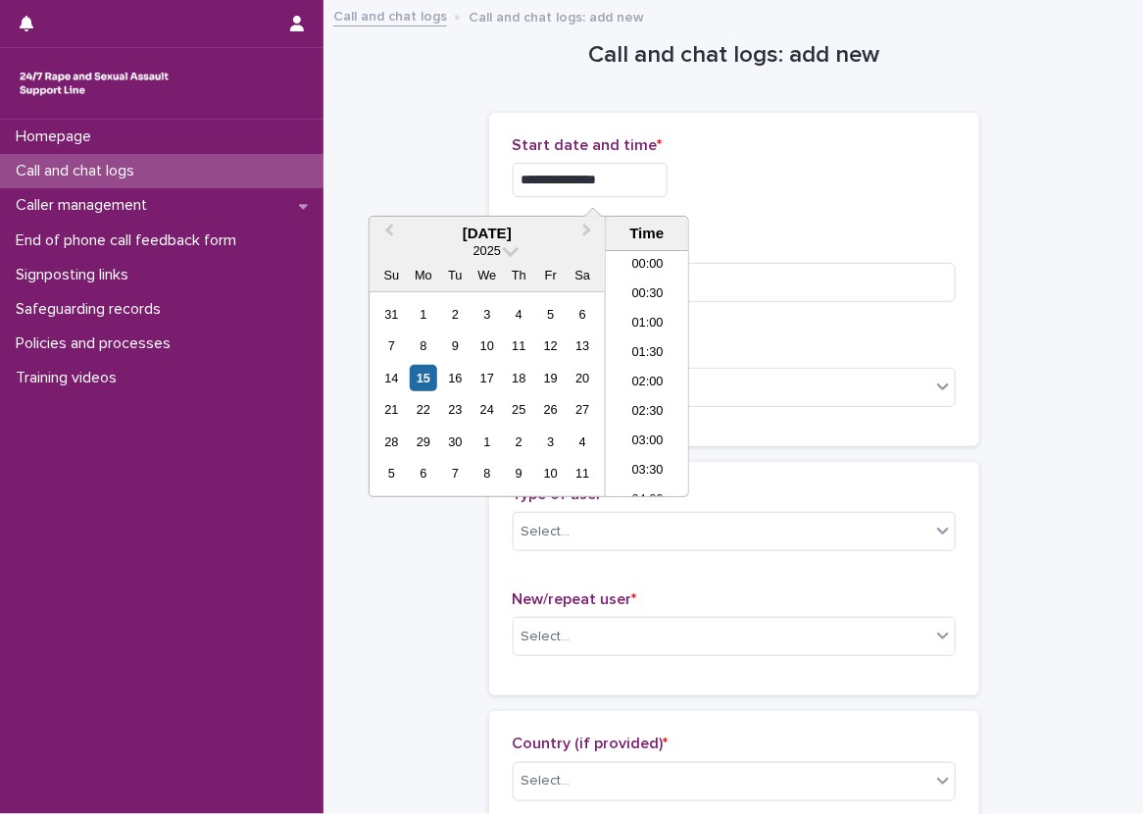
scroll to position [627, 0]
type input "**********"
click at [881, 171] on div "**********" at bounding box center [734, 180] width 443 height 34
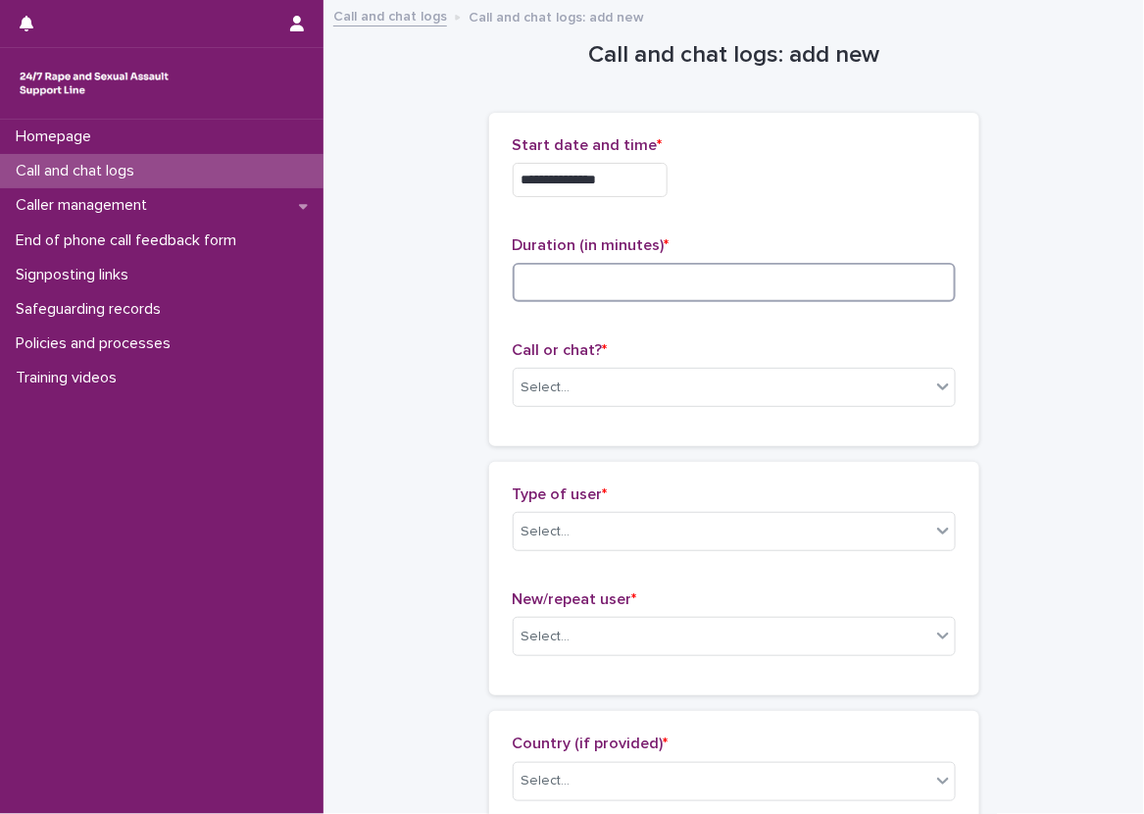
click at [718, 290] on input at bounding box center [734, 282] width 443 height 39
type input "*"
click at [682, 409] on div "Call or chat? * Select..." at bounding box center [734, 381] width 443 height 81
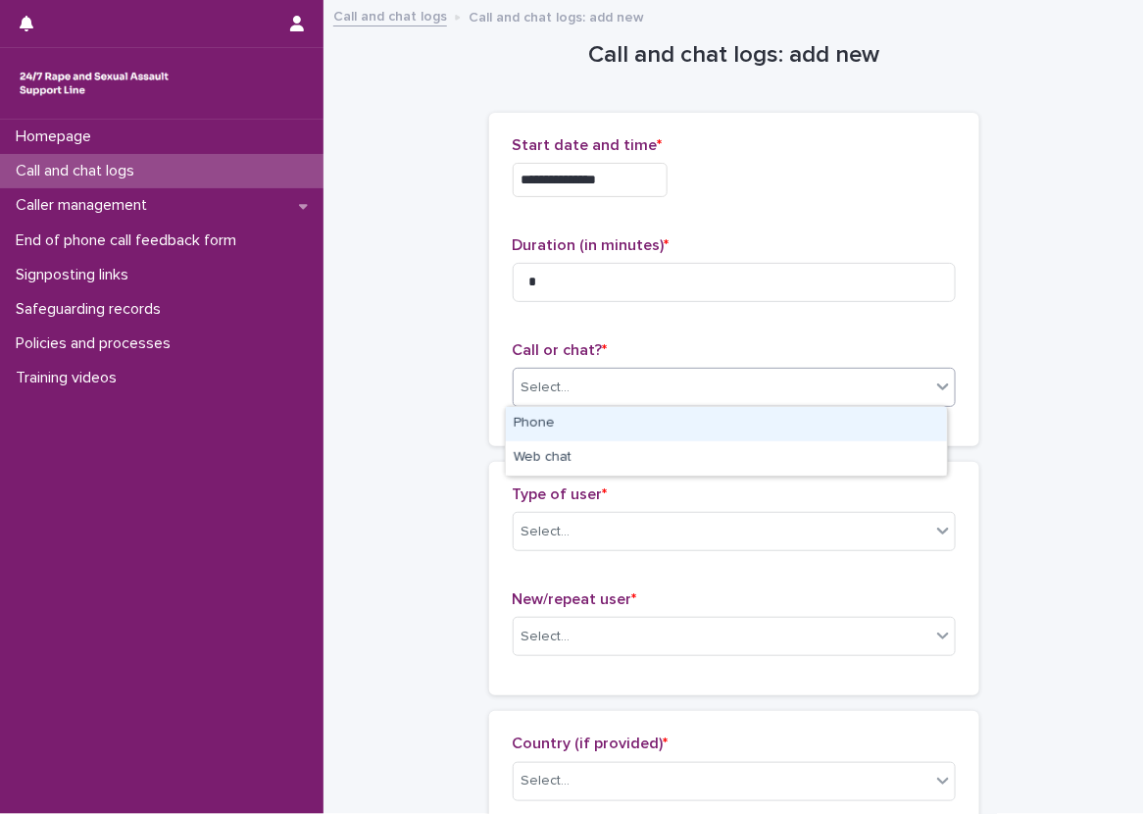
click at [682, 400] on div "Select..." at bounding box center [722, 387] width 417 height 32
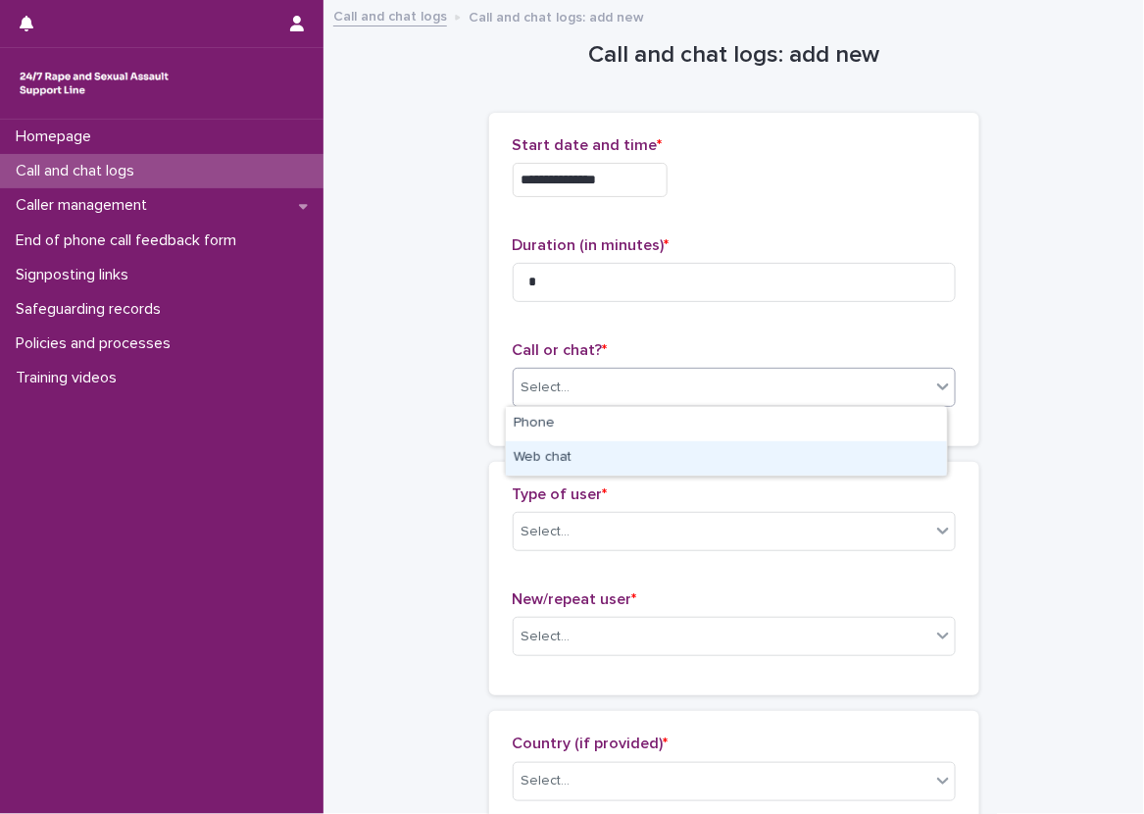
click at [668, 450] on div "Web chat" at bounding box center [726, 458] width 441 height 34
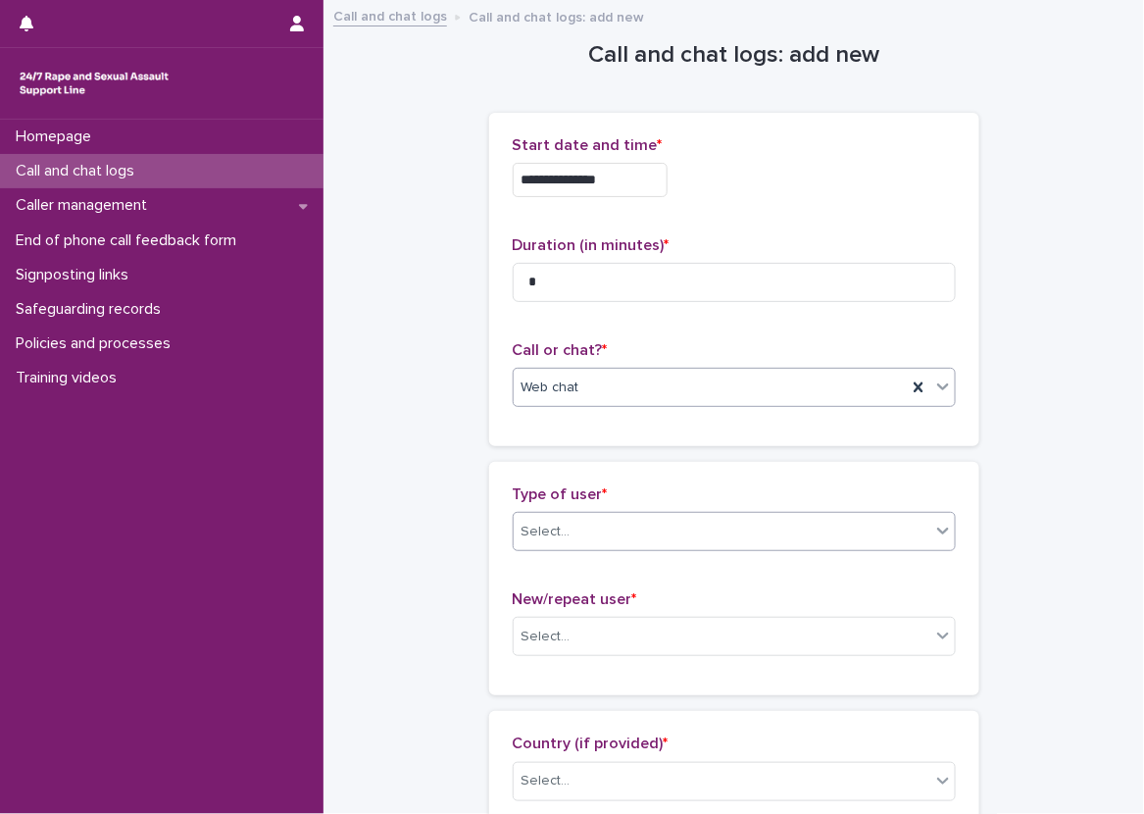
click at [678, 519] on div "Select..." at bounding box center [722, 532] width 417 height 32
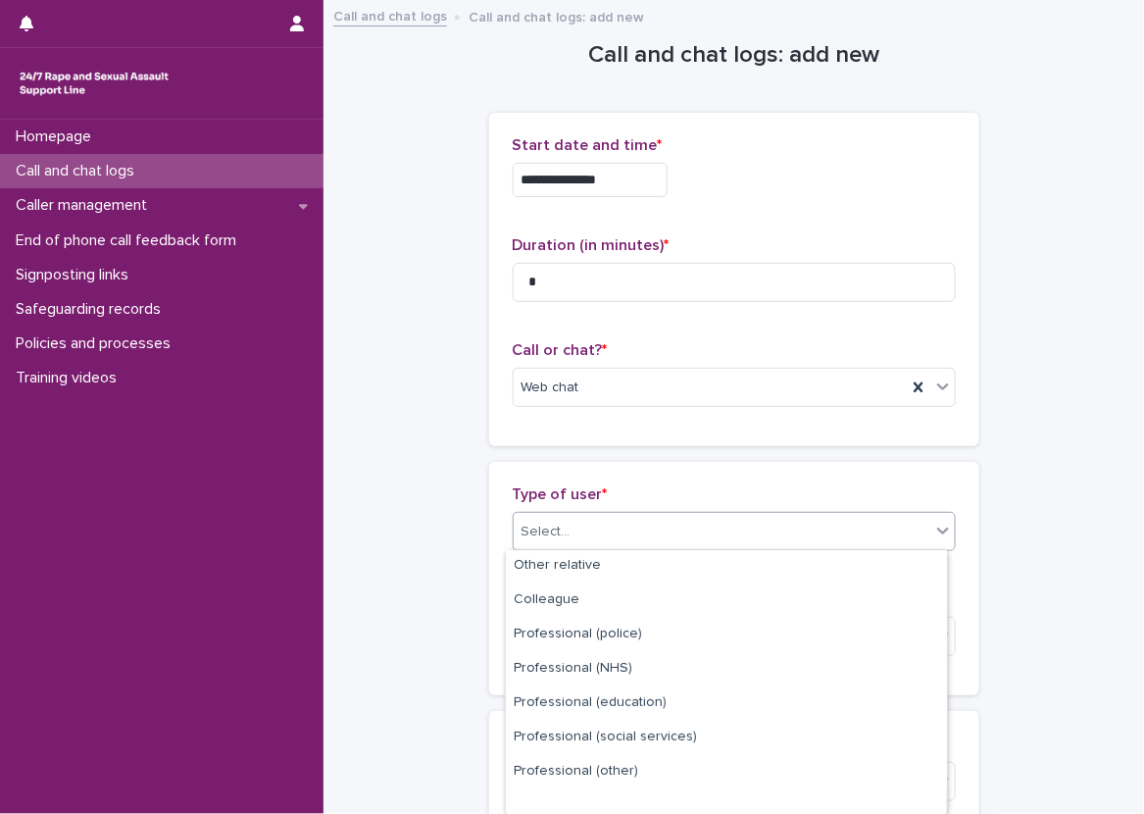
scroll to position [252, 0]
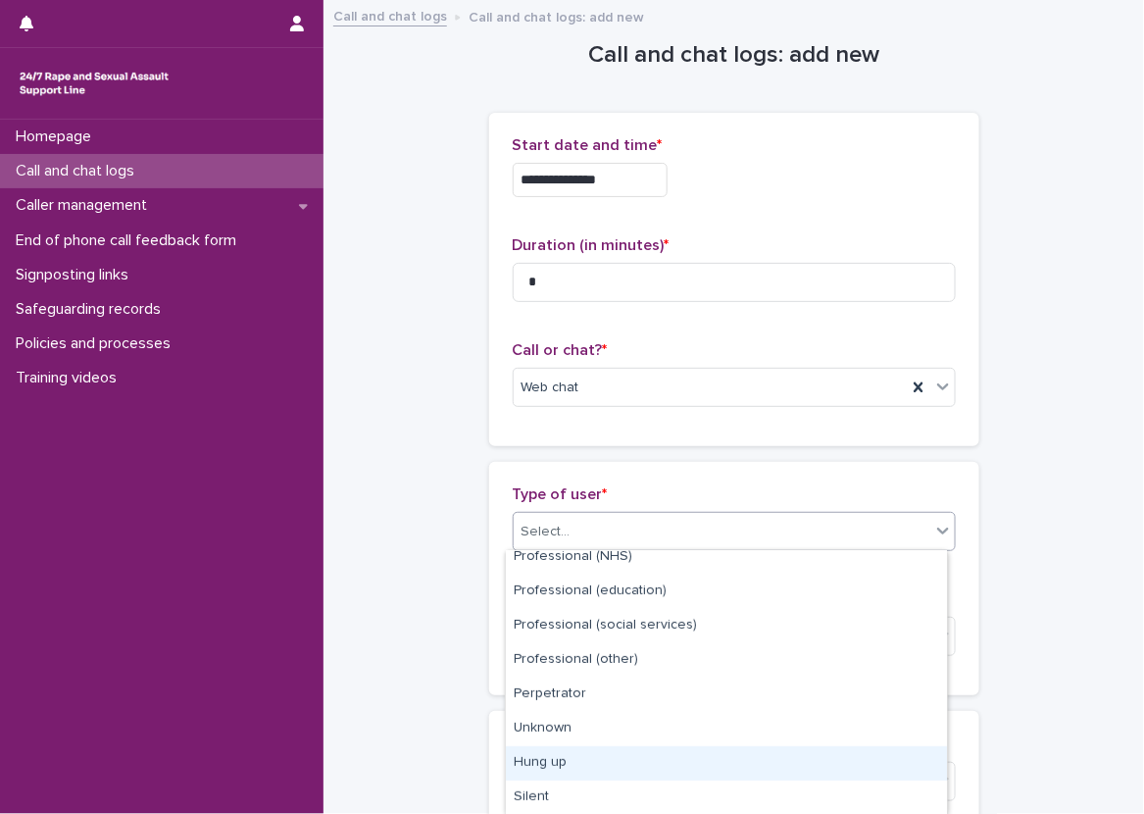
click at [620, 771] on div "Hung up" at bounding box center [726, 763] width 441 height 34
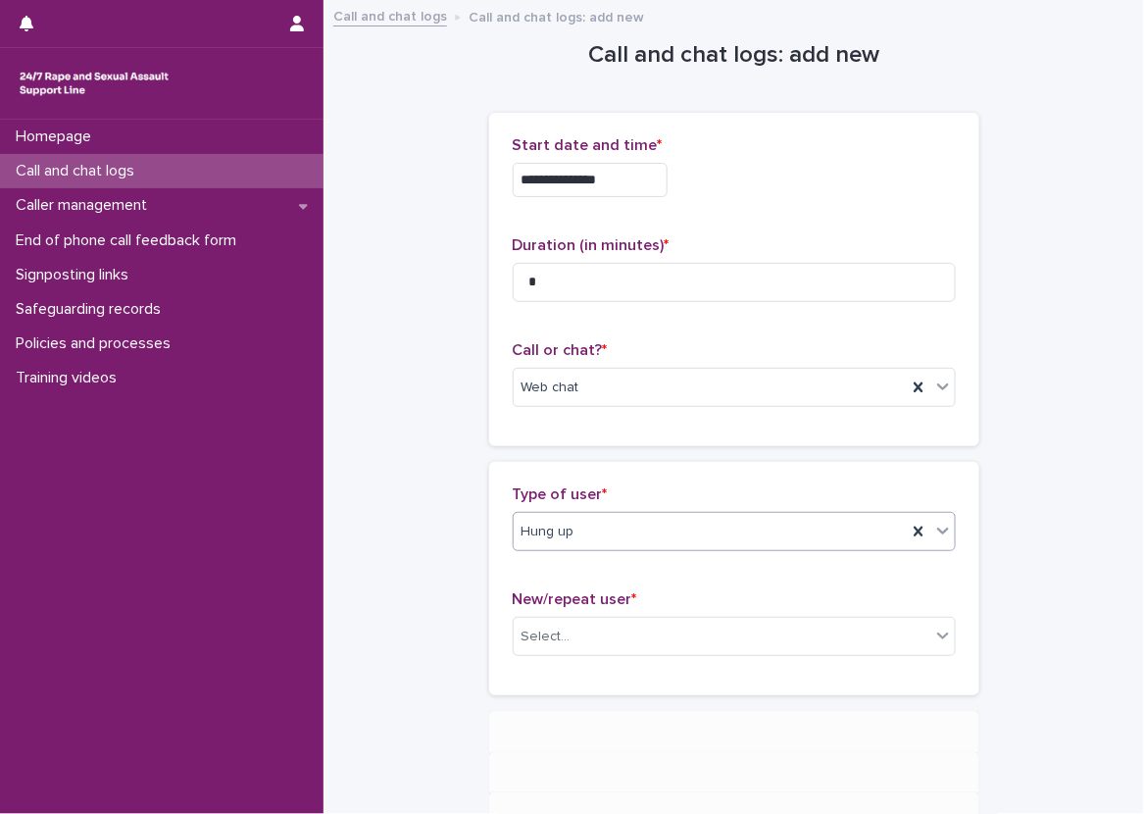
click at [475, 574] on div "**********" at bounding box center [733, 456] width 781 height 909
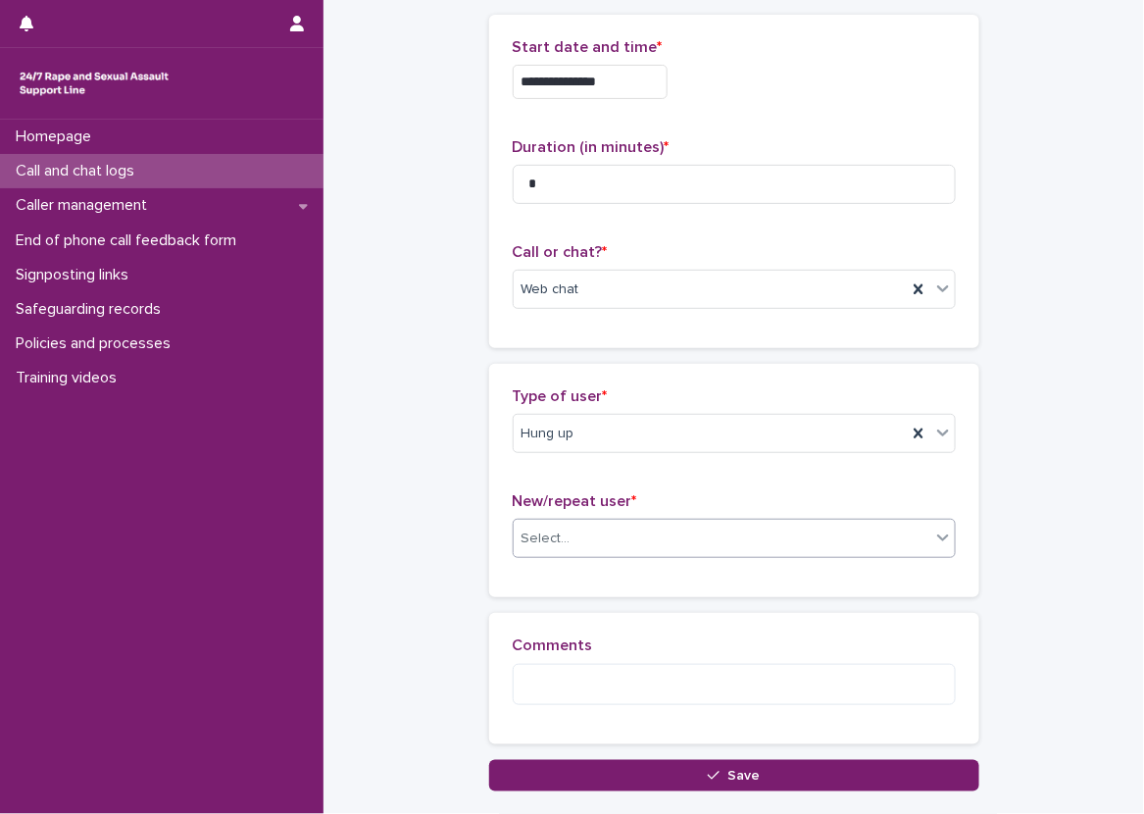
click at [538, 540] on div "Select..." at bounding box center [545, 538] width 49 height 21
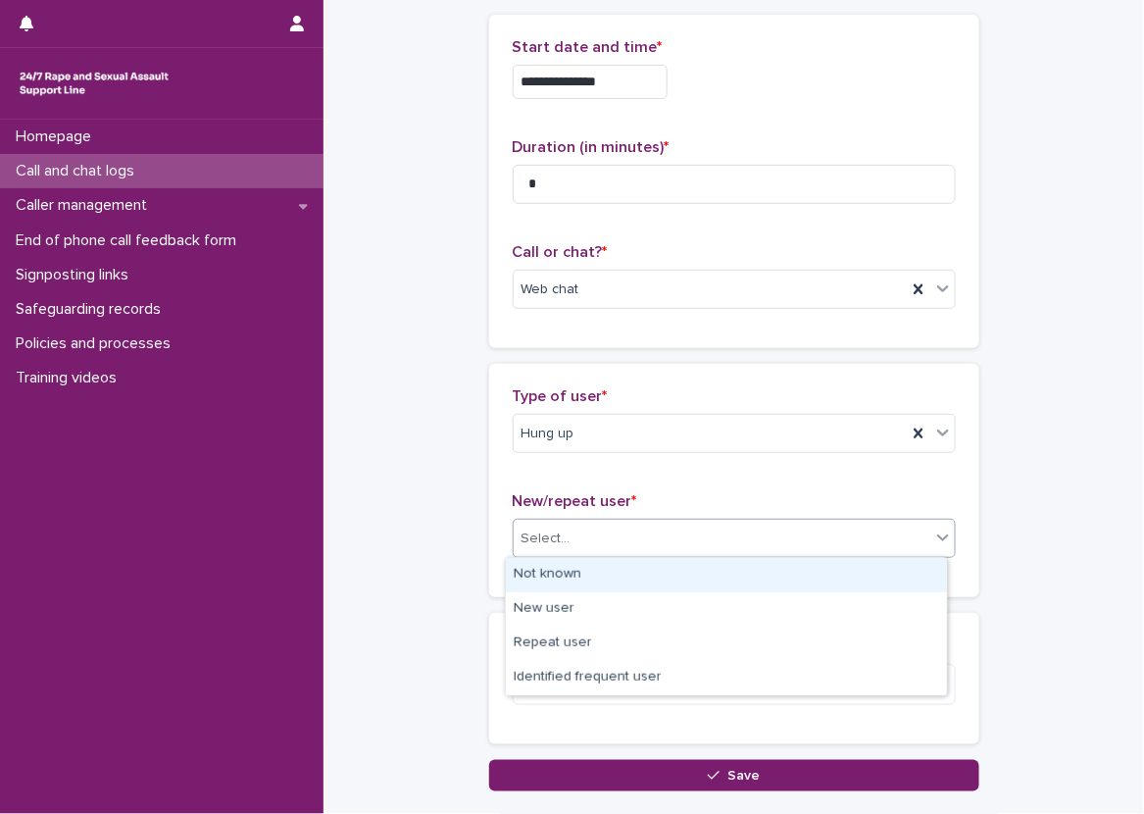
click at [547, 575] on div "Not known" at bounding box center [726, 575] width 441 height 34
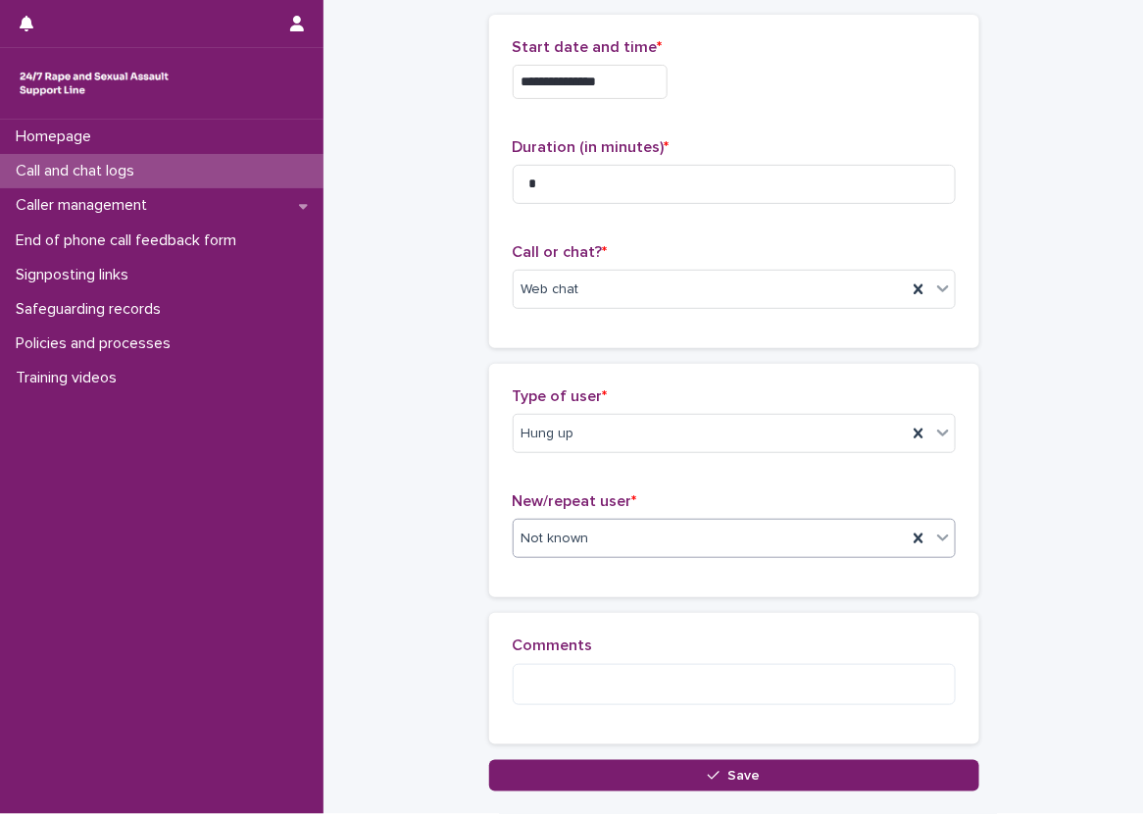
click at [584, 457] on div "Type of user * Hung up" at bounding box center [734, 427] width 443 height 81
click at [578, 442] on div "Hung up" at bounding box center [710, 434] width 393 height 32
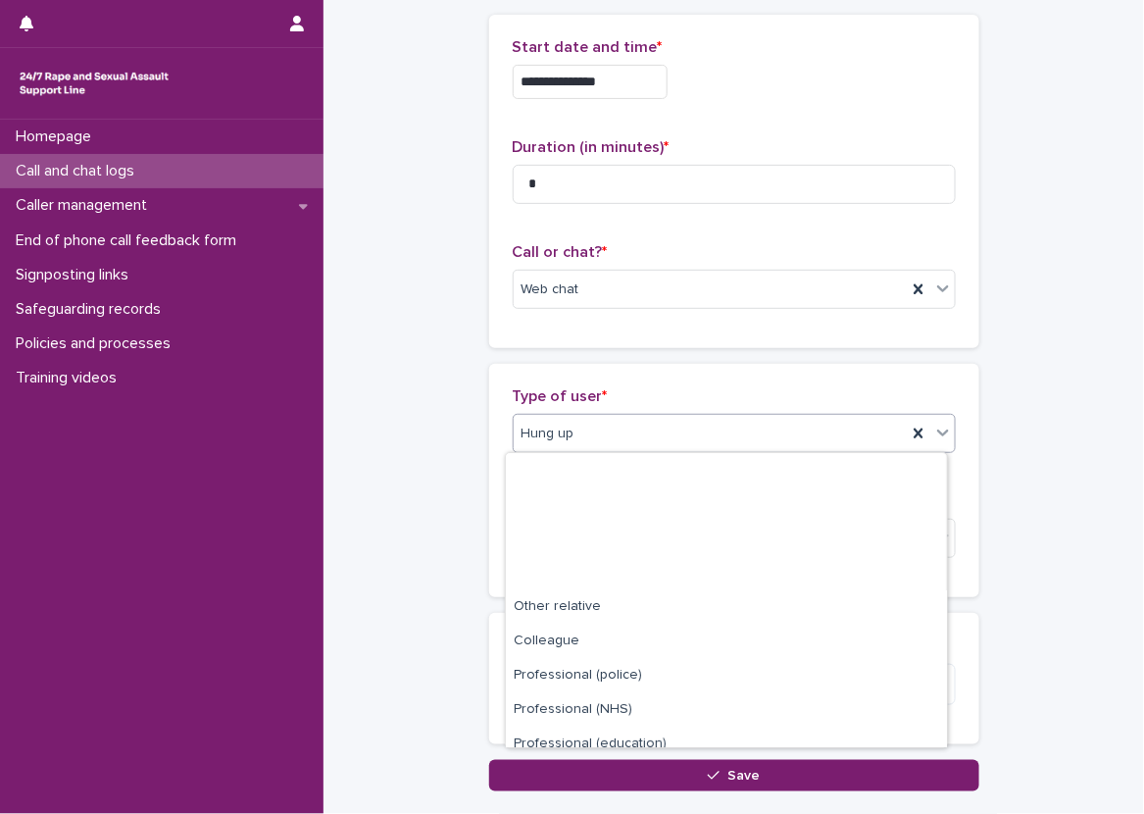
scroll to position [221, 0]
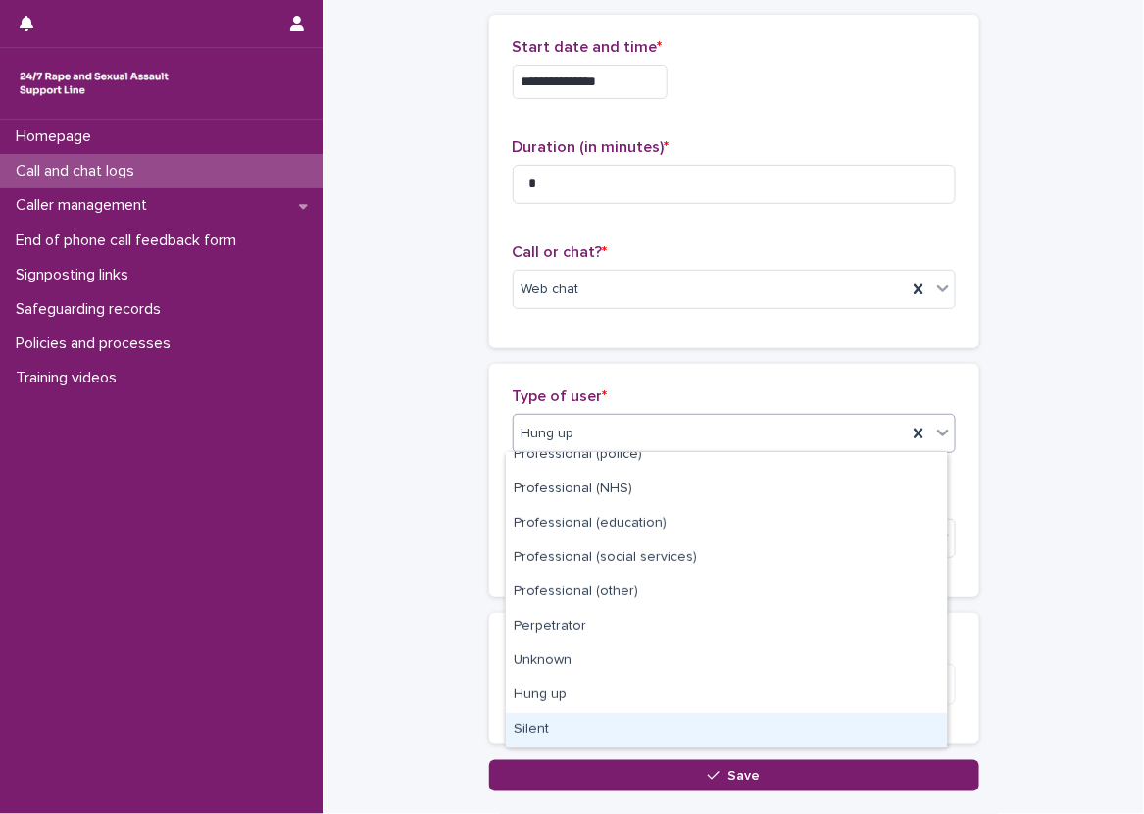
click at [541, 723] on div "Silent" at bounding box center [726, 730] width 441 height 34
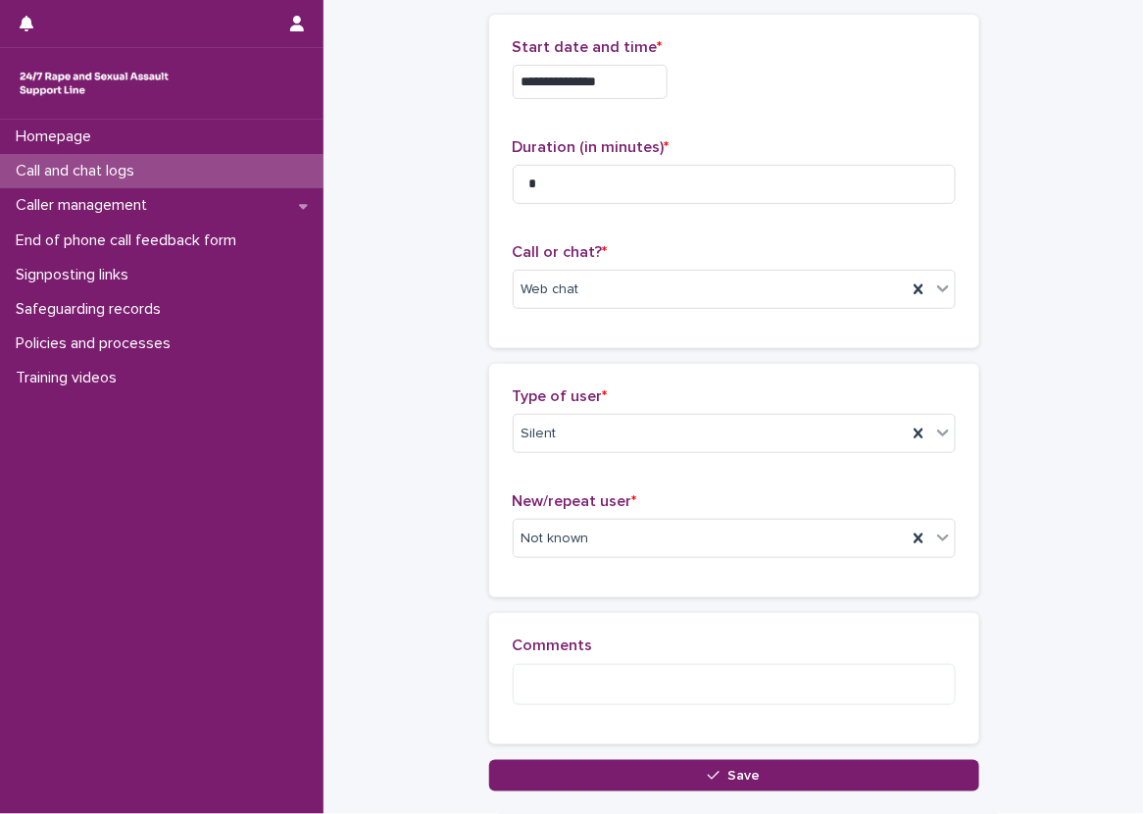
click at [465, 541] on div "**********" at bounding box center [733, 347] width 781 height 887
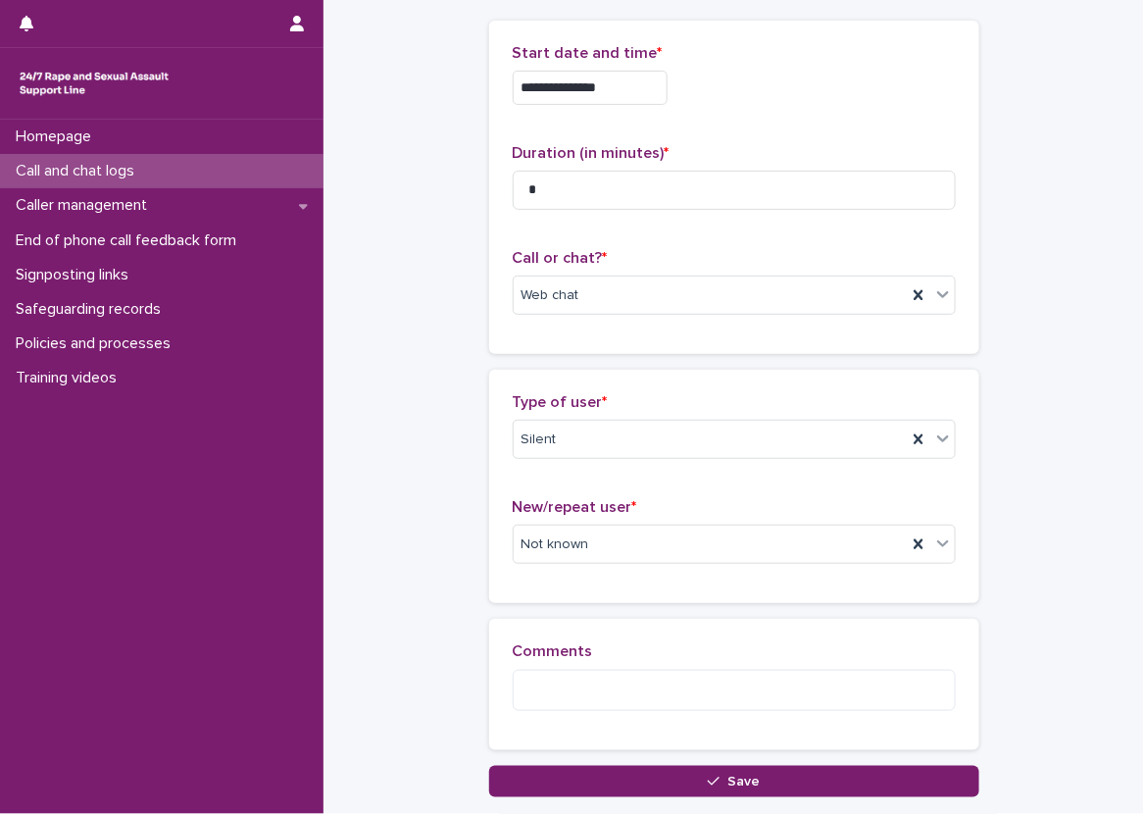
scroll to position [99, 0]
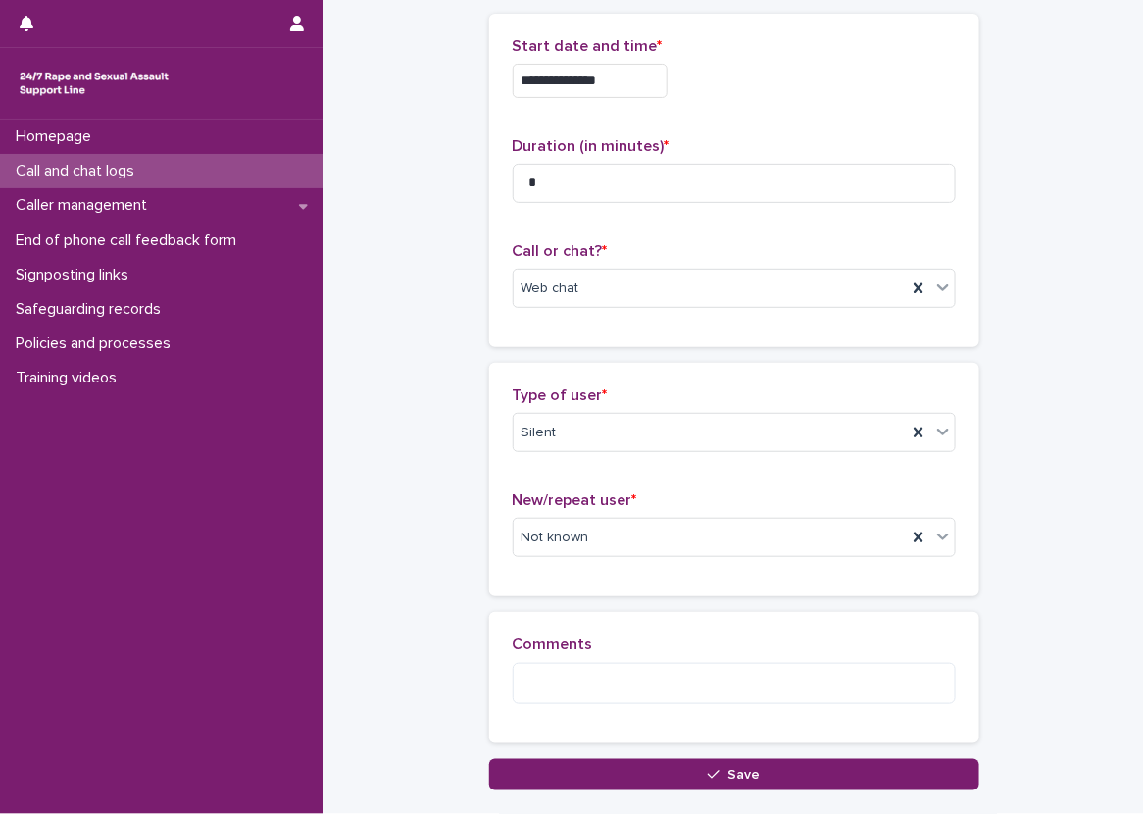
click at [1066, 668] on div "**********" at bounding box center [733, 346] width 781 height 887
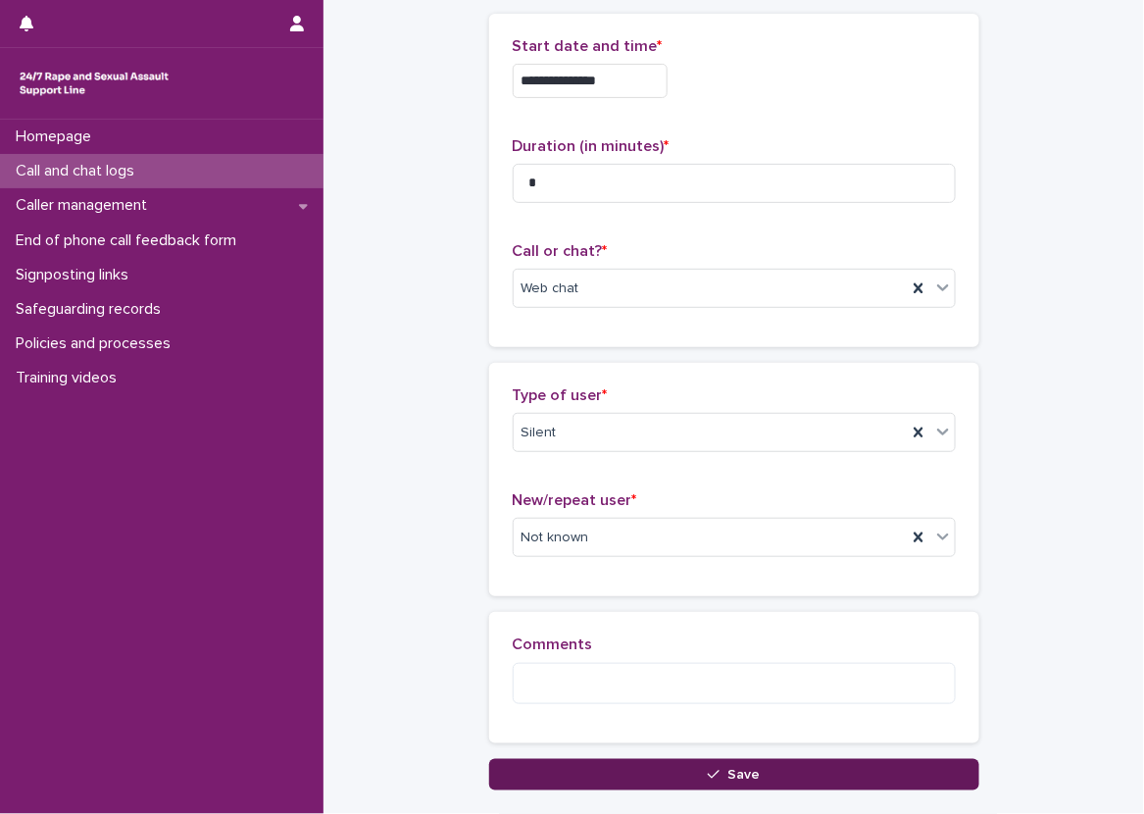
click at [703, 759] on button "Save" at bounding box center [734, 774] width 490 height 31
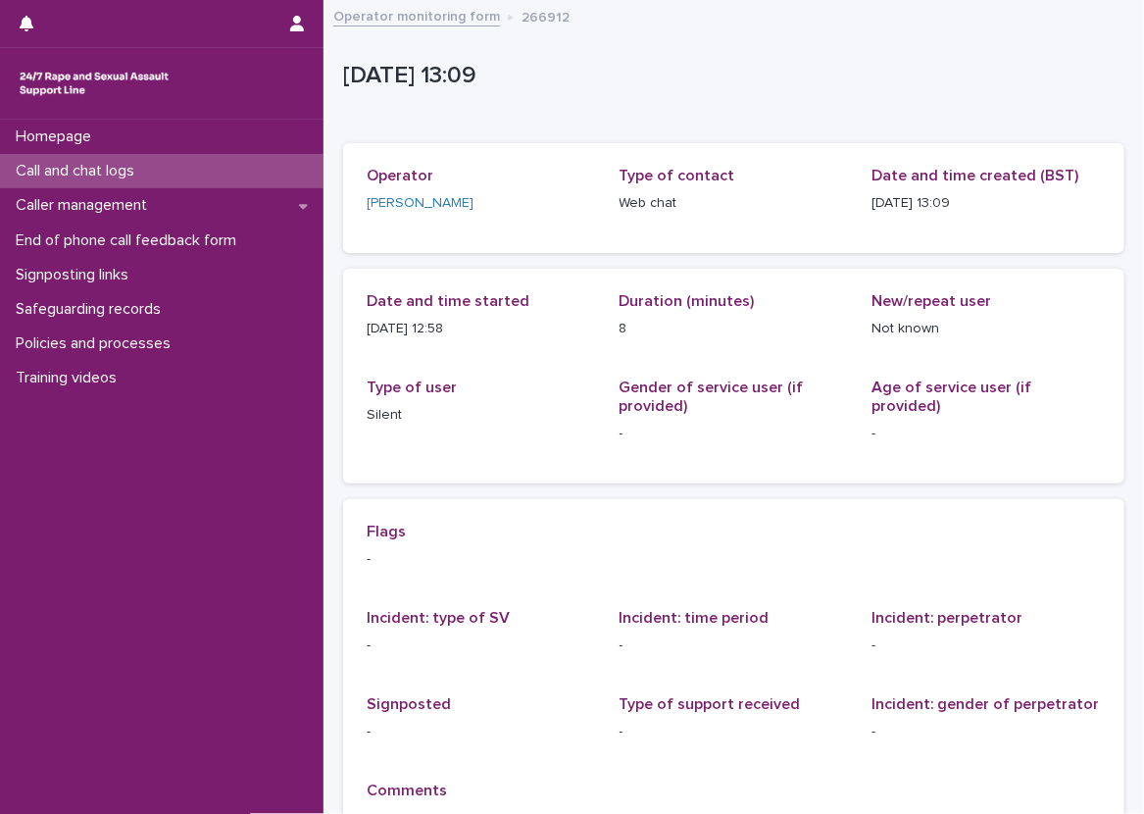
scroll to position [98, 0]
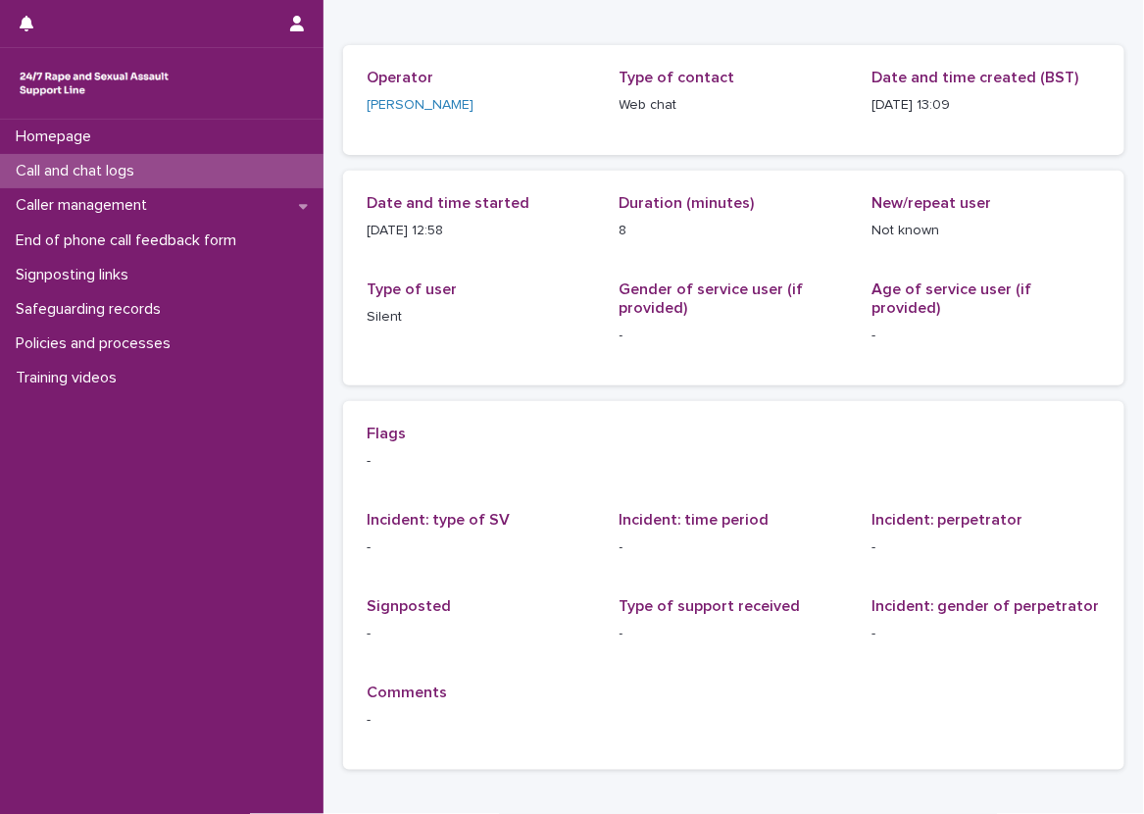
click at [238, 160] on div "Call and chat logs" at bounding box center [161, 171] width 323 height 34
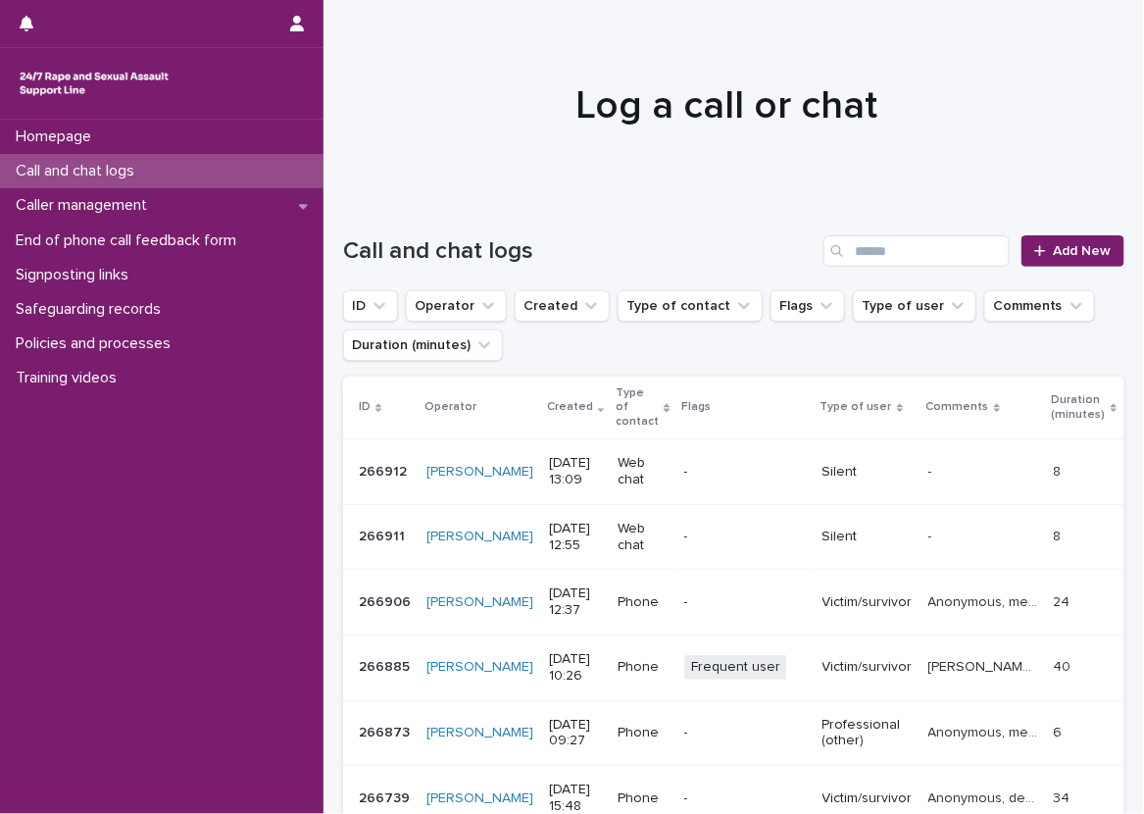
click at [297, 158] on div "Call and chat logs" at bounding box center [161, 171] width 323 height 34
click at [887, 238] on input "Search" at bounding box center [916, 250] width 186 height 31
type input "*****"
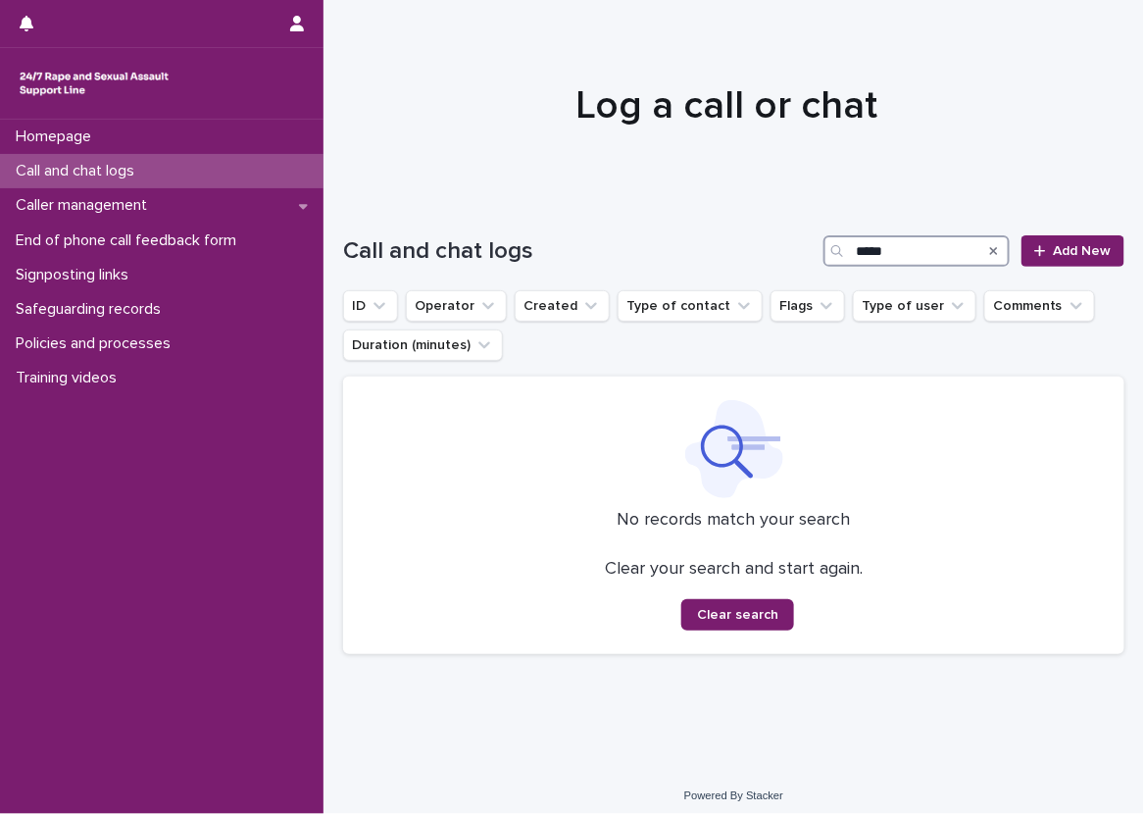
click at [899, 242] on input "*****" at bounding box center [916, 250] width 186 height 31
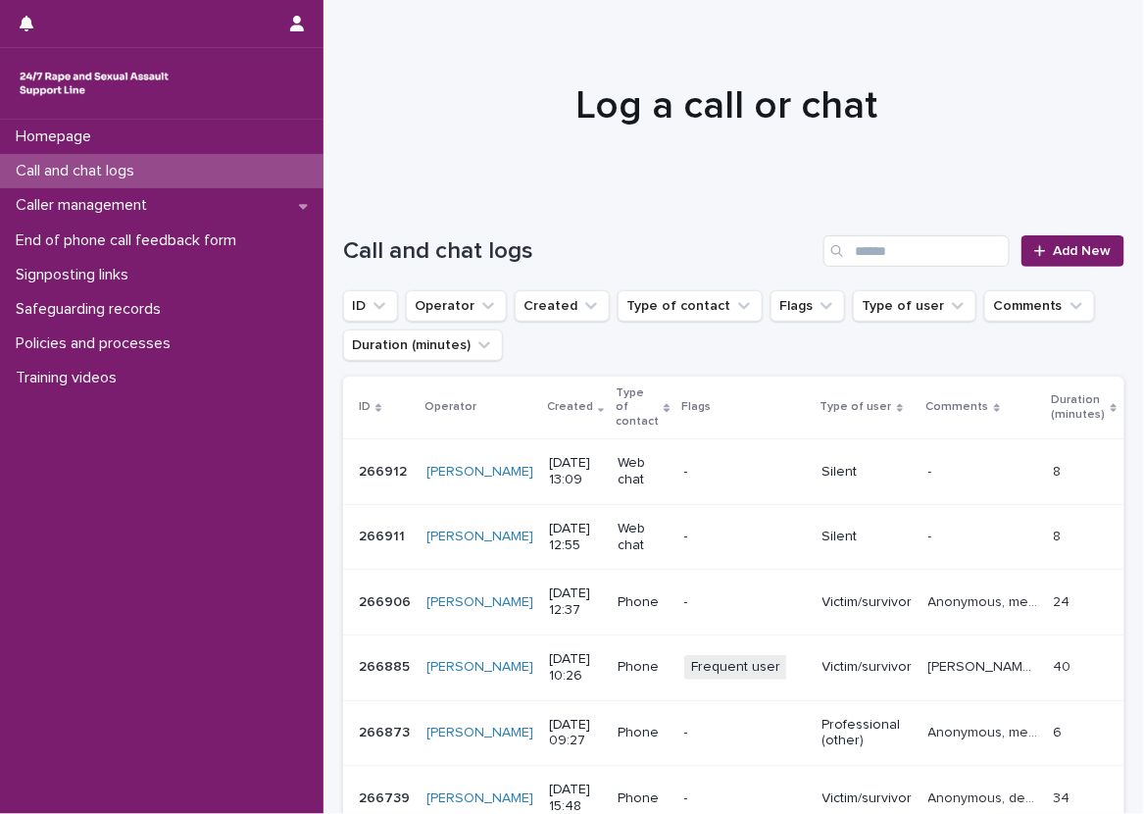
click at [581, 251] on h1 "Call and chat logs" at bounding box center [579, 251] width 472 height 28
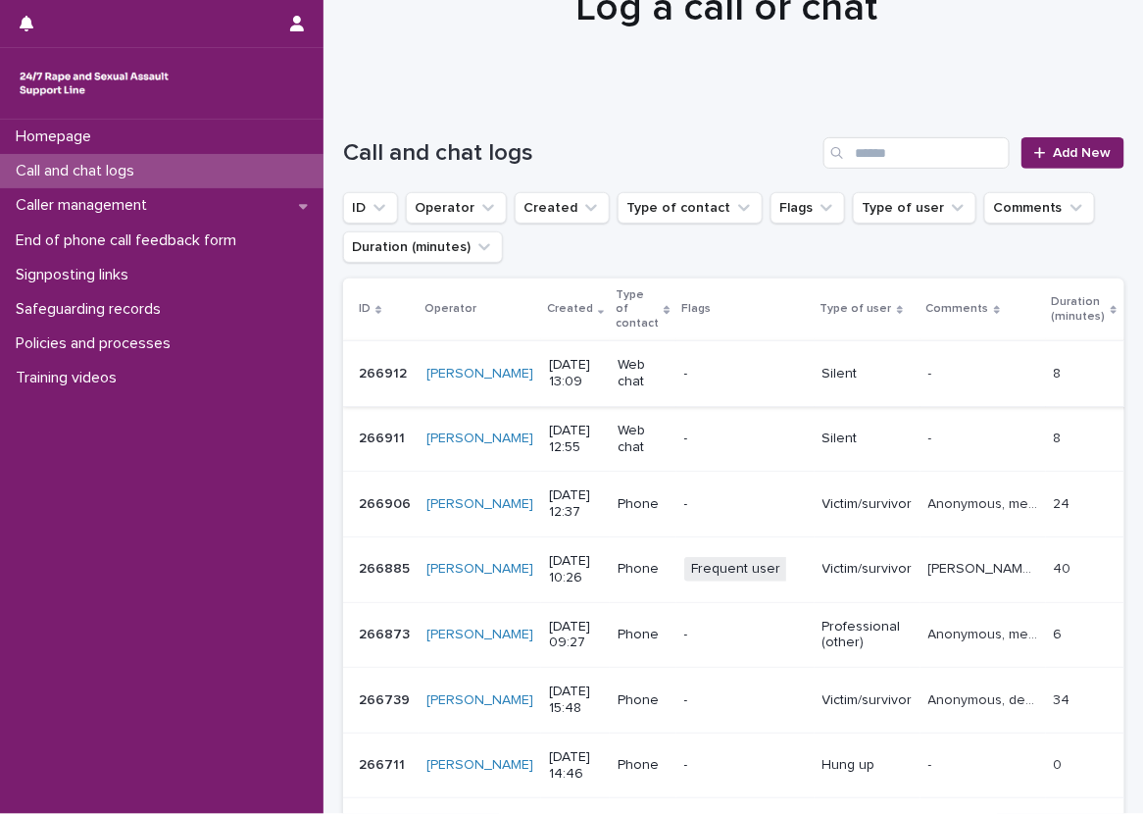
scroll to position [196, 0]
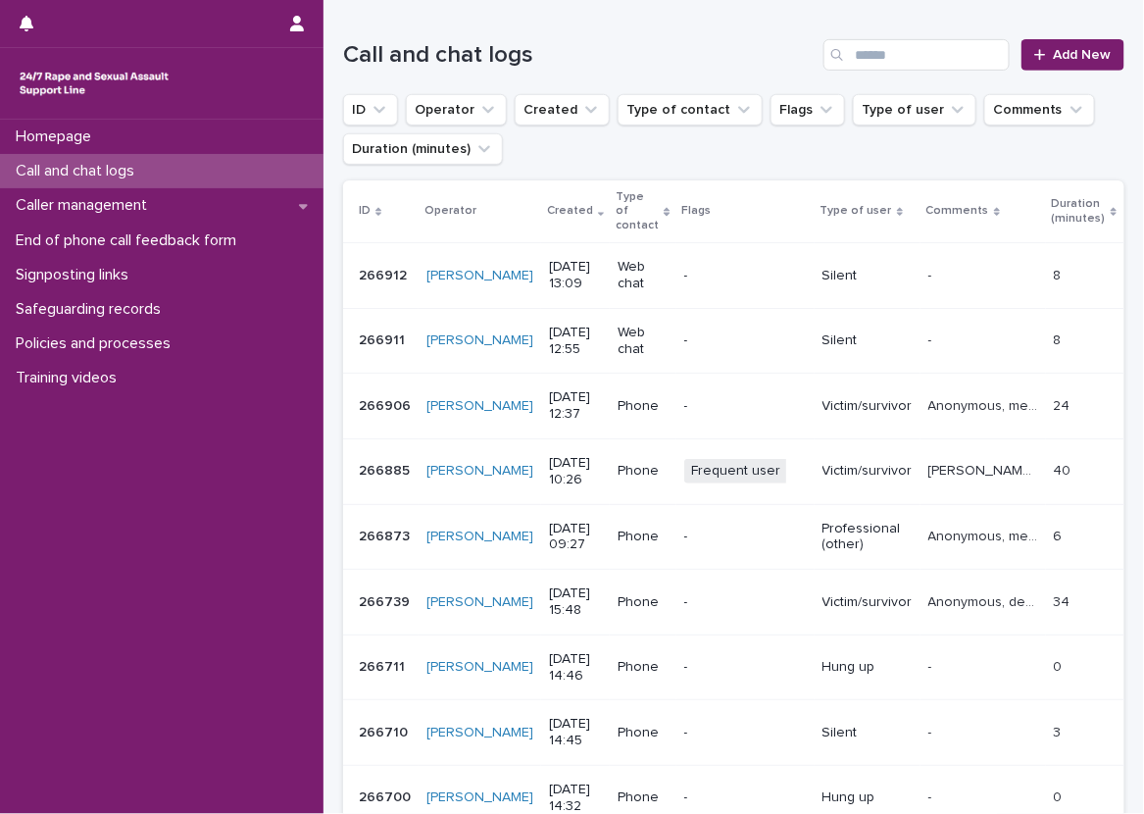
click at [327, 248] on div "Loading... Saving… Loading... Saving… Call and chat logs Add New ID Operator Cr…" at bounding box center [733, 531] width 820 height 1063
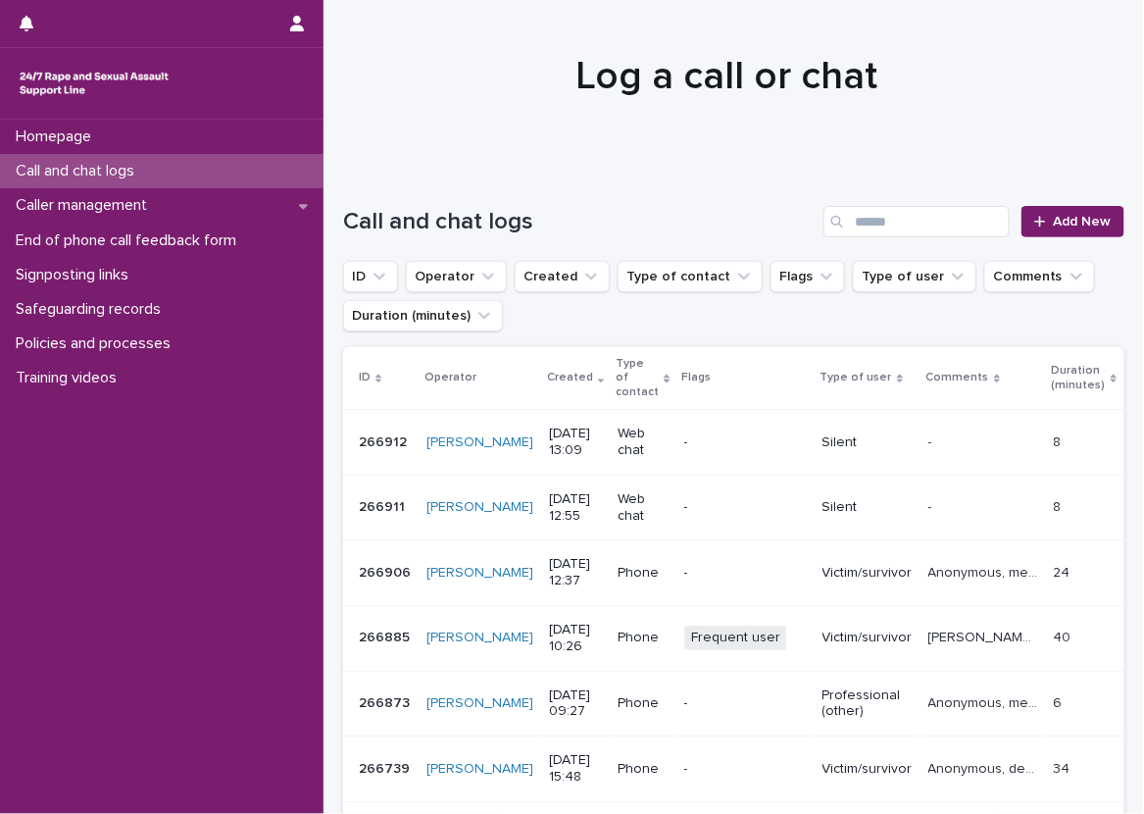
scroll to position [0, 0]
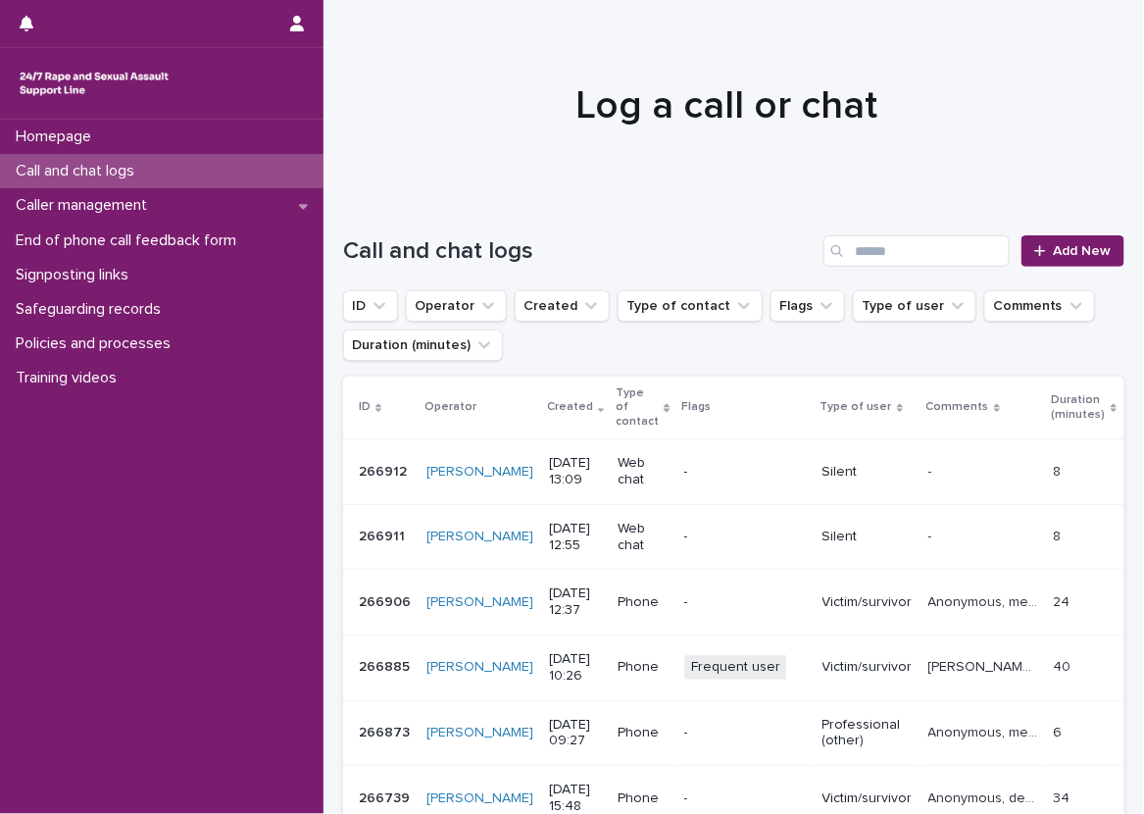
click at [327, 248] on div "Loading... Saving… Loading... Saving… Call and chat logs Add New ID Operator Cr…" at bounding box center [733, 727] width 820 height 1063
click at [327, 240] on div "Loading... Saving… Loading... Saving… Call and chat logs Add New ID Operator Cr…" at bounding box center [733, 727] width 820 height 1063
click at [329, 242] on div "Loading... Saving… Loading... Saving… Call and chat logs Add New ID Operator Cr…" at bounding box center [733, 727] width 820 height 1063
click at [301, 193] on div "Caller management" at bounding box center [161, 205] width 323 height 34
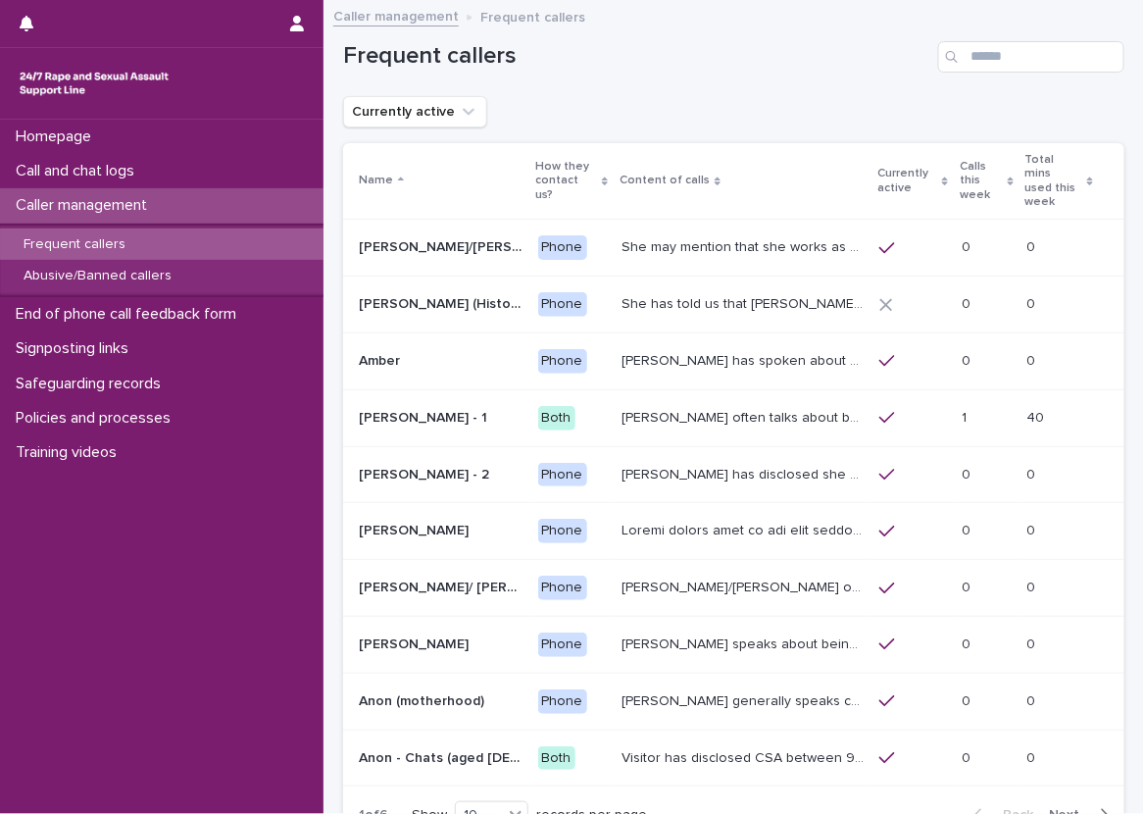
click at [970, 157] on div "Calls this week" at bounding box center [987, 181] width 54 height 50
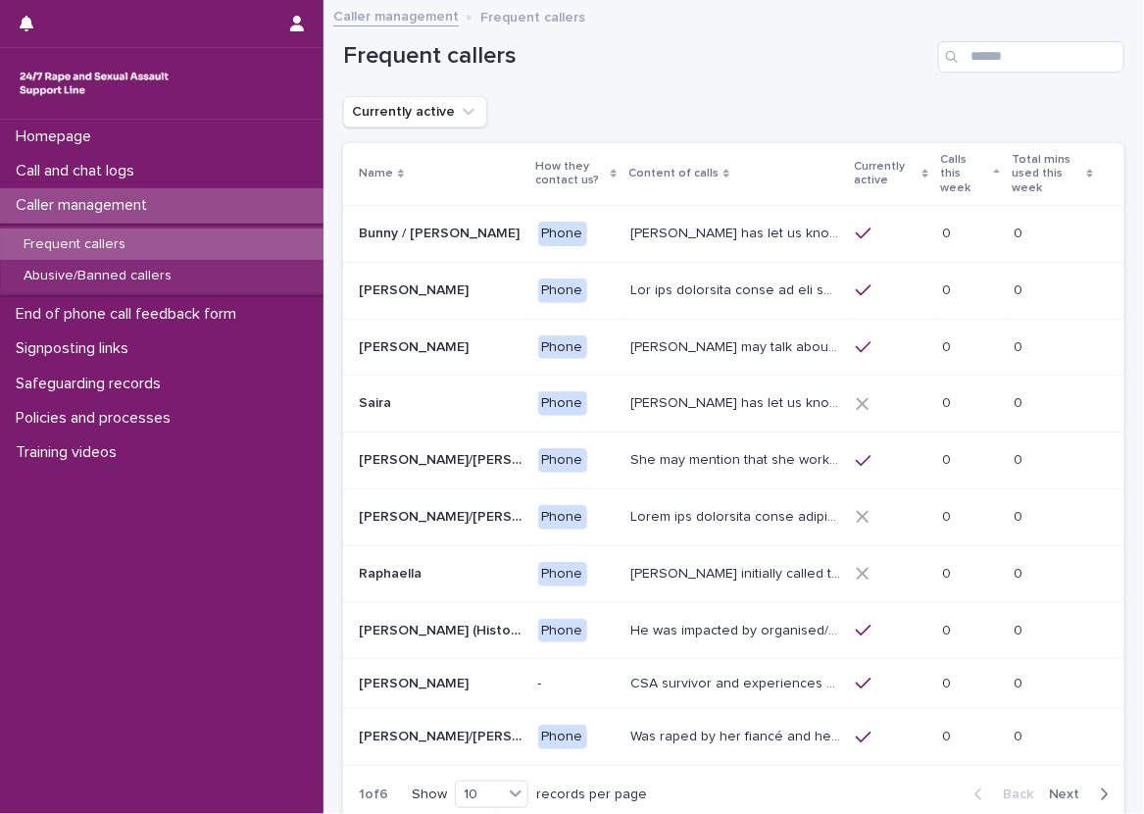
click at [970, 157] on p "Calls this week" at bounding box center [964, 174] width 49 height 50
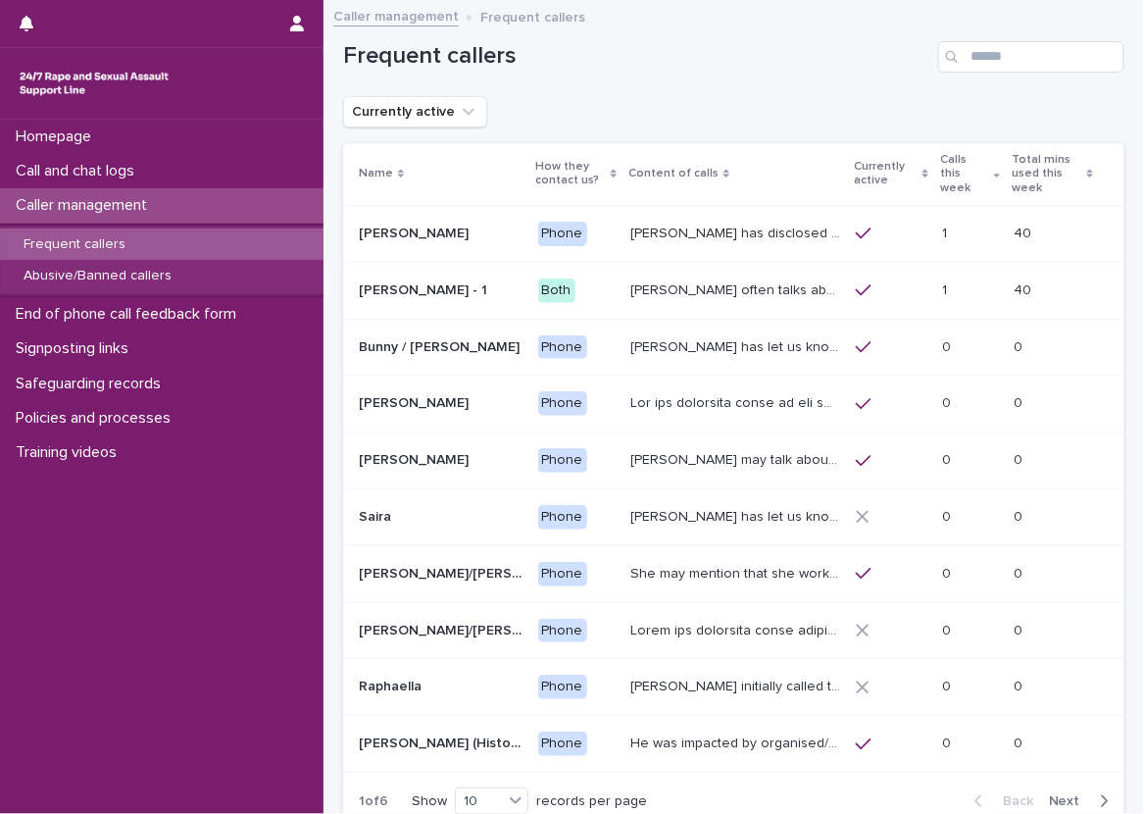
click at [854, 177] on p "Currently active" at bounding box center [886, 174] width 64 height 36
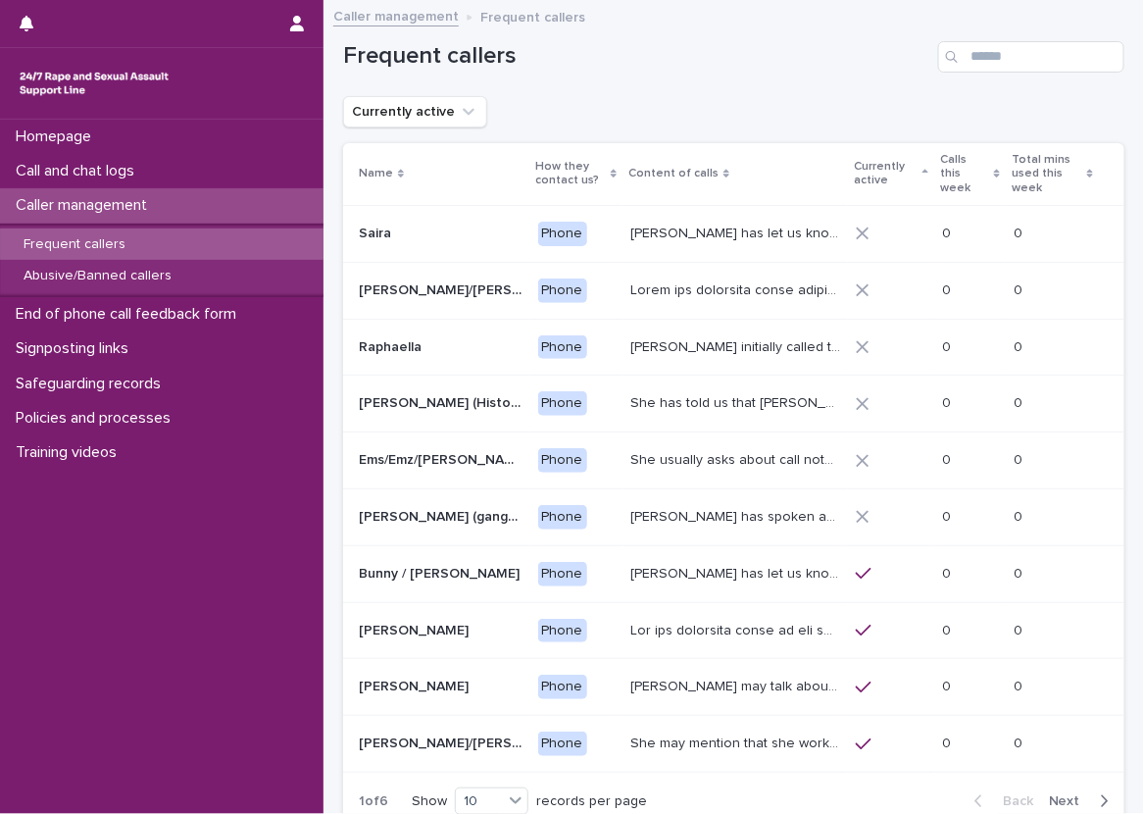
click at [854, 177] on p "Currently active" at bounding box center [886, 174] width 64 height 36
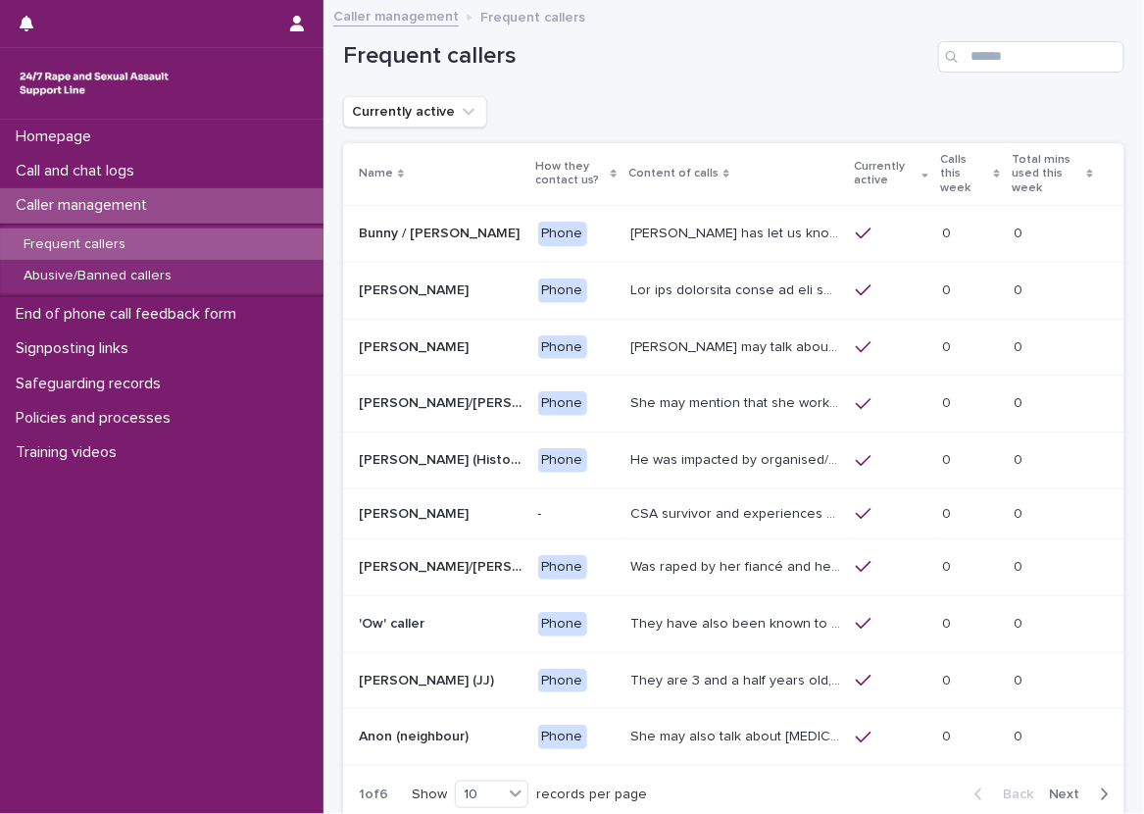
click at [942, 170] on p "Calls this week" at bounding box center [964, 174] width 49 height 50
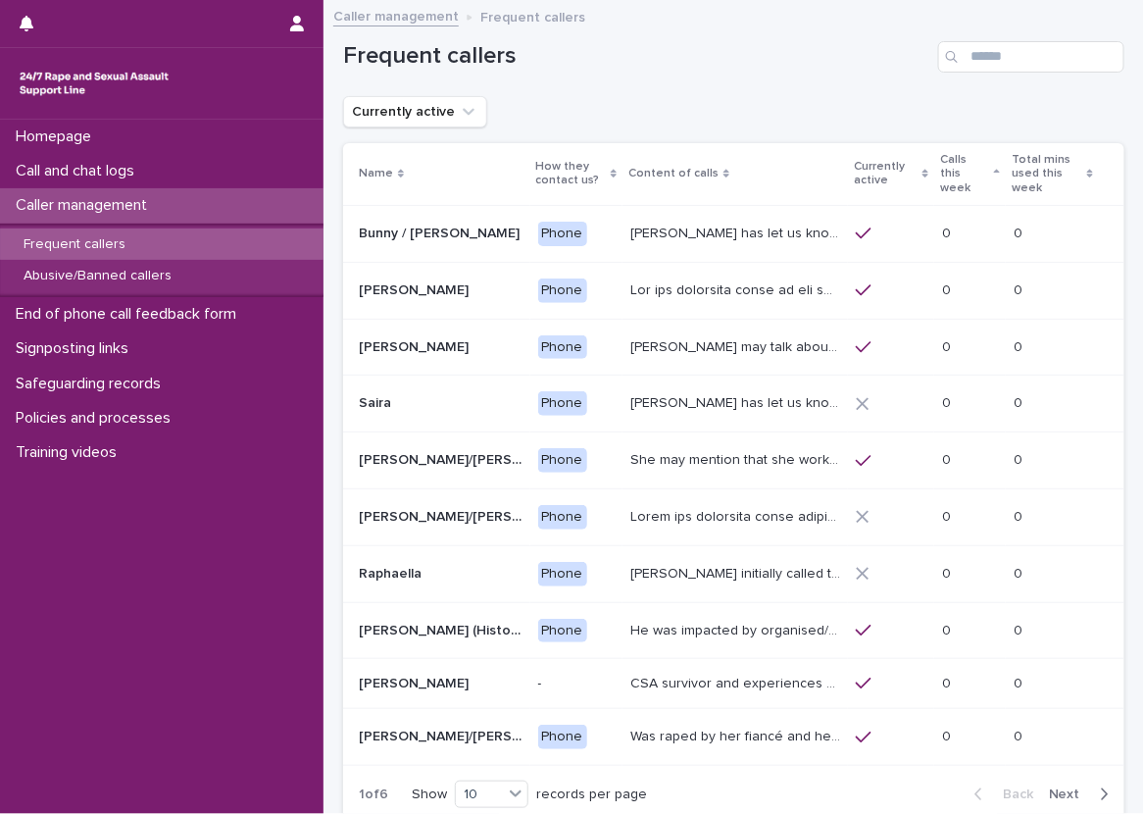
click at [961, 173] on p "Calls this week" at bounding box center [964, 174] width 49 height 50
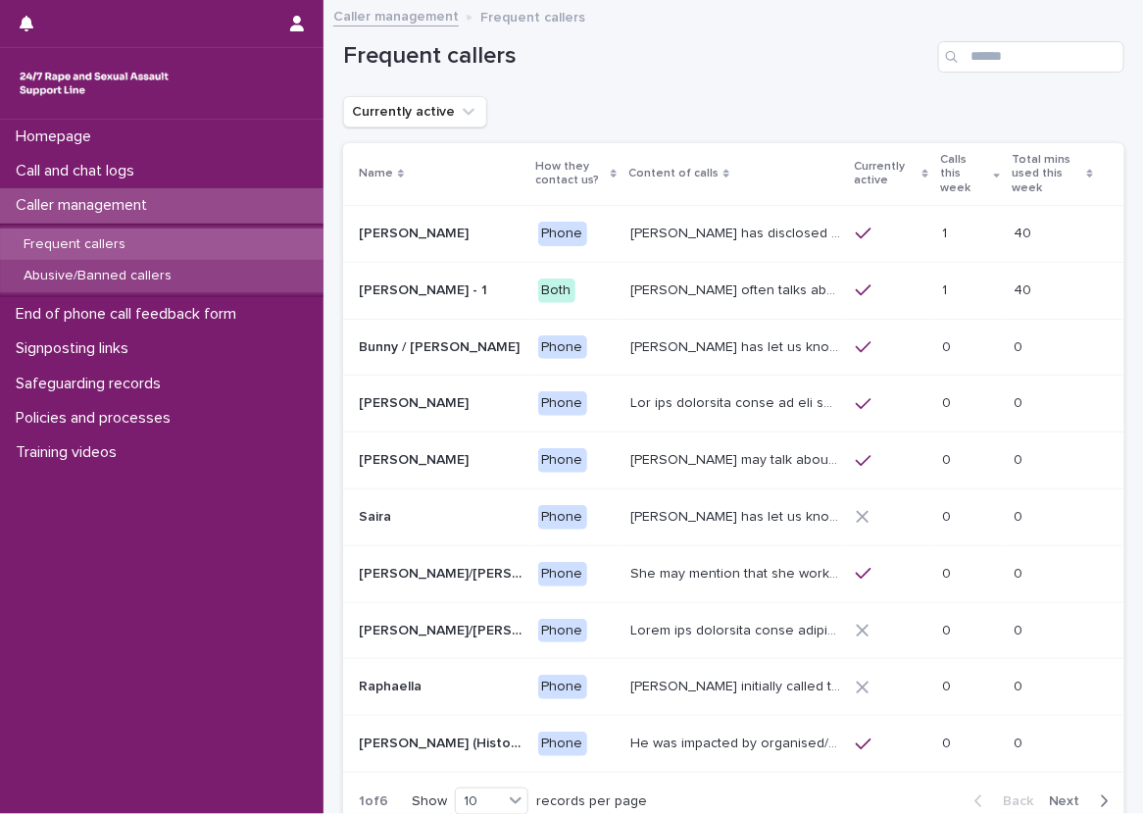
click at [311, 278] on div "Abusive/Banned callers" at bounding box center [161, 276] width 323 height 32
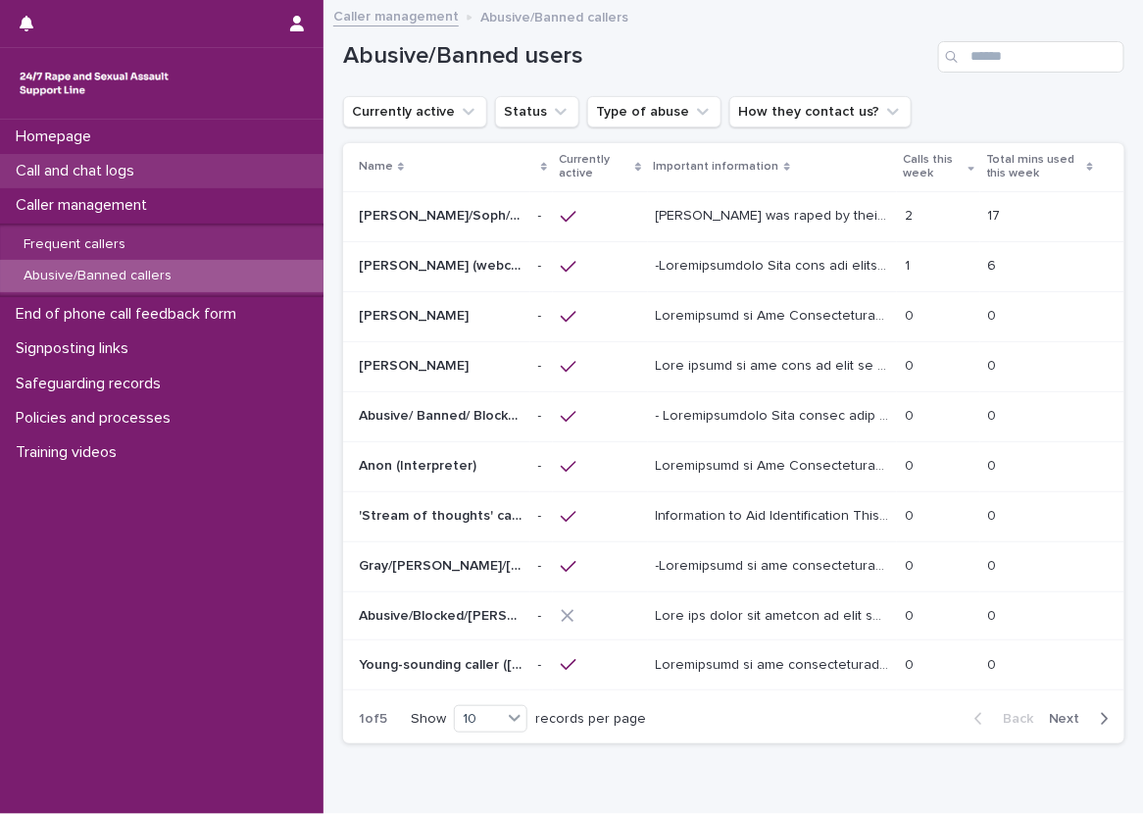
click at [269, 182] on div "Call and chat logs" at bounding box center [161, 171] width 323 height 34
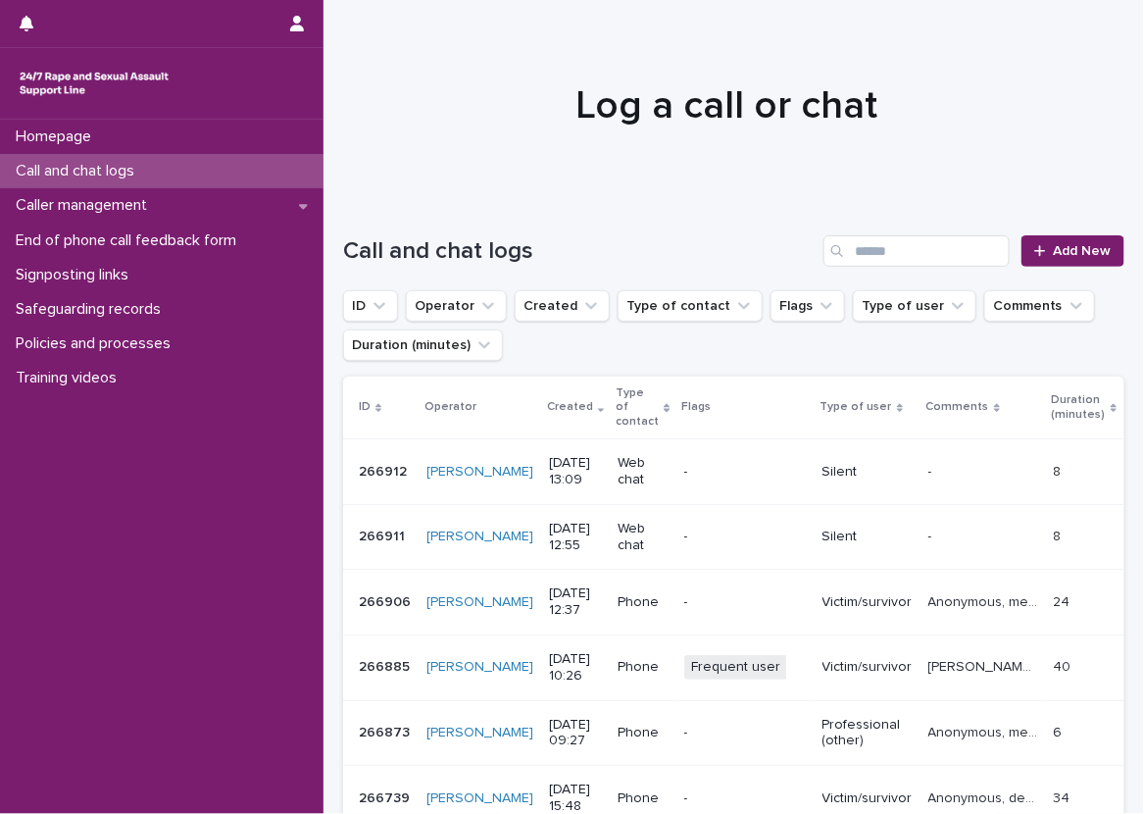
click at [588, 74] on div at bounding box center [726, 97] width 807 height 196
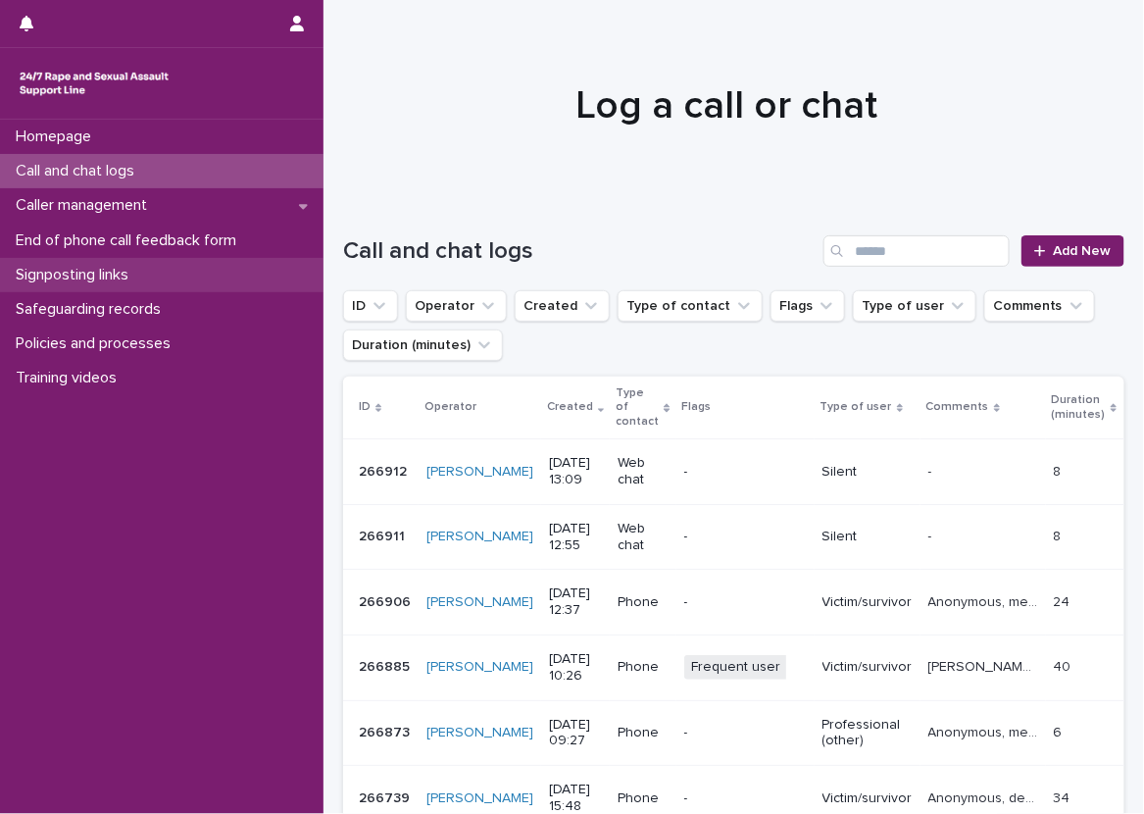
click at [237, 266] on div "Signposting links" at bounding box center [161, 275] width 323 height 34
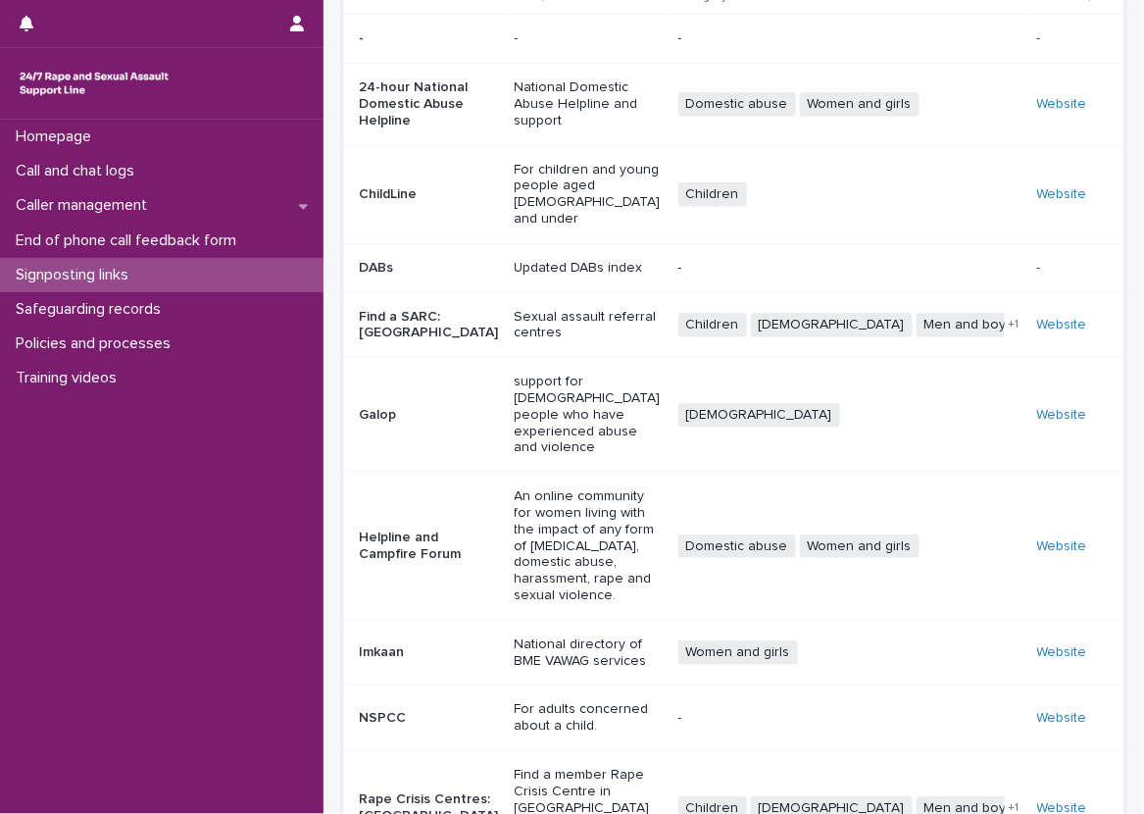
scroll to position [235, 0]
